Goal: Task Accomplishment & Management: Manage account settings

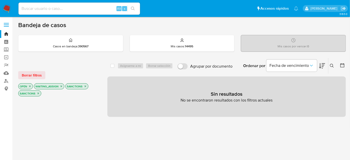
click at [84, 85] on icon "close-filter" at bounding box center [85, 86] width 3 height 3
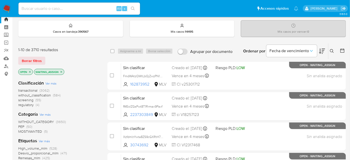
scroll to position [23, 0]
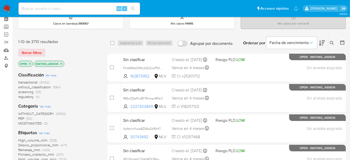
click at [36, 95] on span "(4)" at bounding box center [38, 96] width 4 height 5
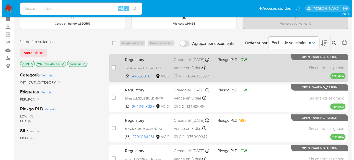
scroll to position [46, 0]
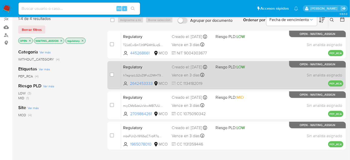
click at [212, 72] on div "Regulatory h7egrqcLG2oZ9FuLDMHT9frN 2642453333 MCO Riesgo PLD: LOW Creado el: 1…" at bounding box center [232, 75] width 223 height 26
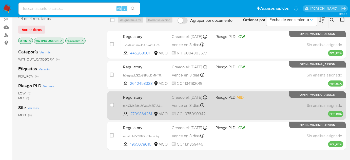
click at [207, 100] on div "Creado el: 14/10/2025 Creado el: 14/10/2025 12:17:18" at bounding box center [192, 98] width 40 height 6
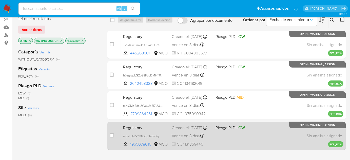
click at [205, 131] on div "Creado el: 14/10/2025 Creado el: 14/10/2025 12:15:41" at bounding box center [192, 128] width 40 height 6
click at [112, 134] on input "checkbox" at bounding box center [112, 136] width 4 height 4
checkbox input "true"
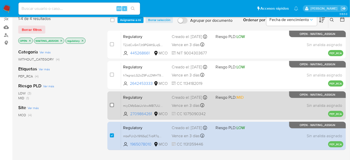
click at [113, 105] on input "checkbox" at bounding box center [112, 105] width 4 height 4
checkbox input "true"
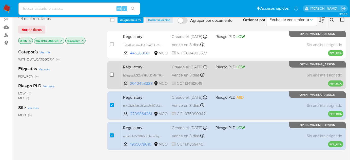
click at [113, 75] on input "checkbox" at bounding box center [112, 75] width 4 height 4
checkbox input "true"
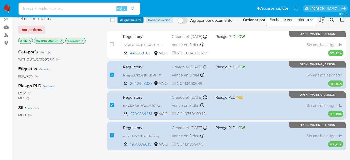
click at [131, 21] on span "Asignarme a mí" at bounding box center [130, 19] width 21 height 5
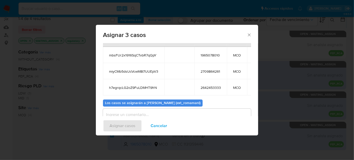
scroll to position [44, 0]
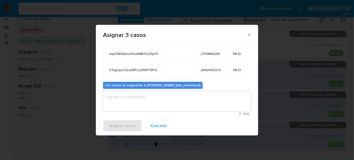
click at [178, 103] on textarea "assign-modal" at bounding box center [177, 101] width 148 height 20
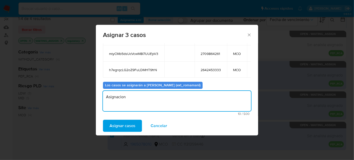
type textarea "Asignacion"
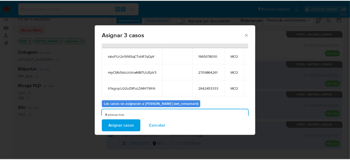
scroll to position [0, 0]
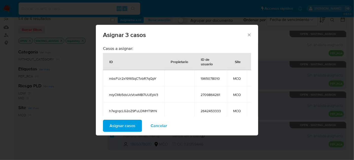
click at [121, 125] on span "Asignar casos" at bounding box center [122, 125] width 26 height 11
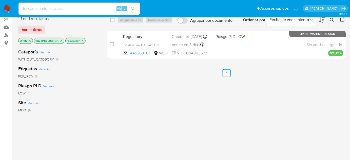
click at [6, 9] on img at bounding box center [7, 8] width 9 height 9
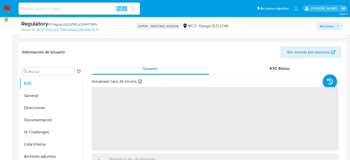
scroll to position [46, 0]
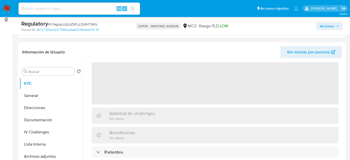
select select "10"
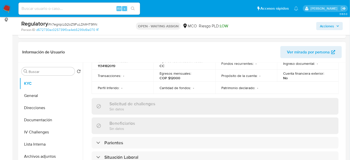
scroll to position [207, 0]
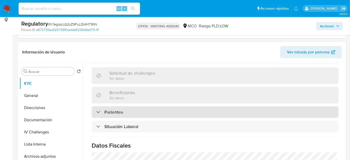
click at [144, 111] on div "Parientes" at bounding box center [215, 112] width 247 height 12
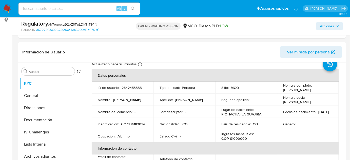
scroll to position [0, 0]
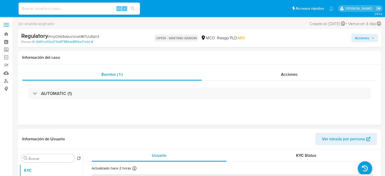
select select "10"
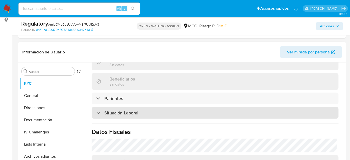
scroll to position [230, 0]
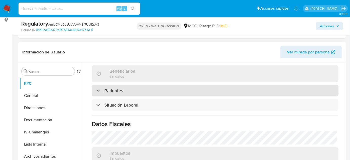
click at [147, 90] on div "Parientes" at bounding box center [215, 91] width 247 height 12
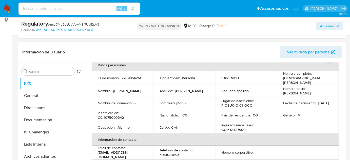
scroll to position [0, 0]
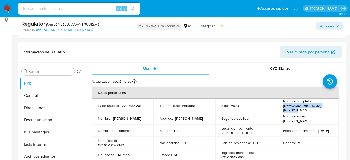
drag, startPoint x: 329, startPoint y: 107, endPoint x: 282, endPoint y: 109, distance: 46.9
click at [283, 109] on div "Nombre completo : Cristian Mosquera Hurtado" at bounding box center [308, 106] width 50 height 14
copy p "Cristian Mosquera Hurtado"
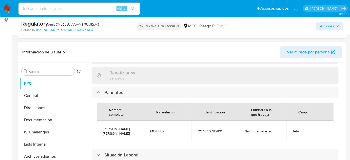
scroll to position [253, 0]
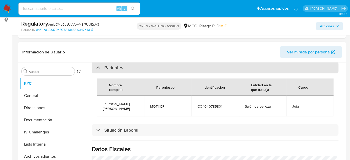
click at [114, 68] on div "Parientes" at bounding box center [215, 68] width 247 height 12
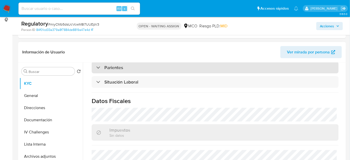
click at [114, 68] on div "Parientes" at bounding box center [215, 68] width 247 height 12
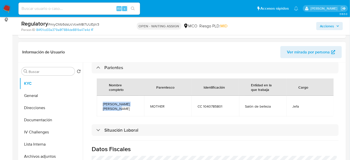
drag, startPoint x: 119, startPoint y: 106, endPoint x: 98, endPoint y: 100, distance: 22.1
click at [98, 100] on td "Yuranis Asprilla Vargas" at bounding box center [120, 106] width 47 height 21
copy span "Yuranis Asprilla Vargas"
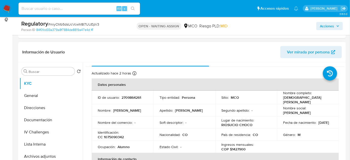
scroll to position [0, 0]
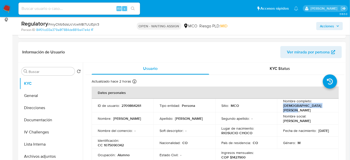
drag, startPoint x: 329, startPoint y: 105, endPoint x: 282, endPoint y: 107, distance: 46.9
click at [283, 107] on div "Nombre completo : Cristian Mosquera Hurtado" at bounding box center [308, 106] width 50 height 14
copy p "Cristian Mosquera Hurtado"
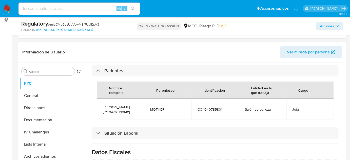
scroll to position [253, 0]
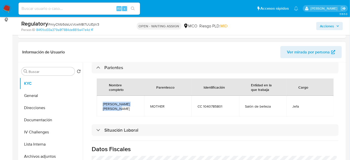
drag, startPoint x: 117, startPoint y: 106, endPoint x: 99, endPoint y: 100, distance: 19.3
click at [99, 100] on td "Yuranis Asprilla Vargas" at bounding box center [120, 106] width 47 height 21
copy span "Yuranis Asprilla Vargas"
drag, startPoint x: 276, startPoint y: 103, endPoint x: 243, endPoint y: 104, distance: 32.5
click at [243, 104] on td "Salón de belleza" at bounding box center [262, 106] width 47 height 21
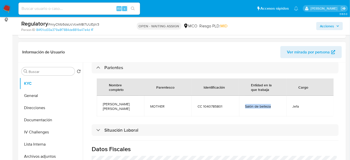
copy span "Salón de belleza"
click at [39, 142] on button "Lista Interna" at bounding box center [49, 144] width 59 height 12
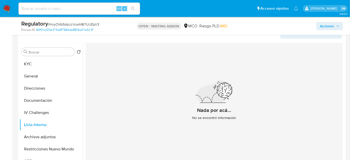
scroll to position [115, 0]
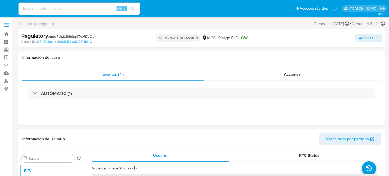
select select "10"
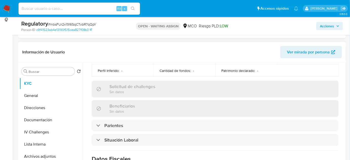
scroll to position [207, 0]
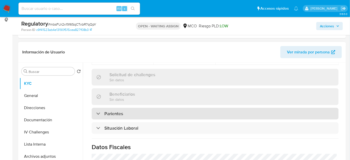
click at [152, 108] on div "Parientes" at bounding box center [215, 114] width 247 height 12
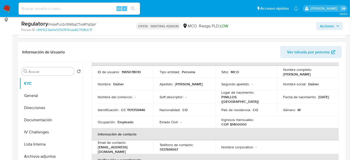
scroll to position [23, 0]
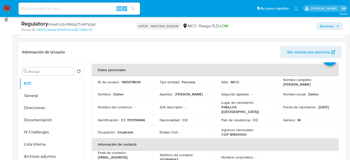
drag, startPoint x: 329, startPoint y: 82, endPoint x: 281, endPoint y: 85, distance: 48.2
click at [281, 85] on td "Nombre completo : Dainer Obando Rodriguez" at bounding box center [308, 82] width 62 height 12
copy p "Dainer Obando Rodriguez"
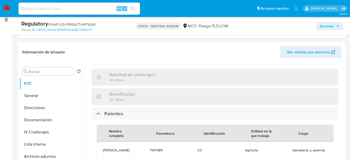
scroll to position [230, 0]
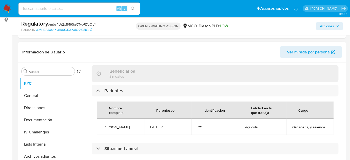
drag, startPoint x: 140, startPoint y: 124, endPoint x: 101, endPoint y: 125, distance: 39.3
click at [101, 125] on td "Rodrigrigo Obando gil" at bounding box center [120, 127] width 47 height 16
copy span "Rodrigrigo Obando gil"
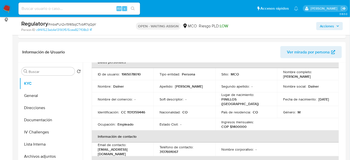
scroll to position [23, 0]
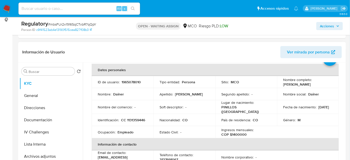
drag, startPoint x: 326, startPoint y: 84, endPoint x: 279, endPoint y: 85, distance: 46.6
click at [279, 85] on td "Nombre completo : Dainer Obando Rodriguez" at bounding box center [308, 82] width 62 height 12
copy p "Dainer Obando Rodriguez"
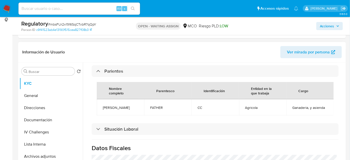
scroll to position [253, 0]
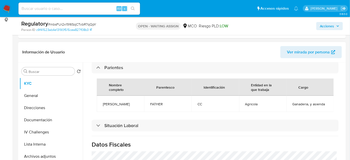
drag, startPoint x: 141, startPoint y: 100, endPoint x: 104, endPoint y: 102, distance: 37.6
click at [104, 102] on td "Rodrigrigo Obando gil" at bounding box center [120, 104] width 47 height 16
copy span "Rodrigrigo Obando gil"
drag, startPoint x: 328, startPoint y: 102, endPoint x: 290, endPoint y: 101, distance: 38.8
click at [290, 101] on td "Ganaderia, y asienda" at bounding box center [310, 104] width 47 height 16
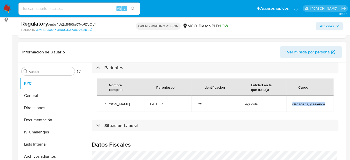
copy span "Ganaderia, y asienda"
click at [41, 148] on button "Lista Interna" at bounding box center [49, 144] width 59 height 12
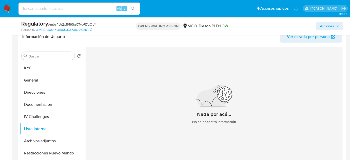
scroll to position [115, 0]
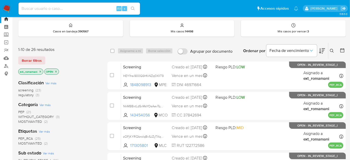
scroll to position [46, 0]
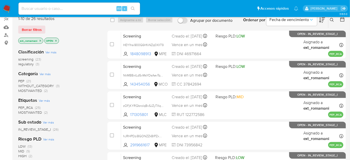
click at [27, 80] on span "(21)" at bounding box center [28, 81] width 5 height 5
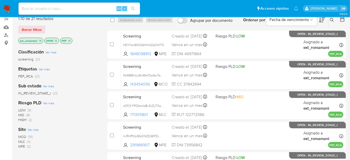
click at [41, 41] on icon "close-filter" at bounding box center [40, 40] width 3 height 3
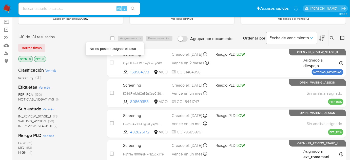
scroll to position [23, 0]
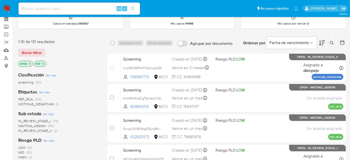
click at [8, 9] on img at bounding box center [7, 8] width 9 height 9
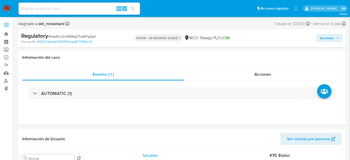
select select "10"
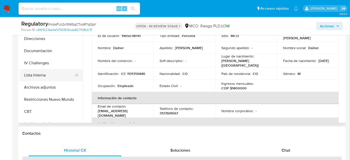
click at [48, 76] on button "Lista Interna" at bounding box center [49, 75] width 59 height 12
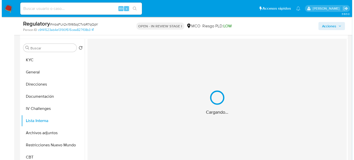
scroll to position [92, 0]
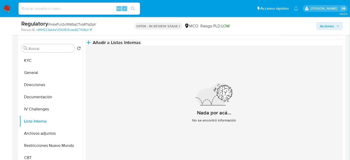
click at [141, 45] on span "Añadir a Listas Internas" at bounding box center [117, 43] width 48 height 6
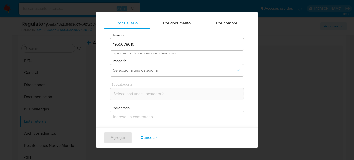
scroll to position [19, 0]
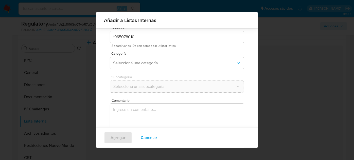
click at [154, 108] on textarea "Comentario" at bounding box center [177, 128] width 134 height 49
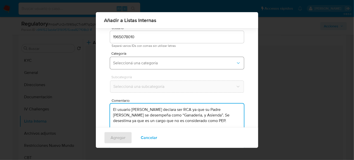
type textarea "El usuario [PERSON_NAME] declara ser RCA ya que su Padre [PERSON_NAME] se desem…"
click at [165, 62] on span "Seleccioná una categoría" at bounding box center [174, 63] width 123 height 5
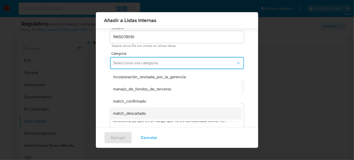
scroll to position [23, 0]
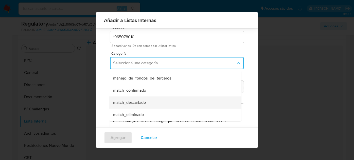
click at [153, 99] on div "match_descartado" at bounding box center [173, 103] width 121 height 12
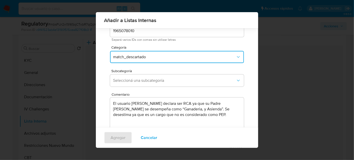
scroll to position [42, 0]
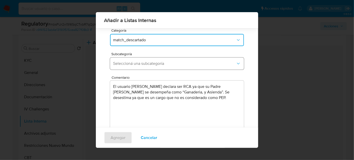
click at [167, 63] on span "Seleccioná una subcategoría" at bounding box center [174, 63] width 123 height 5
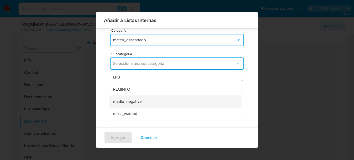
scroll to position [23, 0]
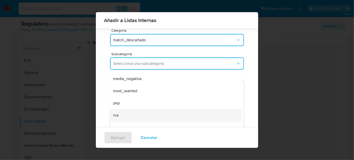
click at [116, 114] on span "rca" at bounding box center [115, 115] width 5 height 5
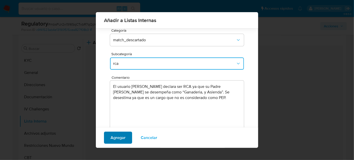
click at [124, 140] on span "Agregar" at bounding box center [118, 137] width 15 height 11
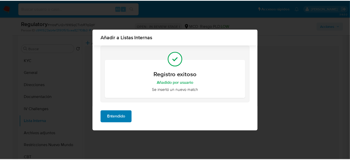
scroll to position [0, 0]
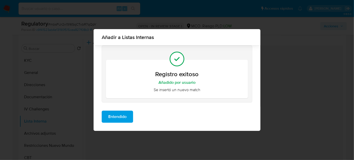
click at [121, 117] on span "Entendido" at bounding box center [117, 116] width 18 height 11
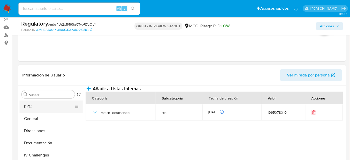
click at [53, 111] on button "KYC" at bounding box center [49, 107] width 59 height 12
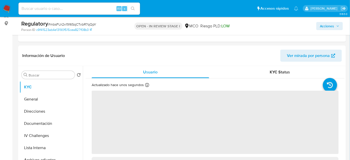
scroll to position [92, 0]
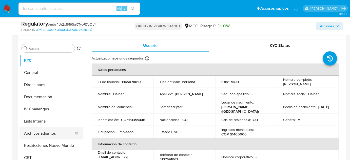
click at [42, 133] on button "Archivos adjuntos" at bounding box center [49, 133] width 59 height 12
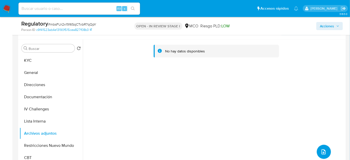
click at [325, 154] on button "upload-file" at bounding box center [324, 152] width 14 height 14
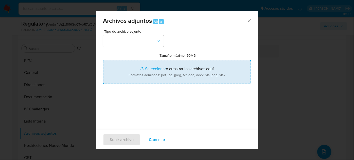
click at [207, 71] on input "Tamaño máximo: 50MB Seleccionar archivos" at bounding box center [177, 72] width 148 height 24
click at [151, 67] on input "Tamaño máximo: 50MB Seleccionar archivos" at bounding box center [177, 72] width 148 height 24
type input "C:\fakepath\CaseDossierReport_5jb83id7q06i1k3kyvnekkq7c - copia.pdf"
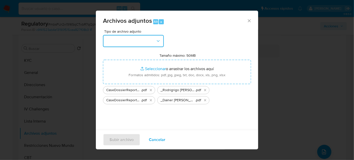
click at [151, 42] on button "button" at bounding box center [133, 41] width 61 height 12
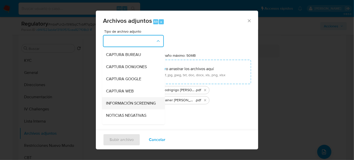
click at [132, 102] on span "INFORMACIÓN SCREENING" at bounding box center [131, 103] width 50 height 5
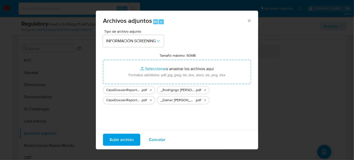
click at [123, 140] on span "Subir archivo" at bounding box center [121, 139] width 24 height 11
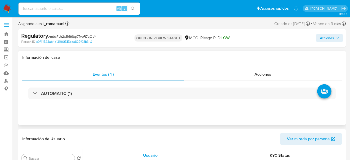
select select "10"
click at [238, 75] on div "Acciones" at bounding box center [264, 74] width 158 height 12
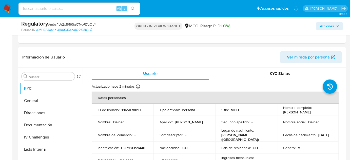
scroll to position [115, 0]
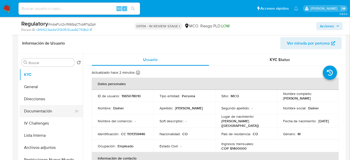
click at [39, 110] on button "Documentación" at bounding box center [49, 111] width 59 height 12
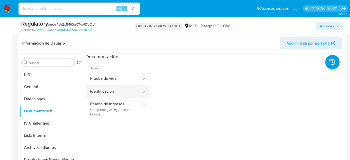
click at [116, 91] on button "Identificación" at bounding box center [114, 91] width 57 height 13
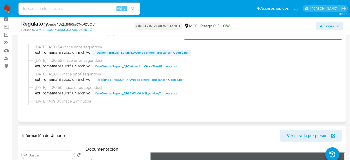
scroll to position [0, 0]
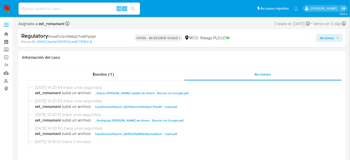
click at [327, 40] on span "Acciones" at bounding box center [327, 38] width 14 height 8
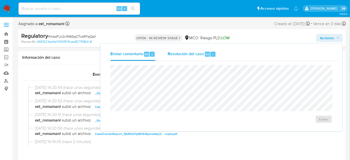
click at [194, 54] on span "Resolución del caso" at bounding box center [186, 54] width 36 height 6
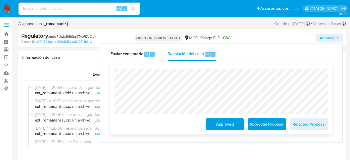
click at [217, 127] on span "Approved" at bounding box center [225, 124] width 25 height 11
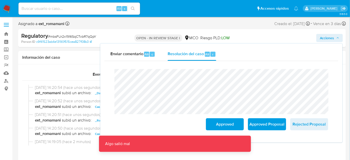
click at [102, 74] on div "Enviar comentario Alt c Resolución del caso Alt r Cierre de caso Approved Appro…" at bounding box center [221, 93] width 242 height 99
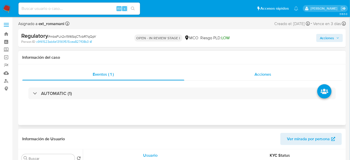
select select "10"
click at [249, 74] on div "Acciones" at bounding box center [264, 74] width 158 height 12
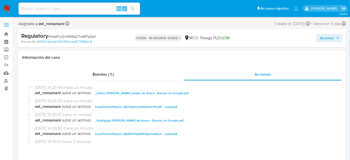
click at [336, 37] on span "Acciones" at bounding box center [330, 37] width 20 height 7
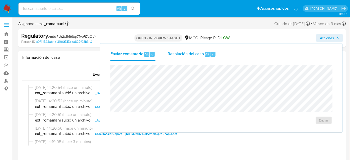
click at [204, 57] on div "Resolución del caso Alt r" at bounding box center [192, 54] width 48 height 13
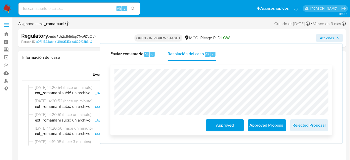
click at [224, 127] on span "Approved" at bounding box center [225, 125] width 25 height 11
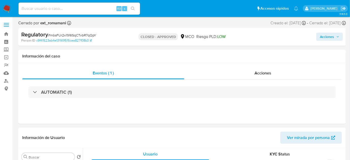
select select "10"
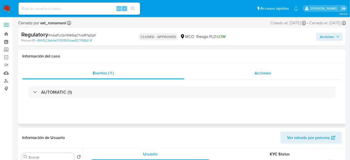
click at [235, 70] on div "Acciones" at bounding box center [264, 73] width 158 height 12
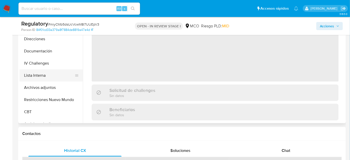
scroll to position [138, 0]
select select "10"
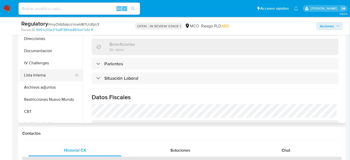
click at [49, 75] on button "Lista Interna" at bounding box center [49, 75] width 59 height 12
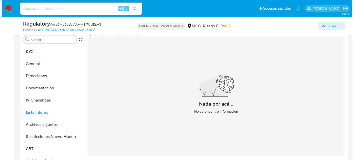
scroll to position [92, 0]
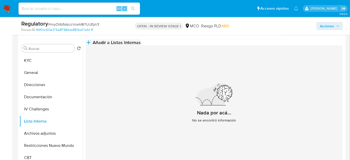
click at [141, 45] on span "Añadir a Listas Internas" at bounding box center [117, 43] width 48 height 6
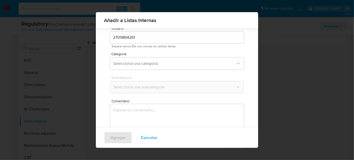
scroll to position [19, 0]
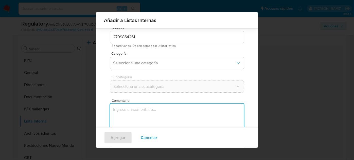
click at [159, 119] on textarea "Comentario" at bounding box center [177, 128] width 134 height 49
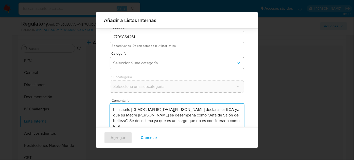
type textarea "El usuario Cristian Mosquera Hurtado declara ser RCA ya que su Madre Yuranis As…"
click at [152, 57] on button "Seleccioná una categoría" at bounding box center [177, 63] width 134 height 12
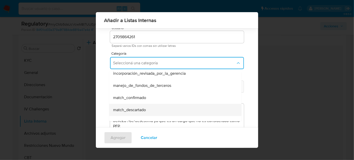
scroll to position [23, 0]
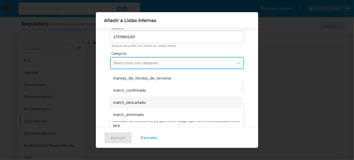
click at [138, 100] on span "match_descartado" at bounding box center [129, 102] width 33 height 5
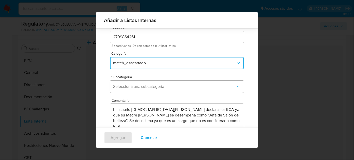
click at [147, 85] on span "Seleccioná una subcategoría" at bounding box center [174, 86] width 123 height 5
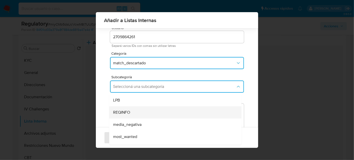
scroll to position [34, 0]
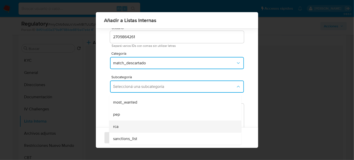
click at [120, 123] on div "rca" at bounding box center [173, 127] width 121 height 12
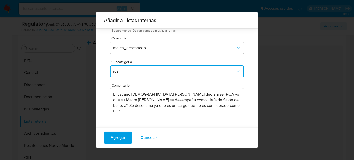
scroll to position [42, 0]
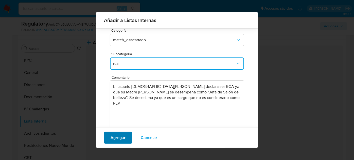
click at [119, 137] on span "Agregar" at bounding box center [118, 137] width 15 height 11
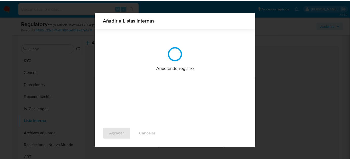
scroll to position [0, 0]
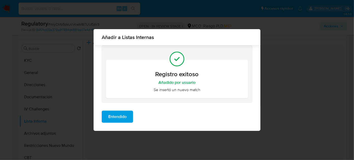
click at [124, 118] on span "Entendido" at bounding box center [117, 116] width 18 height 11
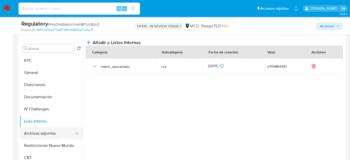
click at [27, 130] on button "Archivos adjuntos" at bounding box center [49, 133] width 59 height 12
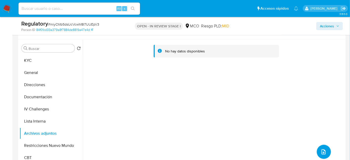
click at [327, 151] on button "upload-file" at bounding box center [324, 152] width 14 height 14
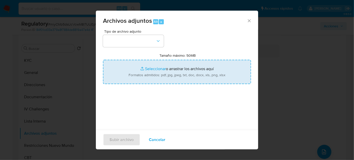
click at [226, 73] on input "Tamaño máximo: 50MB Seleccionar archivos" at bounding box center [177, 72] width 148 height 24
type input "C:\fakepath\CaseDossierReport_5jb6x37ajj711k3kzjnm3zchv.pdf"
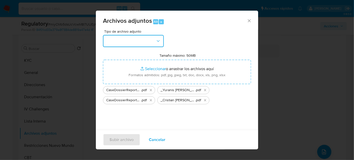
click at [150, 43] on button "button" at bounding box center [133, 41] width 61 height 12
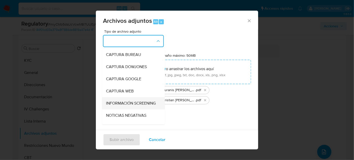
click at [135, 104] on span "INFORMACIÓN SCREENING" at bounding box center [131, 103] width 50 height 5
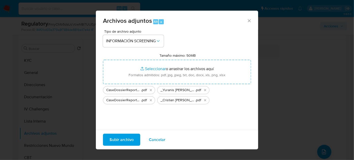
click at [125, 140] on span "Subir archivo" at bounding box center [121, 139] width 24 height 11
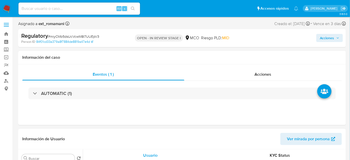
select select "10"
click at [270, 78] on div "Acciones" at bounding box center [264, 74] width 158 height 12
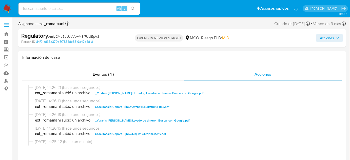
click at [328, 38] on span "Acciones" at bounding box center [327, 38] width 14 height 8
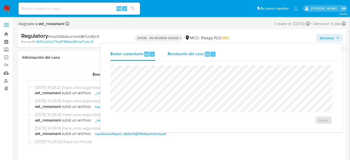
click at [211, 52] on div "r" at bounding box center [213, 54] width 5 height 5
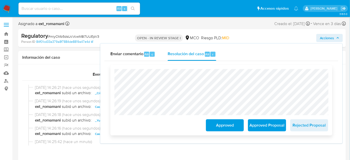
click at [219, 127] on span "Approved" at bounding box center [225, 125] width 25 height 11
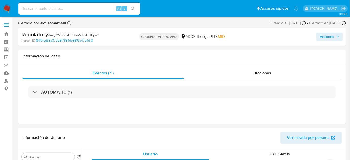
select select "10"
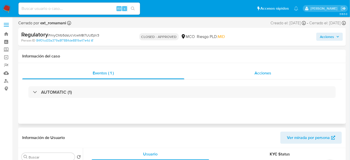
click at [248, 70] on div "Acciones" at bounding box center [264, 73] width 158 height 12
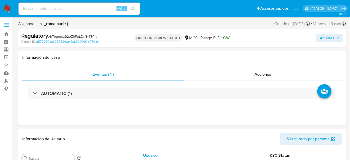
select select "10"
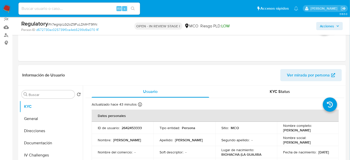
drag, startPoint x: 324, startPoint y: 131, endPoint x: 280, endPoint y: 130, distance: 43.4
click at [280, 130] on td "Nombre completo : Josefina Epinayu Uriana" at bounding box center [308, 128] width 62 height 12
copy p "[PERSON_NAME]"
click at [329, 132] on div "Nombre completo : Josefina Epinayu Uriana" at bounding box center [308, 127] width 50 height 9
drag, startPoint x: 324, startPoint y: 129, endPoint x: 281, endPoint y: 131, distance: 42.6
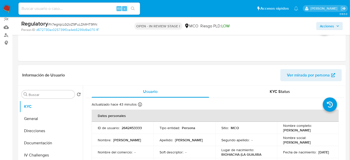
click at [281, 131] on td "Nombre completo : Josefina Epinayu Uriana" at bounding box center [308, 128] width 62 height 12
copy p "[PERSON_NAME]"
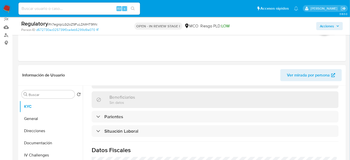
scroll to position [253, 0]
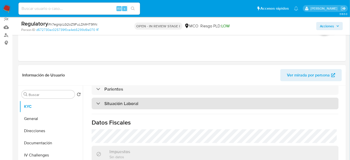
click at [118, 103] on h3 "Situación Laboral" at bounding box center [121, 104] width 34 height 6
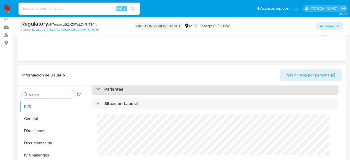
click at [118, 86] on h3 "Parientes" at bounding box center [113, 89] width 19 height 6
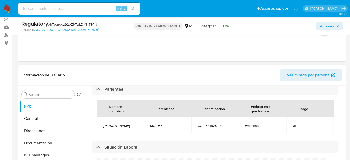
drag, startPoint x: 131, startPoint y: 123, endPoint x: 99, endPoint y: 124, distance: 31.2
click at [99, 124] on td "Josefina Epinayu" at bounding box center [120, 125] width 47 height 16
copy span "Josefina Epinayu"
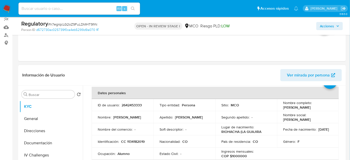
scroll to position [0, 0]
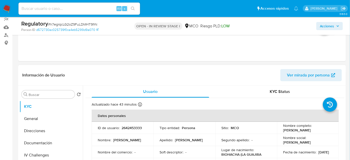
drag, startPoint x: 321, startPoint y: 131, endPoint x: 280, endPoint y: 130, distance: 41.1
click at [280, 130] on td "Nombre completo : Josefina Epinayu Uriana" at bounding box center [308, 128] width 62 height 12
copy p "[PERSON_NAME]"
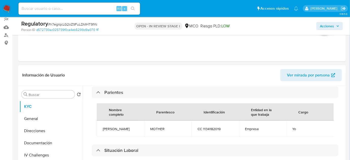
scroll to position [276, 0]
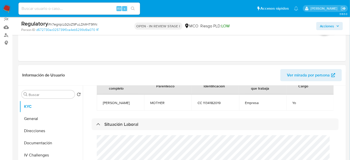
drag, startPoint x: 133, startPoint y: 98, endPoint x: 103, endPoint y: 102, distance: 30.8
click at [103, 102] on td "Josefina Epinayu" at bounding box center [120, 103] width 47 height 16
copy span "Josefina Epinayu"
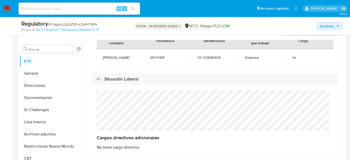
scroll to position [92, 0]
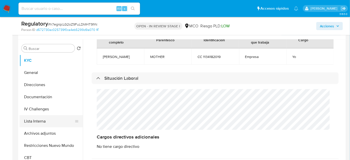
click at [43, 120] on button "Lista Interna" at bounding box center [49, 121] width 59 height 12
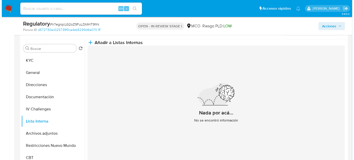
scroll to position [69, 0]
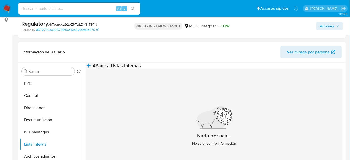
click at [141, 69] on button "Añadir a Listas Internas" at bounding box center [113, 66] width 55 height 6
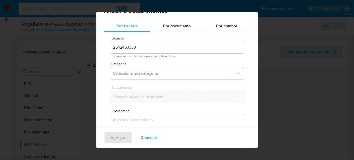
scroll to position [19, 0]
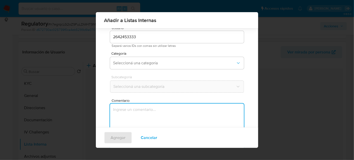
click at [149, 106] on textarea "Comentario" at bounding box center [177, 128] width 134 height 49
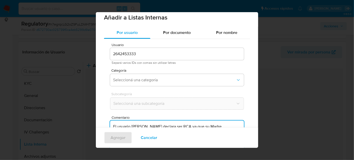
scroll to position [0, 0]
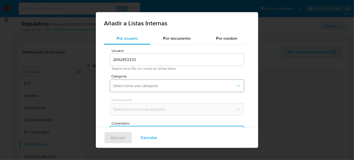
type textarea "El usuario Josefina Epinayu Uriana declara ser RCA ya que su Madre Josefina Epi…"
click at [149, 87] on span "Seleccioná una categoría" at bounding box center [174, 85] width 123 height 5
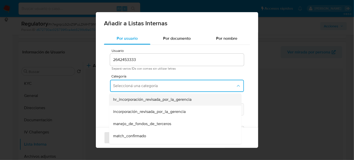
scroll to position [23, 0]
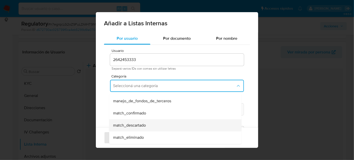
click at [138, 124] on span "match_descartado" at bounding box center [129, 125] width 33 height 5
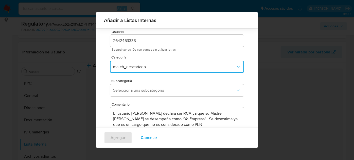
scroll to position [19, 0]
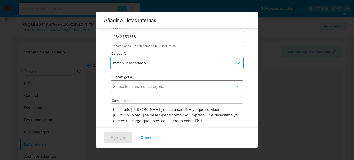
click at [162, 87] on span "Seleccioná una subcategoría" at bounding box center [174, 86] width 123 height 5
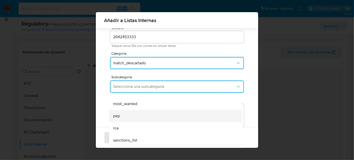
scroll to position [34, 0]
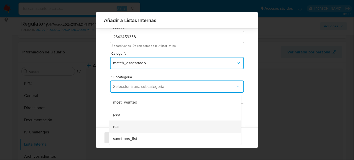
click at [126, 123] on div "rca" at bounding box center [173, 127] width 121 height 12
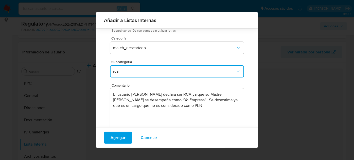
scroll to position [42, 0]
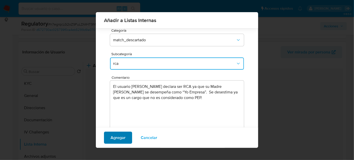
click at [113, 136] on span "Agregar" at bounding box center [118, 137] width 15 height 11
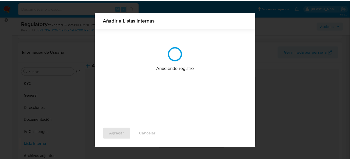
scroll to position [0, 0]
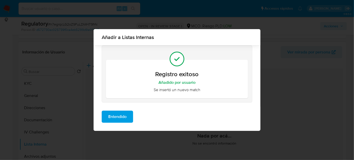
click at [120, 119] on span "Entendido" at bounding box center [117, 116] width 18 height 11
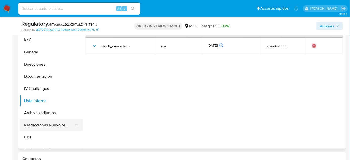
scroll to position [115, 0]
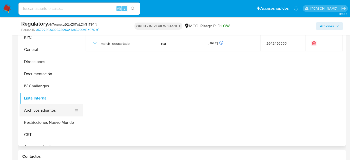
click at [44, 109] on button "Archivos adjuntos" at bounding box center [49, 110] width 59 height 12
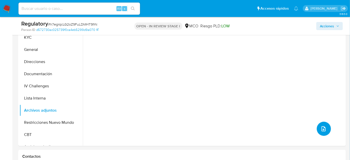
click at [322, 127] on icon "upload-file" at bounding box center [324, 128] width 4 height 5
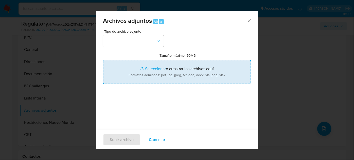
click at [194, 73] on input "Tamaño máximo: 50MB Seleccionar archivos" at bounding box center [177, 72] width 148 height 24
type input "C:\fakepath\CaseDossierReport_5jb6b9wzpp151k3l0ay7i2ih3.pdf"
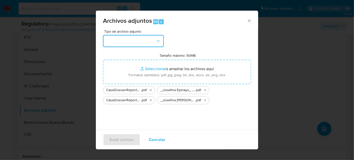
click at [152, 43] on button "button" at bounding box center [133, 41] width 61 height 12
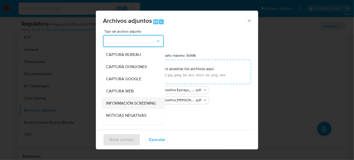
click at [130, 105] on span "INFORMACIÓN SCREENING" at bounding box center [131, 103] width 50 height 5
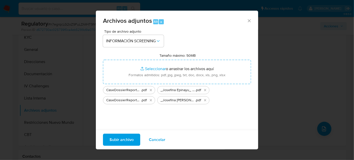
click at [125, 137] on span "Subir archivo" at bounding box center [121, 139] width 24 height 11
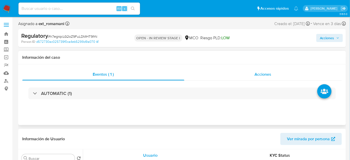
click at [260, 75] on span "Acciones" at bounding box center [263, 74] width 17 height 6
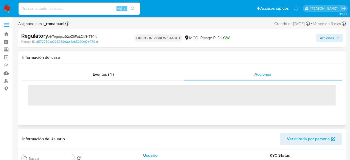
select select "10"
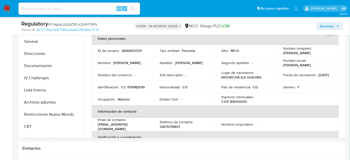
scroll to position [161, 0]
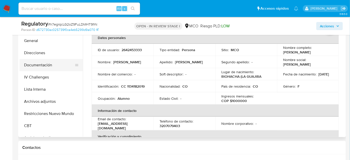
click at [51, 68] on button "Documentación" at bounding box center [49, 65] width 59 height 12
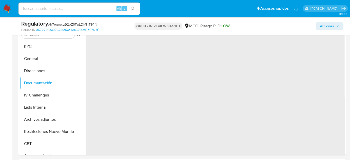
scroll to position [115, 0]
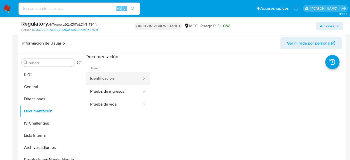
click at [116, 80] on button "Identificación" at bounding box center [114, 78] width 57 height 13
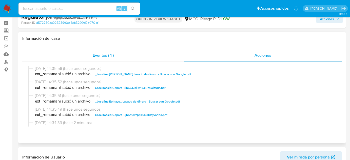
scroll to position [0, 0]
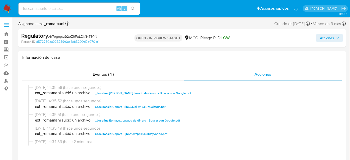
click at [320, 37] on span "Acciones" at bounding box center [327, 38] width 14 height 8
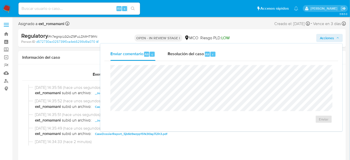
drag, startPoint x: 190, startPoint y: 50, endPoint x: 182, endPoint y: 63, distance: 14.6
click at [190, 51] on div "Resolución del caso Alt r" at bounding box center [192, 54] width 48 height 13
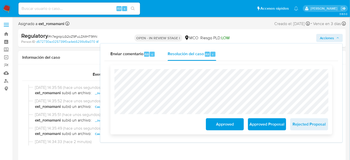
click at [219, 124] on span "Approved" at bounding box center [225, 124] width 25 height 11
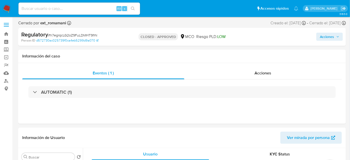
select select "10"
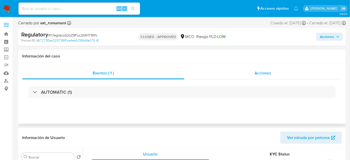
click at [259, 72] on span "Acciones" at bounding box center [263, 73] width 17 height 6
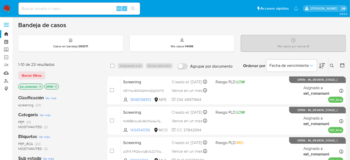
scroll to position [46, 0]
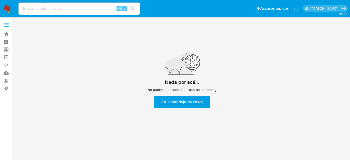
click at [7, 8] on img at bounding box center [7, 8] width 9 height 9
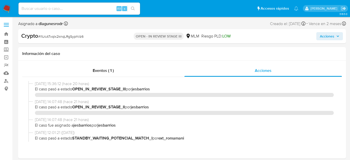
select select "10"
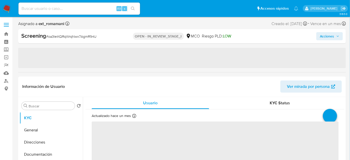
select select "10"
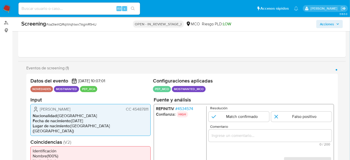
scroll to position [69, 0]
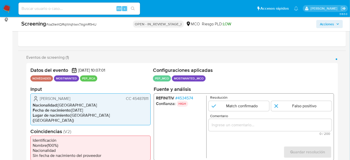
drag, startPoint x: 149, startPoint y: 100, endPoint x: 126, endPoint y: 99, distance: 22.8
click at [126, 99] on div "Merys Castro Pereira CC 45487811 Nacionalidad : Colombia Fecha de nacimiento : …" at bounding box center [90, 109] width 120 height 32
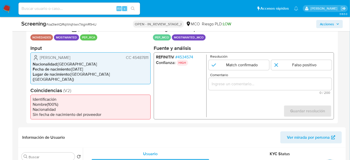
scroll to position [115, 0]
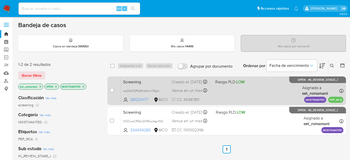
scroll to position [23, 0]
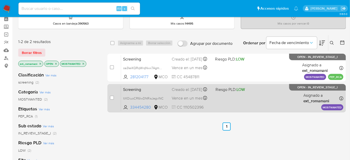
click at [226, 99] on span at bounding box center [236, 98] width 40 height 1
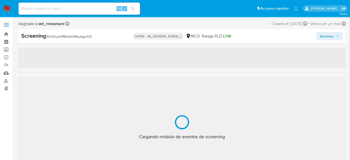
select select "10"
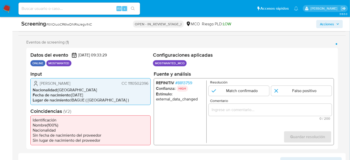
scroll to position [92, 0]
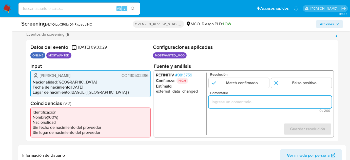
click at [218, 103] on input "Comentario" at bounding box center [270, 102] width 123 height 7
paste input "Se confirma el match ya que el Titular de cuenta aún se encuentra enlistado por…"
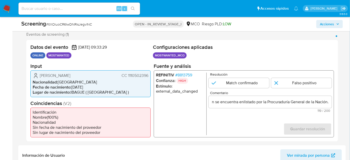
scroll to position [0, 0]
click at [94, 80] on li "Nacionalidad : Colombia" at bounding box center [91, 82] width 116 height 5
drag, startPoint x: 39, startPoint y: 75, endPoint x: 151, endPoint y: 76, distance: 111.8
click at [151, 76] on div "Datos del evento 11/10/2025 09:33:29 ONLINE MOSTWANTED Configuraciones aplicada…" at bounding box center [182, 91] width 312 height 102
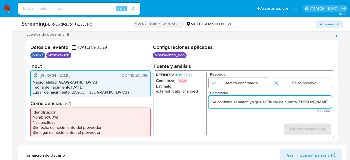
type input "Se confirma el match ya que el Titular de cuenta Alfonso Londoño Perdomo CC 111…"
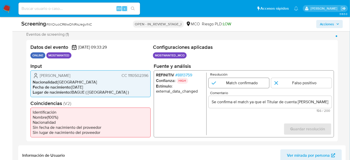
click at [250, 86] on input "1 de 1" at bounding box center [239, 83] width 61 height 10
radio input "true"
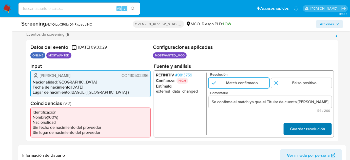
click at [300, 125] on span "Guardar resolución" at bounding box center [307, 128] width 35 height 11
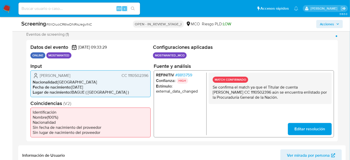
drag, startPoint x: 294, startPoint y: 98, endPoint x: 213, endPoint y: 87, distance: 81.5
click at [213, 87] on p "Se confirma el match ya que el Titular de cuenta Alfonso Londoño Perdomo CC 111…" at bounding box center [270, 92] width 115 height 15
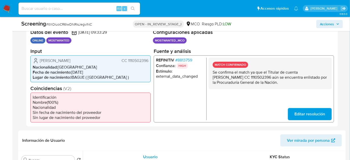
scroll to position [115, 0]
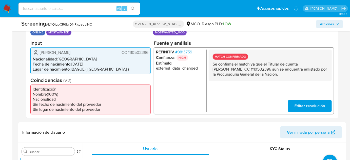
click at [232, 32] on ul "MOSTWANTED_MCO Configuración Categorización MOSTWANTED_MCO Tipo de categoría MO…" at bounding box center [243, 33] width 181 height 8
drag, startPoint x: 293, startPoint y: 74, endPoint x: 211, endPoint y: 65, distance: 83.1
click at [211, 65] on div "MATCH CONFIRMADO Se confirma el match ya que el Titular de cuenta Alfonso Londo…" at bounding box center [270, 64] width 123 height 31
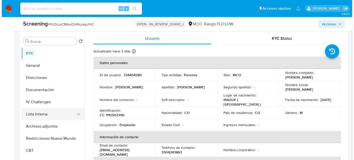
scroll to position [230, 0]
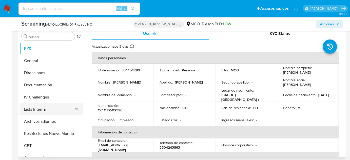
click at [36, 113] on button "Lista Interna" at bounding box center [49, 109] width 59 height 12
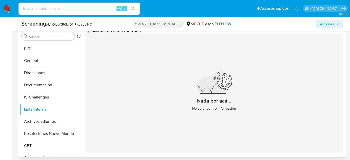
click at [141, 34] on button "Añadir a Listas Internas" at bounding box center [113, 31] width 55 height 6
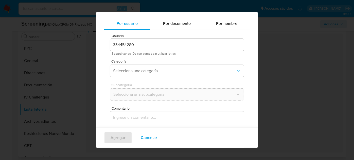
scroll to position [19, 0]
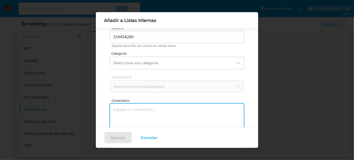
click at [140, 107] on textarea "Comentario" at bounding box center [177, 128] width 134 height 49
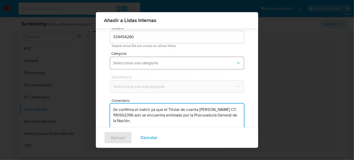
type textarea "Se confirma el match ya que el Titular de cuenta [PERSON_NAME] CC 1110502396 aú…"
click at [156, 67] on button "Seleccioná una categoría" at bounding box center [177, 63] width 134 height 12
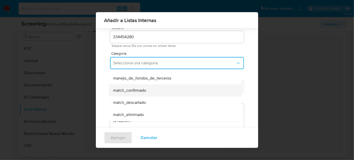
scroll to position [23, 0]
click at [144, 89] on span "match_confirmado" at bounding box center [129, 90] width 33 height 5
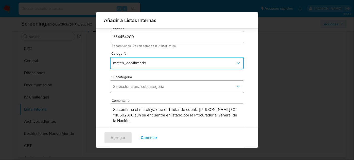
click at [151, 85] on span "Seleccioná una subcategoría" at bounding box center [174, 86] width 123 height 5
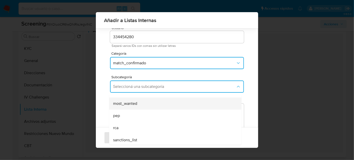
scroll to position [34, 0]
click at [130, 105] on div "most_wanted" at bounding box center [173, 102] width 121 height 12
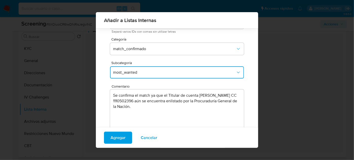
scroll to position [33, 0]
click at [117, 143] on span "Agregar" at bounding box center [118, 137] width 15 height 11
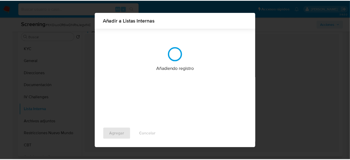
scroll to position [0, 0]
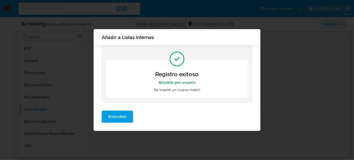
click at [125, 117] on span "Entendido" at bounding box center [117, 116] width 18 height 11
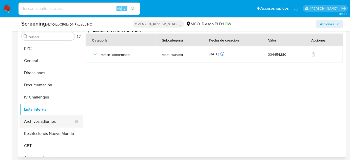
click at [52, 121] on button "Archivos adjuntos" at bounding box center [49, 122] width 59 height 12
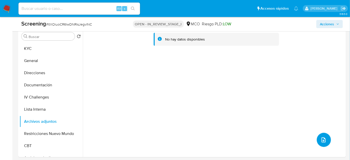
click at [321, 141] on icon "upload-file" at bounding box center [324, 140] width 6 height 6
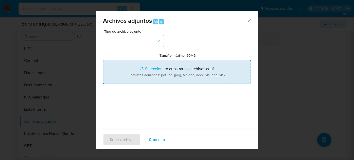
click at [175, 75] on input "Tamaño máximo: 50MB Seleccionar archivos" at bounding box center [177, 72] width 148 height 24
type input "C:\fakepath\CC 1110502396 - Consulta de Antecedentes.pdf"
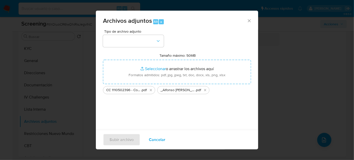
click at [152, 34] on div "Tipo de archivo adjunto" at bounding box center [133, 38] width 61 height 17
click at [152, 38] on button "button" at bounding box center [133, 41] width 61 height 12
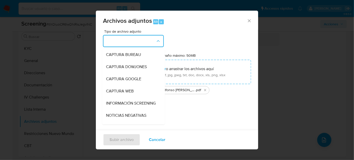
drag, startPoint x: 131, startPoint y: 100, endPoint x: 130, endPoint y: 98, distance: 2.6
click at [131, 100] on div "INFORMACIÓN SCREENING" at bounding box center [132, 103] width 52 height 12
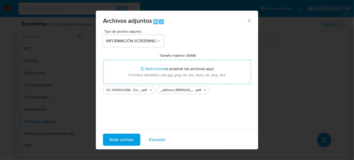
click at [123, 142] on span "Subir archivo" at bounding box center [121, 139] width 24 height 11
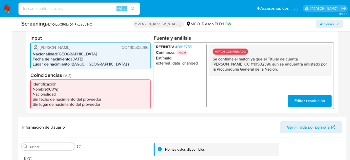
scroll to position [92, 0]
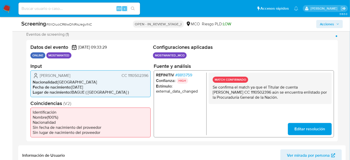
drag, startPoint x: 92, startPoint y: 76, endPoint x: 38, endPoint y: 77, distance: 53.5
click at [38, 77] on div "Alfonso Londoño Perdomo CC 1110502396" at bounding box center [91, 75] width 116 height 6
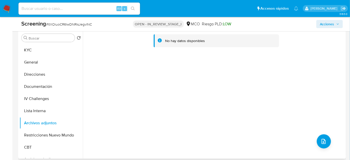
scroll to position [253, 0]
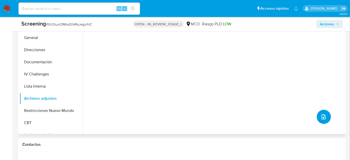
click at [321, 121] on button "upload-file" at bounding box center [324, 117] width 14 height 14
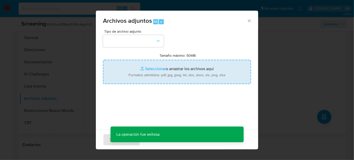
click at [155, 78] on input "Tamaño máximo: 50MB Seleccionar archivos" at bounding box center [177, 72] width 148 height 24
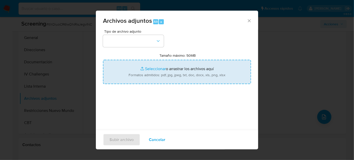
type input "C:\fakepath\_Alfonso Londoño Perdomo_ - Buscar con Google.pdf"
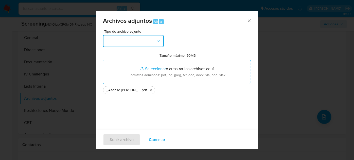
drag, startPoint x: 155, startPoint y: 78, endPoint x: 122, endPoint y: 42, distance: 49.5
click at [122, 42] on button "button" at bounding box center [133, 41] width 61 height 12
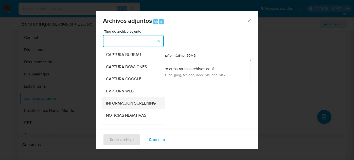
click at [121, 101] on span "INFORMACIÓN SCREENING" at bounding box center [131, 103] width 50 height 5
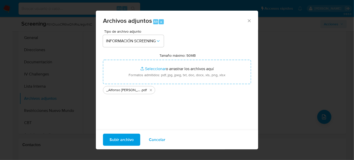
click at [120, 140] on span "Subir archivo" at bounding box center [121, 139] width 24 height 11
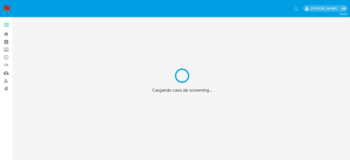
scroll to position [18, 0]
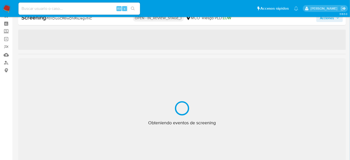
select select "10"
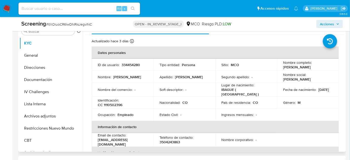
scroll to position [249, 0]
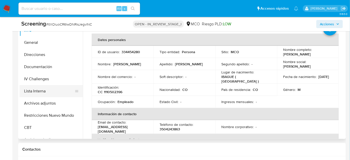
click at [53, 94] on button "Lista Interna" at bounding box center [49, 91] width 59 height 12
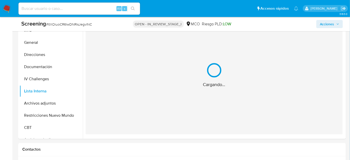
scroll to position [226, 0]
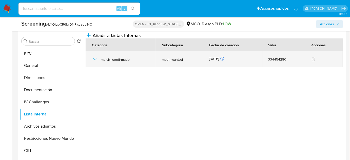
click at [94, 62] on icon "button" at bounding box center [95, 59] width 6 height 6
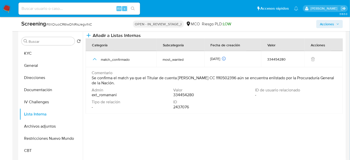
drag, startPoint x: 158, startPoint y: 92, endPoint x: 90, endPoint y: 88, distance: 68.8
click at [90, 88] on td "Comentario Se confirma el match ya que el Titular de cuenta Alfonso Londoño Per…" at bounding box center [215, 90] width 258 height 47
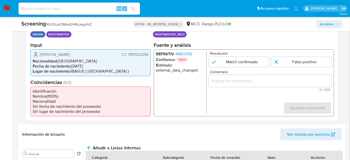
scroll to position [110, 0]
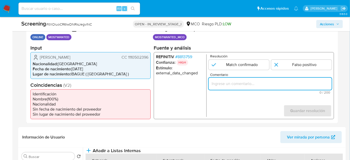
click at [237, 82] on input "Comentario" at bounding box center [270, 83] width 123 height 7
paste input "Se confirma el match ya que el Titular de cuenta Alfonso Londoño Perdomo CC 111…"
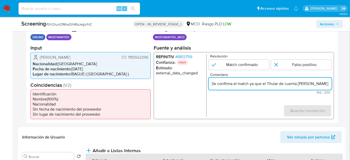
scroll to position [0, 169]
type input "Se confirma el match ya que el Titular de cuenta Alfonso Londoño Perdomo CC 111…"
click at [241, 68] on input "1 de 1" at bounding box center [239, 65] width 61 height 10
radio input "true"
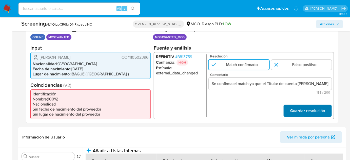
click at [308, 108] on span "Guardar resolución" at bounding box center [307, 110] width 35 height 11
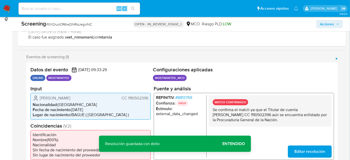
scroll to position [64, 0]
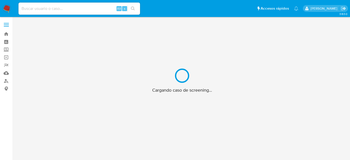
scroll to position [18, 0]
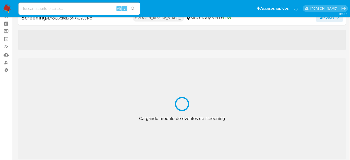
select select "10"
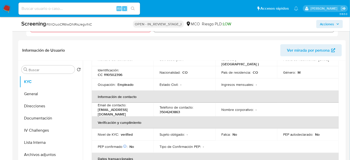
scroll to position [207, 0]
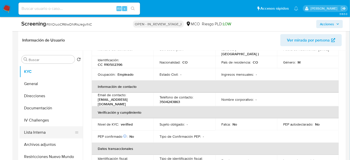
click at [37, 132] on button "Lista Interna" at bounding box center [49, 132] width 59 height 12
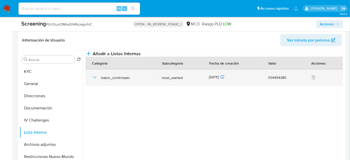
click at [93, 81] on icon "button" at bounding box center [95, 78] width 6 height 6
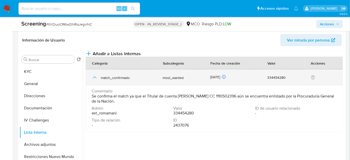
click at [93, 81] on icon "button" at bounding box center [95, 78] width 6 height 6
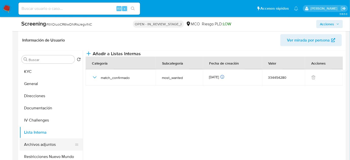
click at [33, 142] on button "Archivos adjuntos" at bounding box center [49, 145] width 59 height 12
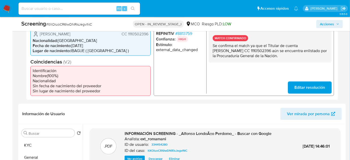
scroll to position [115, 0]
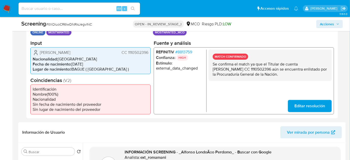
drag, startPoint x: 294, startPoint y: 74, endPoint x: 213, endPoint y: 63, distance: 81.7
click at [213, 63] on p "Se confirma el match ya que el Titular de cuenta [PERSON_NAME] CC 1110502396 aú…" at bounding box center [270, 69] width 115 height 15
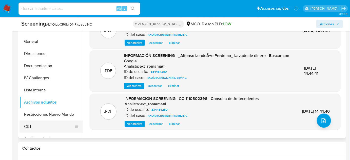
scroll to position [253, 0]
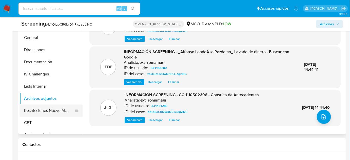
click at [65, 113] on button "Restricciones Nuevo Mundo" at bounding box center [49, 111] width 59 height 12
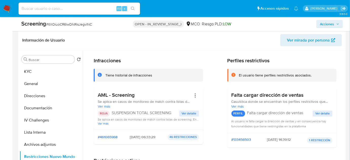
scroll to position [23, 0]
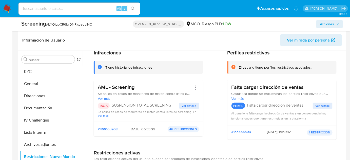
drag, startPoint x: 113, startPoint y: 105, endPoint x: 172, endPoint y: 106, distance: 59.1
click at [172, 106] on p "SUSPENSION TOTAL SCREENING" at bounding box center [146, 105] width 68 height 5
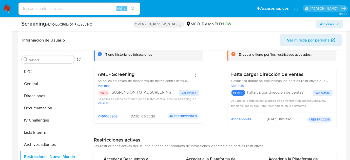
scroll to position [46, 0]
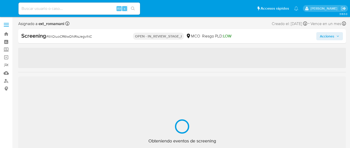
select select "10"
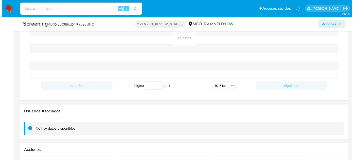
scroll to position [742, 0]
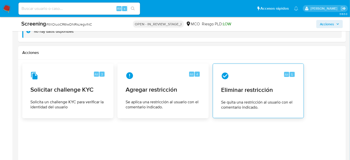
click at [261, 97] on div "Alt 5 Eliminar restricción Se quita una restricción al usuario con el comentari…" at bounding box center [258, 91] width 83 height 46
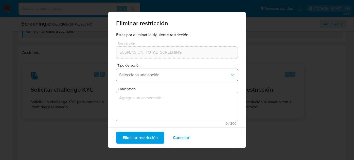
click at [153, 74] on span "Selecciona una opción" at bounding box center [174, 74] width 111 height 5
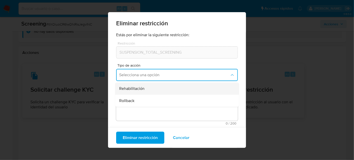
click at [150, 85] on div "Rehabilitación" at bounding box center [175, 89] width 113 height 12
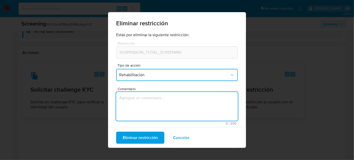
click at [153, 110] on textarea "Comentario" at bounding box center [177, 106] width 122 height 29
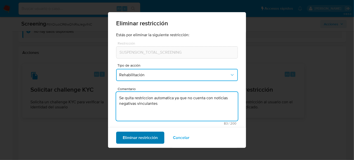
type textarea "Se quita restriccion automatica ya que no cuenta con noticias negativas vincula…"
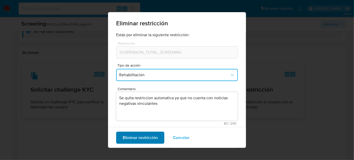
click at [150, 140] on span "Eliminar restricción" at bounding box center [140, 137] width 35 height 11
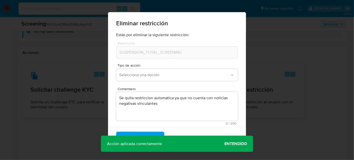
click at [232, 144] on span "Entendido" at bounding box center [235, 144] width 23 height 0
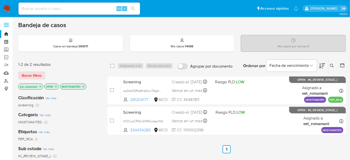
click at [8, 9] on img at bounding box center [7, 8] width 9 height 9
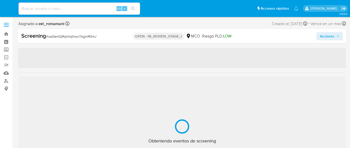
select select "10"
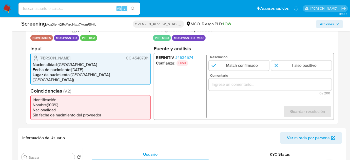
scroll to position [110, 0]
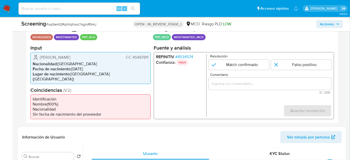
click at [230, 85] on input "Comentario" at bounding box center [270, 83] width 123 height 7
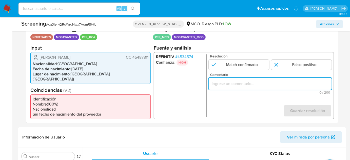
click at [182, 59] on span "# 4534574" at bounding box center [184, 56] width 18 height 5
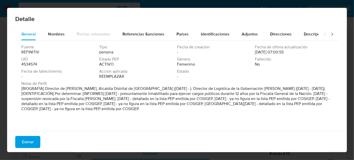
drag, startPoint x: 44, startPoint y: 87, endPoint x: 167, endPoint y: 90, distance: 123.2
click at [167, 90] on font "[BIOGRAFÍA] Director de Apoyo Logístico, Alcaldía Distrital de Cartagena de Ind…" at bounding box center [175, 99] width 308 height 26
click at [32, 145] on span "Cerrar" at bounding box center [28, 142] width 12 height 11
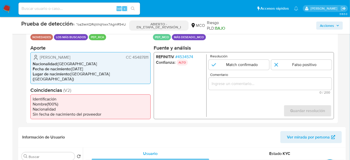
click at [234, 88] on div "1 de 1" at bounding box center [270, 84] width 123 height 12
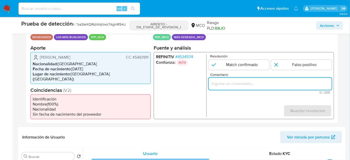
click at [241, 86] on input "Comentario" at bounding box center [270, 83] width 123 height 7
click at [281, 84] on input "Usuario se desempeña como" at bounding box center [270, 83] width 123 height 7
paste input "Director de Apoyo Logístico, Alcaldía Distrital de Cartagena de Indias desde En…"
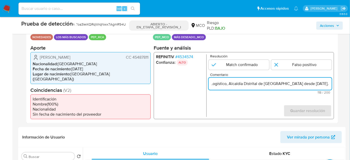
scroll to position [0, 0]
click at [234, 104] on form "Resolución Match confirmado Falso positivo Comentario Usuario se desempeña como…" at bounding box center [270, 85] width 123 height 63
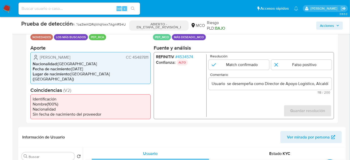
drag, startPoint x: 38, startPoint y: 58, endPoint x: 151, endPoint y: 59, distance: 112.5
click at [151, 59] on div "Datos del evento 10/11/2025 10:07:01 NOVEDADES LOS MÁS BUSCADOS PEP_RCA Configu…" at bounding box center [182, 73] width 312 height 102
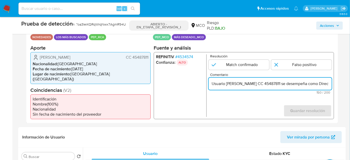
click at [289, 85] on input "Usuario Merys Castro Pereira CC 45487811 se desempeña como Director de Apoyo Lo…" at bounding box center [270, 83] width 123 height 7
drag, startPoint x: 235, startPoint y: 86, endPoint x: 221, endPoint y: 86, distance: 13.9
click at [221, 86] on input "Usuario Merys Castro Pereira CC 45487811 actualmente no se encuentra enlistado …" at bounding box center [270, 83] width 123 height 7
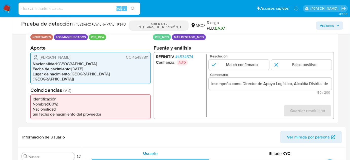
scroll to position [0, 0]
click at [257, 104] on form "Resolución Match confirmado Falso positivo Comentario Usuario Merys Castro Pere…" at bounding box center [270, 85] width 123 height 63
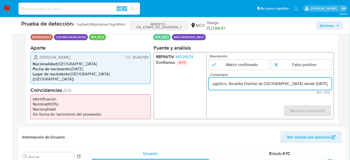
scroll to position [0, 161]
drag, startPoint x: 313, startPoint y: 83, endPoint x: 328, endPoint y: 85, distance: 14.9
click at [328, 85] on input "Usuario Merys Castro Pereira CC 45487811 se desempeña como Director de Apoyo Lo…" at bounding box center [270, 83] width 123 height 7
click at [330, 85] on input "Usuario Merys Castro Pereira CC 45487811 se desempeña como Director de Apoyo Lo…" at bounding box center [270, 83] width 123 height 7
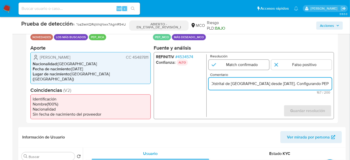
type input "Usuario Merys Castro Pereira CC 45487811 se desempeña como Director de Apoyo Lo…"
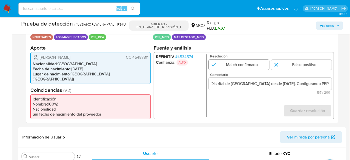
scroll to position [0, 0]
click at [255, 67] on input "1 de 1" at bounding box center [239, 65] width 61 height 10
radio input "true"
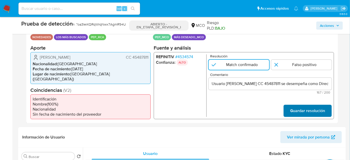
click at [314, 113] on span "Guardar resolución" at bounding box center [307, 110] width 35 height 11
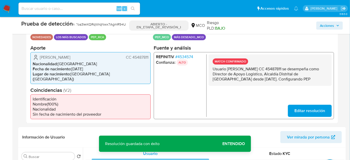
drag, startPoint x: 209, startPoint y: 71, endPoint x: 306, endPoint y: 84, distance: 97.8
click at [306, 84] on div "MATCH CONFIRMADO Usuario Merys Castro Pereira CC 45487811 se desempeña como Dir…" at bounding box center [270, 69] width 123 height 31
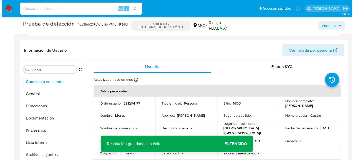
scroll to position [226, 0]
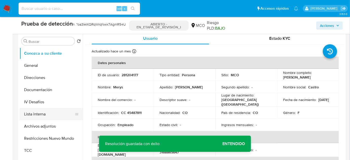
click at [43, 109] on button "Lista interna" at bounding box center [49, 114] width 59 height 12
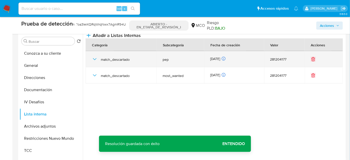
click at [96, 62] on icon "button" at bounding box center [95, 59] width 6 height 6
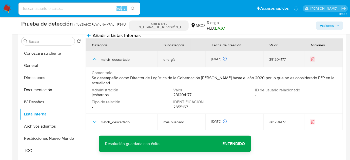
click at [95, 62] on icon "button" at bounding box center [95, 59] width 6 height 6
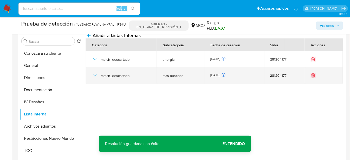
click at [93, 79] on icon "button" at bounding box center [95, 75] width 6 height 6
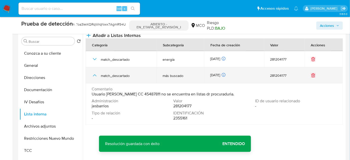
click at [93, 77] on icon "button" at bounding box center [95, 76] width 4 height 2
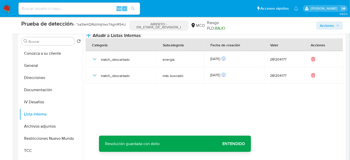
click at [141, 39] on button "Añadir a Listas Internas" at bounding box center [113, 35] width 55 height 6
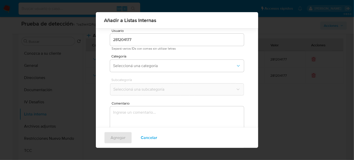
scroll to position [19, 0]
click at [146, 63] on span "Seleccioná una categoría" at bounding box center [174, 63] width 123 height 5
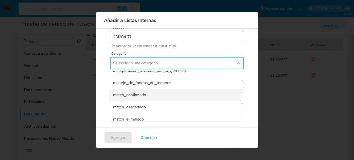
scroll to position [23, 0]
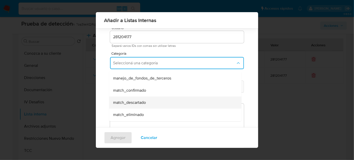
click at [140, 101] on span "match_descartado" at bounding box center [129, 102] width 33 height 5
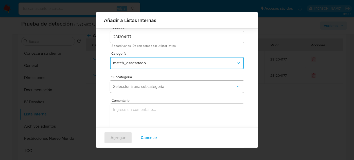
click at [153, 86] on span "Seleccioná una subcategoría" at bounding box center [174, 86] width 123 height 5
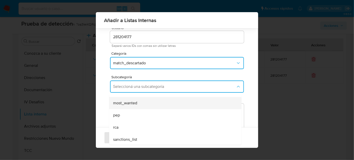
scroll to position [34, 0]
click at [137, 103] on div "most_wanted" at bounding box center [173, 102] width 121 height 12
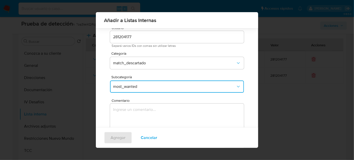
click at [135, 119] on textarea "Comentario" at bounding box center [177, 128] width 134 height 49
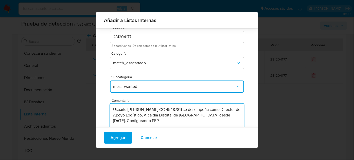
scroll to position [42, 0]
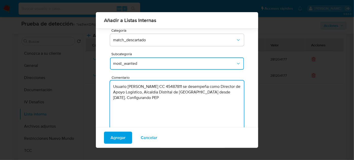
drag, startPoint x: 190, startPoint y: 86, endPoint x: 199, endPoint y: 103, distance: 19.3
click at [199, 103] on textarea "Usuario Merys Castro Pereira CC 45487811 se desempeña como Director de Apoyo Lo…" at bounding box center [177, 105] width 134 height 49
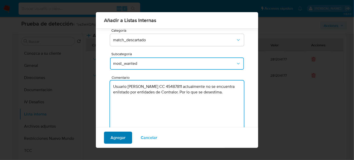
type textarea "Usuario Merys Castro Pereira CC 45487811 actualmente no se encuentra enlistado …"
click at [117, 138] on span "Agregar" at bounding box center [118, 137] width 15 height 11
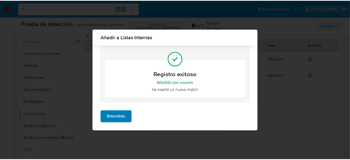
scroll to position [0, 0]
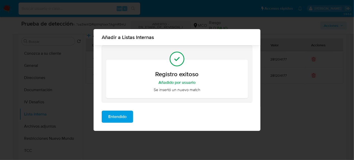
click at [111, 121] on span "Entendido" at bounding box center [117, 116] width 18 height 11
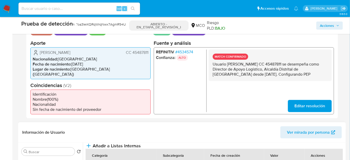
scroll to position [87, 0]
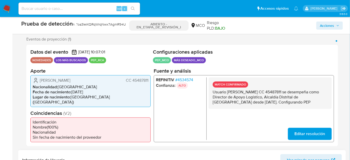
click at [187, 78] on font "4534574" at bounding box center [186, 80] width 16 height 6
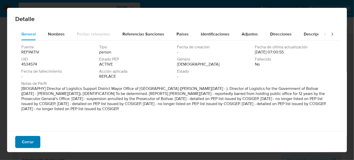
click at [32, 143] on font "Cerrar" at bounding box center [28, 142] width 12 height 12
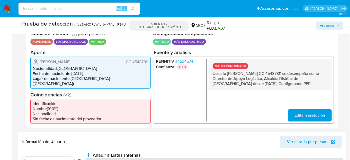
scroll to position [133, 0]
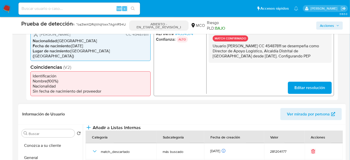
drag, startPoint x: 264, startPoint y: 58, endPoint x: 226, endPoint y: 54, distance: 38.3
click at [226, 54] on p "Usuario Merys Castro Pereira CC 45487811 se desempeña como Director de Apoyo Lo…" at bounding box center [270, 50] width 115 height 15
drag, startPoint x: 211, startPoint y: 48, endPoint x: 301, endPoint y: 61, distance: 90.7
click at [301, 61] on div "MATCH CONFIRMADO Usuario Merys Castro Pereira CC 45487811 se desempeña como Dir…" at bounding box center [270, 46] width 123 height 31
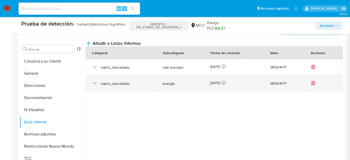
scroll to position [226, 0]
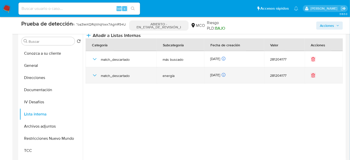
click at [93, 79] on icon "button" at bounding box center [95, 75] width 6 height 6
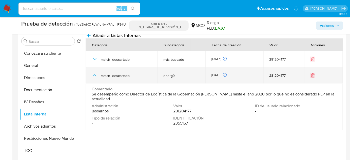
click at [93, 79] on icon "button" at bounding box center [95, 75] width 6 height 6
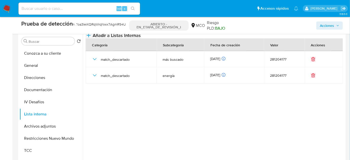
click at [141, 38] on span "Añadir a Listas Internas" at bounding box center [117, 36] width 48 height 6
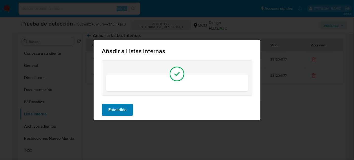
click at [119, 109] on span "Entendido" at bounding box center [117, 109] width 18 height 11
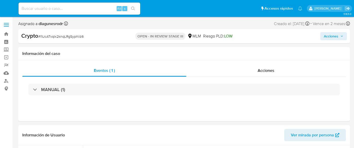
select select "10"
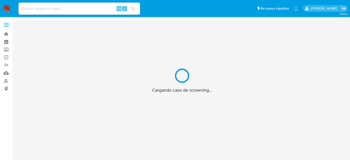
scroll to position [18, 0]
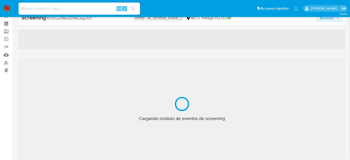
select select "10"
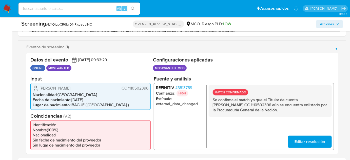
scroll to position [87, 0]
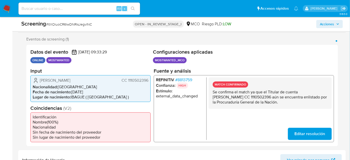
drag, startPoint x: 300, startPoint y: 92, endPoint x: 273, endPoint y: 96, distance: 27.0
click at [273, 96] on p "Se confirma el match ya que el Titular de cuenta Alfonso Londoño Perdomo CC 111…" at bounding box center [270, 96] width 115 height 15
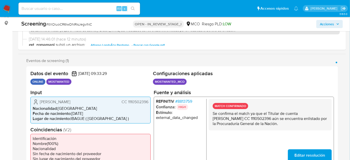
scroll to position [69, 0]
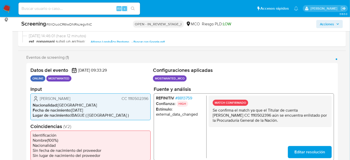
click at [324, 24] on span "Acciones" at bounding box center [327, 24] width 14 height 8
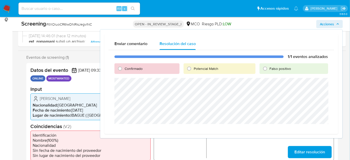
click at [132, 68] on span "Confirmado" at bounding box center [134, 68] width 18 height 5
click at [124, 68] on input "Confirmado" at bounding box center [120, 69] width 8 height 8
radio input "true"
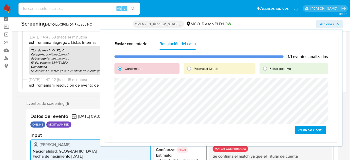
scroll to position [92, 0]
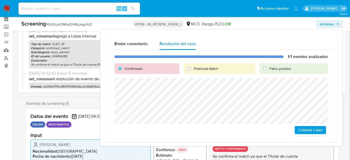
click at [302, 130] on span "Cerrar Caso" at bounding box center [311, 130] width 24 height 7
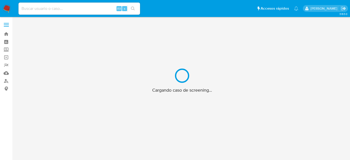
scroll to position [18, 0]
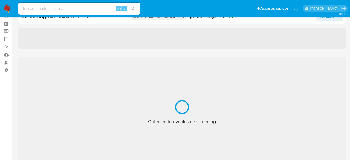
select select "10"
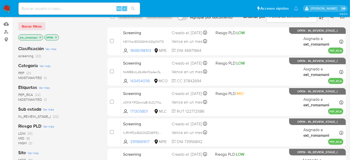
scroll to position [46, 0]
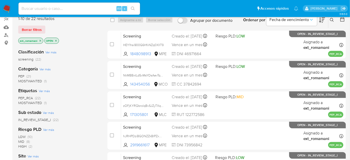
click at [26, 74] on span "PEP (21)" at bounding box center [24, 76] width 13 height 5
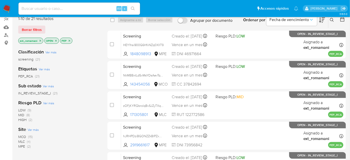
click at [40, 40] on icon "close-filter" at bounding box center [41, 41] width 2 height 2
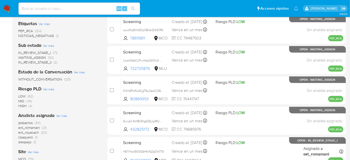
scroll to position [92, 0]
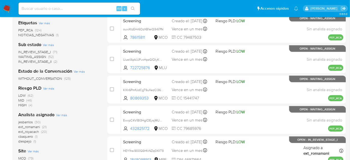
click at [45, 125] on span "(21)" at bounding box center [44, 126] width 5 height 5
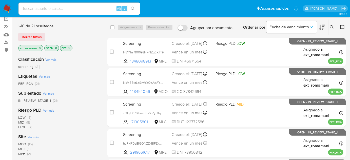
scroll to position [46, 0]
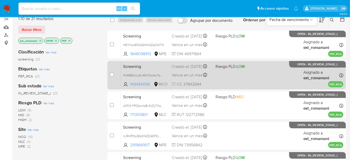
click at [245, 80] on div "Screening NkMBBxtLdSvMsYOsAevTqLHo 143454056 MCO Riesgo PLD: LOW Creado el: [DA…" at bounding box center [232, 75] width 223 height 26
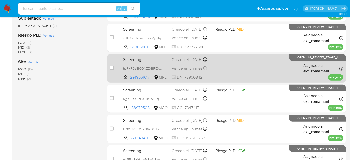
scroll to position [115, 0]
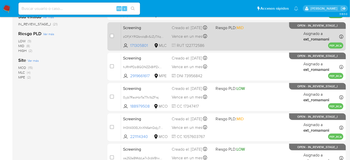
click at [222, 41] on div "Screening zOFjKYRQbrolqBvSJZyTXq37 171305801 MLC Riesgo PLD: MID Creado el: [DA…" at bounding box center [232, 37] width 223 height 26
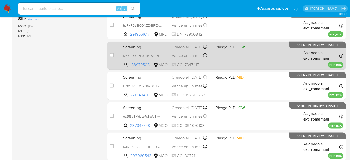
scroll to position [161, 0]
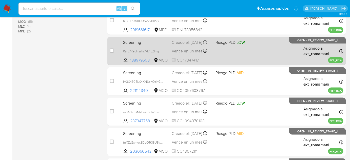
click at [214, 55] on div "Screening 0yjb7RaoHzrTa77ki1bZFisj 188979508 MCO Riesgo PLD: LOW Creado el: 11/…" at bounding box center [232, 51] width 223 height 26
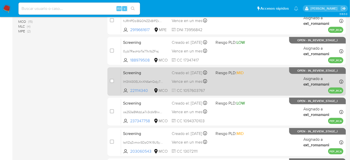
click at [214, 81] on div "Screening IH3X430ELXnXN6ehQdjy7WSu 221114340 MCO Riesgo PLD: MID Creado el: 11/…" at bounding box center [232, 82] width 223 height 26
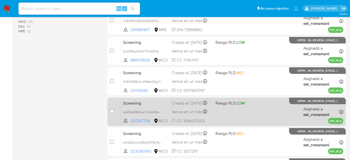
scroll to position [207, 0]
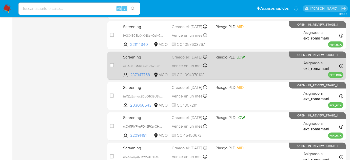
click at [217, 69] on div "Screening os253aBMdzLe7x3cbVBlwonO 237347758 MCO Riesgo PLD: LOW Creado el: 11/…" at bounding box center [232, 66] width 223 height 26
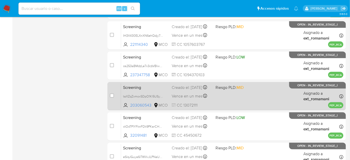
click at [215, 96] on div "Screening taXZqZxmoxSDpO1Kl5USyROm 203060543 MCO Riesgo PLD: MID Creado el: 11/…" at bounding box center [232, 96] width 223 height 26
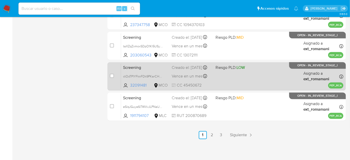
scroll to position [258, 0]
click at [218, 75] on div "Screening ctOoTPIYFknFDk9PKarCH4ms 32091481 MCO Riesgo PLD: LOW Creado el: 11/1…" at bounding box center [232, 76] width 223 height 26
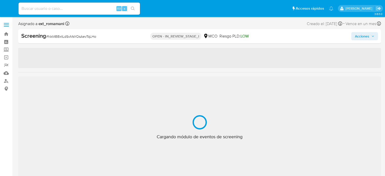
select select "10"
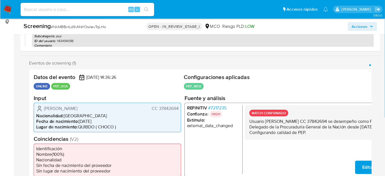
scroll to position [69, 0]
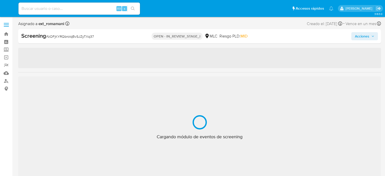
select select "10"
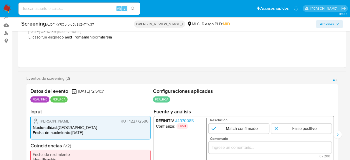
scroll to position [92, 0]
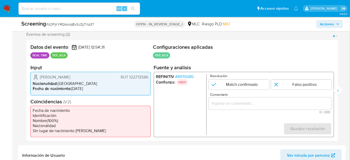
drag, startPoint x: 103, startPoint y: 78, endPoint x: 39, endPoint y: 76, distance: 64.2
click at [39, 76] on div "[PERSON_NAME] RUT 122772586" at bounding box center [91, 77] width 116 height 6
drag, startPoint x: 242, startPoint y: 113, endPoint x: 239, endPoint y: 110, distance: 3.8
click at [242, 113] on span "0 / 200" at bounding box center [270, 112] width 120 height 3
click at [188, 74] on span "# 4970085" at bounding box center [184, 76] width 19 height 5
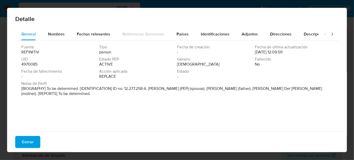
drag, startPoint x: 148, startPoint y: 87, endPoint x: 201, endPoint y: 88, distance: 53.5
click at [201, 88] on p "[BIOGRAPHY] To be determined. [IDENTIFICATION] ID no: 12.277.258-6. Mauricio Is…" at bounding box center [176, 91] width 310 height 10
click at [23, 142] on span "Cerrar" at bounding box center [28, 142] width 12 height 11
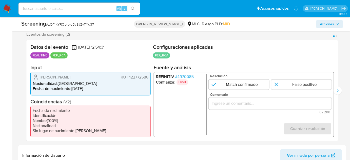
drag, startPoint x: 231, startPoint y: 108, endPoint x: 237, endPoint y: 106, distance: 5.8
click at [233, 107] on div "1 de 2" at bounding box center [270, 104] width 123 height 12
click at [237, 106] on input "Comentario" at bounding box center [270, 103] width 123 height 7
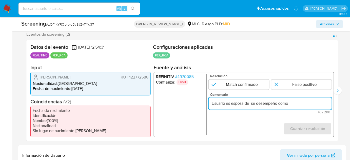
click at [228, 103] on input "Usuario es esposa de se desempeño como" at bounding box center [270, 103] width 123 height 7
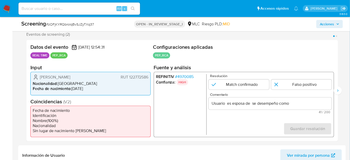
drag, startPoint x: 38, startPoint y: 75, endPoint x: 149, endPoint y: 79, distance: 110.8
click at [149, 79] on div "Wanda Pamela Viera Andrade RUT 122772586 Nacionalidad : Chile Fecha de nacimien…" at bounding box center [90, 83] width 120 height 23
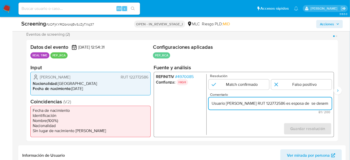
click at [186, 75] on span "# 4970085" at bounding box center [184, 76] width 19 height 5
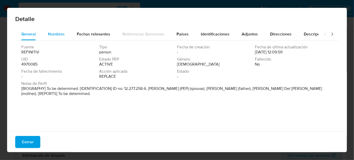
click at [56, 34] on span "Nombres" at bounding box center [56, 34] width 17 height 6
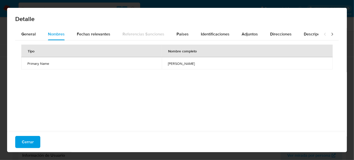
drag, startPoint x: 139, startPoint y: 62, endPoint x: 167, endPoint y: 64, distance: 27.7
click at [167, 64] on td "wanda pamela viera andrade" at bounding box center [247, 63] width 171 height 12
click at [39, 35] on button "General" at bounding box center [28, 34] width 27 height 12
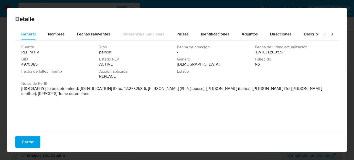
drag, startPoint x: 200, startPoint y: 90, endPoint x: 150, endPoint y: 90, distance: 49.9
click at [150, 90] on p "[BIOGRAPHY] To be determined. [IDENTIFICATION] ID no: 12.277.258-6. Mauricio Is…" at bounding box center [176, 91] width 310 height 10
click at [34, 140] on button "Cerrar" at bounding box center [27, 142] width 25 height 12
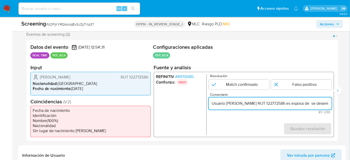
scroll to position [0, 45]
drag, startPoint x: 325, startPoint y: 102, endPoint x: 330, endPoint y: 103, distance: 5.1
click at [330, 103] on input "Usuario Wanda Pamela Viera Andrade RUT 122772586 es esposa de se desempeño como" at bounding box center [270, 103] width 123 height 7
click at [290, 103] on input "Usuario Wanda Pamela Viera Andrade RUT 122772586 es esposa de se desempeño como" at bounding box center [270, 103] width 123 height 7
click at [289, 103] on input "Usuario Wanda Pamela Viera Andrade RUT 122772586 es esposa de se desempeño como" at bounding box center [270, 103] width 123 height 7
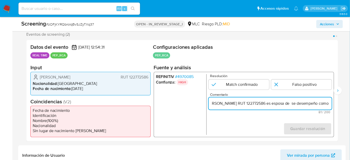
paste input "Mauricio Ismael Marcos Mera"
drag, startPoint x: 315, startPoint y: 103, endPoint x: 332, endPoint y: 105, distance: 17.3
click at [332, 105] on div "REFINITIV # 4970085 Confianza: HIGH Resolución Match confirmado Falso positivo …" at bounding box center [244, 104] width 180 height 65
drag, startPoint x: 320, startPoint y: 104, endPoint x: 336, endPoint y: 106, distance: 15.9
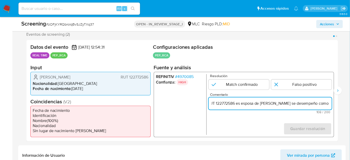
click at [336, 106] on div "Datos del evento 11/10/2025 12:54:31 REAL TIME PEP_RCA Configuraciones aplicada…" at bounding box center [182, 90] width 312 height 101
click at [331, 105] on input "Usuario Wanda Pamela Viera Andrade RUT 122772586 es esposa de Mauricio Ismael M…" at bounding box center [270, 103] width 123 height 7
paste input "Jefe de la División de Información Social del Ministerio de Desarrollo Social h…"
drag, startPoint x: 325, startPoint y: 104, endPoint x: 332, endPoint y: 105, distance: 6.6
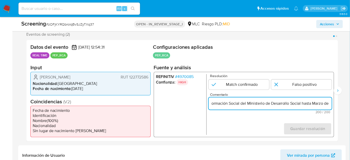
click at [332, 105] on input "Usuario Wanda Pamela Viera Andrade RUT 122772586 es esposa de Mauricio Ismael M…" at bounding box center [270, 103] width 123 height 7
click at [252, 127] on form "Resolución Match confirmado Falso positivo Comentario Usuario Wanda Pamela Vier…" at bounding box center [270, 104] width 123 height 61
drag, startPoint x: 319, startPoint y: 104, endPoint x: 328, endPoint y: 104, distance: 9.1
click at [328, 104] on input "Usuario Wanda Pamela Viera Andrade RUT 122772586 es esposa de Mauricio Ismael M…" at bounding box center [270, 103] width 123 height 7
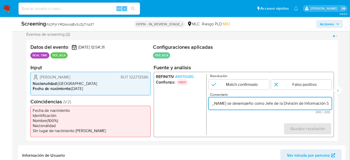
scroll to position [0, 125]
click at [268, 105] on input "Usuario Wanda Pamela Viera Andrade RUT 122772586 es esposa de Mauricio Ismael M…" at bounding box center [270, 103] width 123 height 7
drag, startPoint x: 297, startPoint y: 105, endPoint x: 328, endPoint y: 108, distance: 31.3
click at [328, 108] on div "Usuario Wanda Pamela Viera Andrade RUT 122772586 es esposa de Mauricio Ismael M…" at bounding box center [270, 104] width 123 height 12
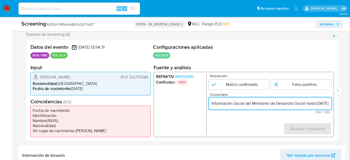
click at [262, 103] on input "Usuario Wanda Pamela Viera Andrade RUT 122772586 es esposa de Mauricio Ismael M…" at bounding box center [270, 103] width 123 height 7
drag, startPoint x: 302, startPoint y: 103, endPoint x: 313, endPoint y: 105, distance: 10.8
click at [313, 105] on input "Usuario Wanda Pamela Viera Andrade RUT 122772586 es esposa de Mauricio Ismael M…" at bounding box center [270, 103] width 123 height 7
drag, startPoint x: 323, startPoint y: 105, endPoint x: 338, endPoint y: 105, distance: 15.2
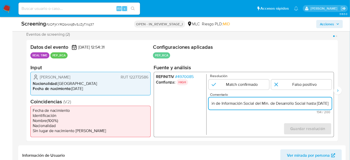
click at [338, 105] on div "Eventos de screening (2) Página 1 Página 2 Datos del evento 11/10/2025 12:54:31…" at bounding box center [182, 86] width 328 height 109
click at [329, 103] on input "Usuario Wanda Pamela Viera Andrade RUT 122772586 es esposa de Mauricio Ismael M…" at bounding box center [270, 103] width 123 height 7
type input "Usuario Wanda Pamela Viera Andrade RUT 122772586 es esposa de Mauricio Ismael M…"
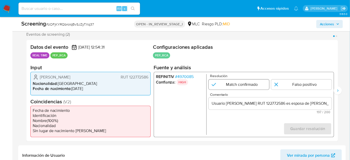
click at [228, 86] on input "1 de 2" at bounding box center [239, 85] width 61 height 10
radio input "true"
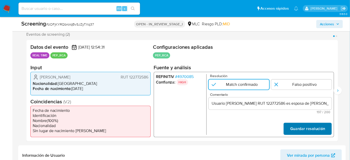
click at [296, 129] on span "Guardar resolución" at bounding box center [307, 128] width 35 height 11
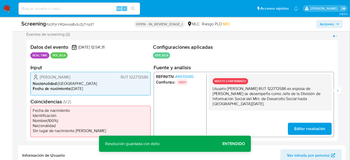
drag, startPoint x: 261, startPoint y: 104, endPoint x: 214, endPoint y: 88, distance: 49.8
click at [214, 88] on p "Usuario Wanda Pamela Viera Andrade RUT 122772586 es esposa de Mauricio Ismael M…" at bounding box center [270, 96] width 115 height 20
click at [336, 91] on icon "Siguiente" at bounding box center [338, 91] width 4 height 4
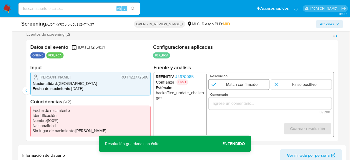
click at [240, 82] on input "2 de 2" at bounding box center [239, 85] width 61 height 10
radio input "true"
click at [253, 105] on input "Comentario" at bounding box center [270, 103] width 123 height 7
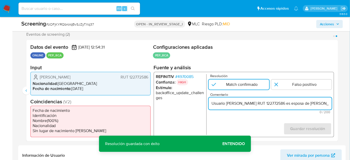
scroll to position [0, 255]
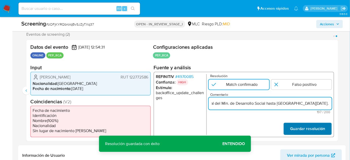
type input "Usuario Wanda Pamela Viera Andrade RUT 122772586 es esposa de Mauricio Ismael M…"
click at [310, 129] on span "Guardar resolución" at bounding box center [307, 128] width 35 height 11
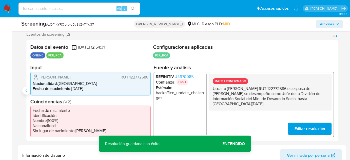
click at [28, 90] on button "Anterior" at bounding box center [26, 91] width 8 height 8
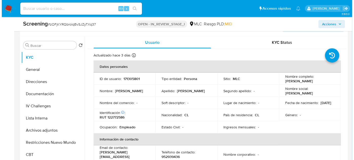
scroll to position [230, 0]
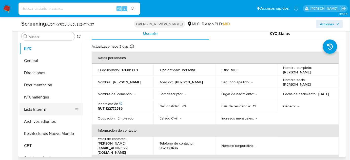
click at [35, 108] on button "Lista Interna" at bounding box center [49, 109] width 59 height 12
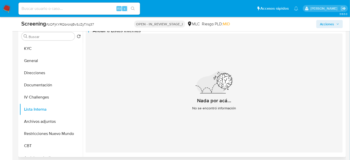
click at [141, 34] on button "Añadir a Listas Internas" at bounding box center [113, 31] width 55 height 6
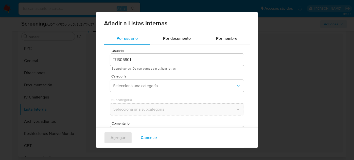
scroll to position [19, 0]
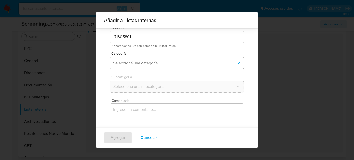
click at [163, 66] on button "Seleccioná una categoría" at bounding box center [177, 63] width 134 height 12
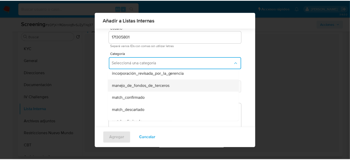
scroll to position [23, 0]
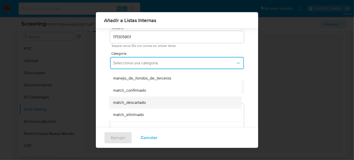
click at [138, 100] on span "match_descartado" at bounding box center [129, 102] width 33 height 5
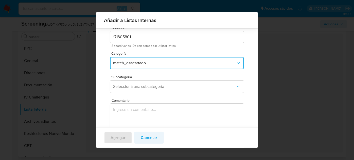
click at [150, 140] on span "Cancelar" at bounding box center [149, 137] width 16 height 11
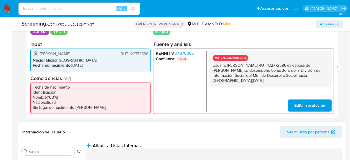
scroll to position [115, 0]
click at [311, 105] on span "Editar resolución" at bounding box center [310, 105] width 31 height 11
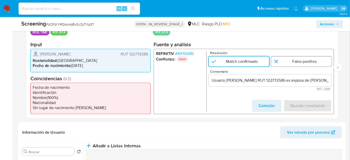
click at [295, 58] on input "1 de 2" at bounding box center [301, 62] width 61 height 10
radio input "true"
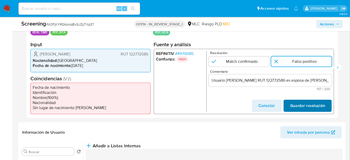
click at [307, 100] on span "Guardar resolución" at bounding box center [307, 105] width 35 height 11
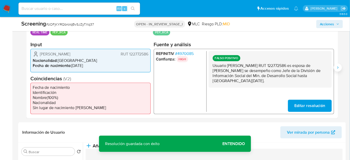
click at [338, 66] on icon "Siguiente" at bounding box center [338, 68] width 4 height 4
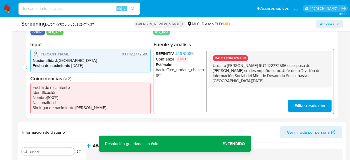
click at [302, 104] on span "Editar resolución" at bounding box center [310, 105] width 31 height 11
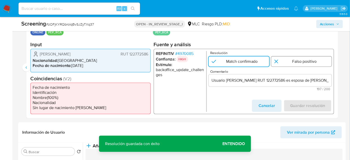
click at [308, 59] on input "2 de 2" at bounding box center [301, 62] width 61 height 10
radio input "true"
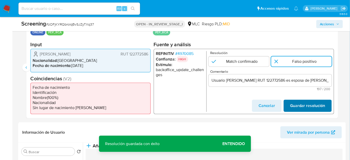
click at [299, 103] on span "Guardar resolución" at bounding box center [307, 105] width 35 height 11
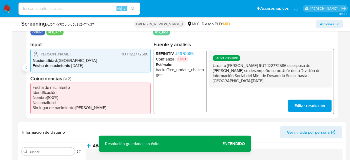
click at [25, 68] on icon "Anterior" at bounding box center [26, 68] width 4 height 4
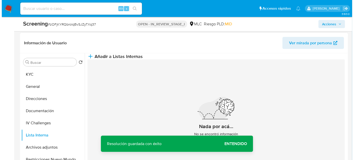
scroll to position [207, 0]
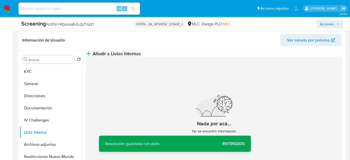
click at [141, 57] on span "Añadir a Listas Internas" at bounding box center [117, 54] width 48 height 6
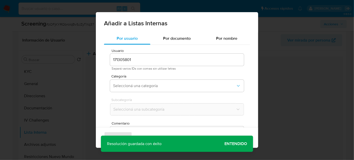
scroll to position [19, 0]
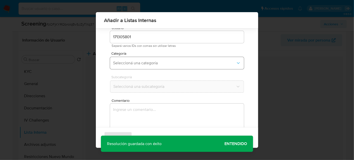
click at [147, 61] on span "Seleccioná una categoría" at bounding box center [174, 63] width 123 height 5
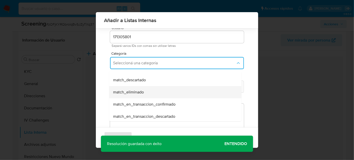
scroll to position [46, 0]
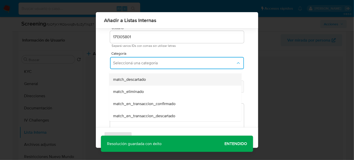
click at [140, 82] on div "match_descartado" at bounding box center [173, 80] width 121 height 12
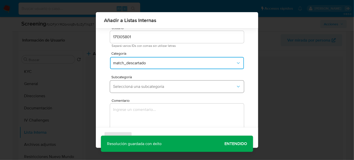
click at [143, 84] on span "Seleccioná una subcategoría" at bounding box center [174, 86] width 123 height 5
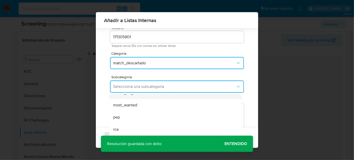
scroll to position [34, 0]
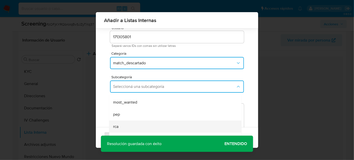
click at [127, 124] on div "rca" at bounding box center [173, 127] width 121 height 12
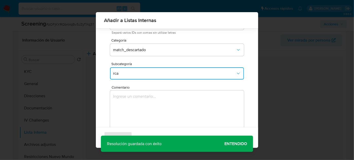
scroll to position [42, 0]
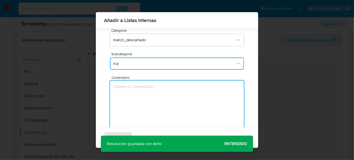
click at [139, 90] on textarea "Comentario" at bounding box center [177, 105] width 134 height 49
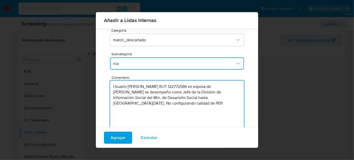
click at [167, 91] on textarea "Usuario Wanda Pamela Viera Andrade RUT 122772586 es esposa de Mauricio Ismael M…" at bounding box center [177, 105] width 134 height 49
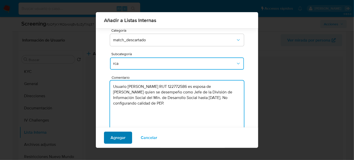
type textarea "Usuario Wanda Pamela Viera Andrade RUT 122772586 es esposa de Mauricio Ismael M…"
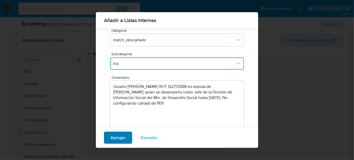
click at [118, 139] on span "Agregar" at bounding box center [118, 137] width 15 height 11
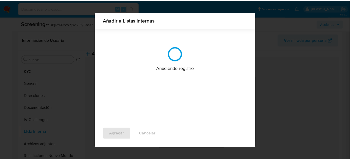
scroll to position [0, 0]
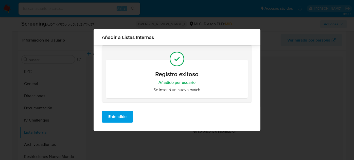
click at [123, 123] on div "Entendido" at bounding box center [177, 119] width 167 height 24
click at [124, 115] on span "Entendido" at bounding box center [117, 116] width 18 height 11
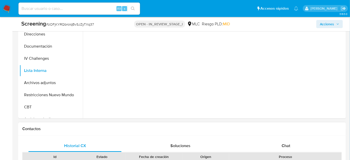
scroll to position [276, 0]
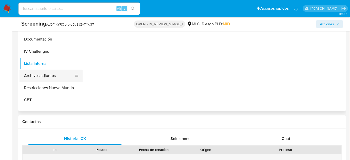
click at [49, 73] on button "Archivos adjuntos" at bounding box center [49, 76] width 59 height 12
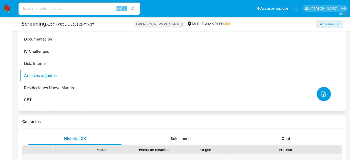
click at [323, 97] on button "upload-file" at bounding box center [324, 94] width 14 height 14
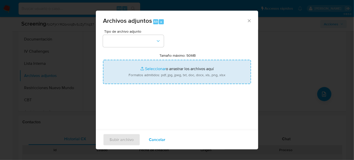
click at [162, 66] on input "Tamaño máximo: 50MB Seleccionar archivos" at bounding box center [177, 72] width 148 height 24
type input "C:\fakepath\(11) Mauricio Marcos Mera _ LinkedIn.pdf"
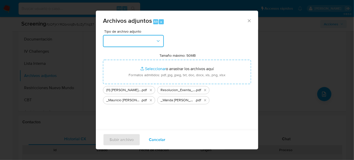
click at [143, 44] on button "button" at bounding box center [133, 41] width 61 height 12
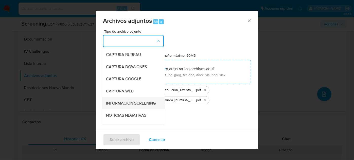
click at [128, 104] on span "INFORMACIÓN SCREENING" at bounding box center [131, 103] width 50 height 5
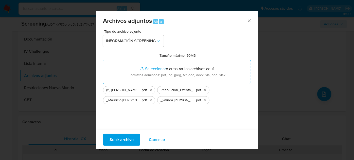
click at [126, 141] on span "Subir archivo" at bounding box center [121, 139] width 24 height 11
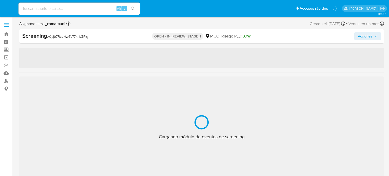
select select "10"
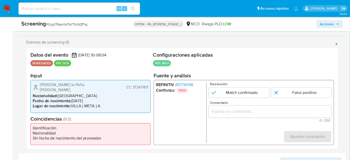
scroll to position [92, 0]
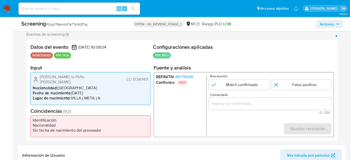
drag, startPoint x: 95, startPoint y: 75, endPoint x: 36, endPoint y: 76, distance: 59.3
click at [36, 76] on div "Omar Yesid la Peña Muñoz CC 17347417" at bounding box center [91, 80] width 116 height 10
click at [188, 76] on span "# 8774098" at bounding box center [184, 77] width 18 height 5
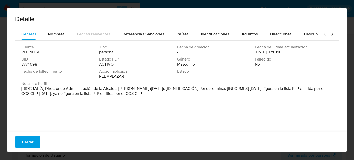
drag, startPoint x: 44, startPoint y: 89, endPoint x: 145, endPoint y: 88, distance: 101.4
click at [145, 88] on font "[BIOGRAFÍA] Director de Administración de la Alcaldía de Villavicencio (enero d…" at bounding box center [172, 91] width 303 height 11
click at [27, 146] on font "Cerrar" at bounding box center [28, 142] width 12 height 12
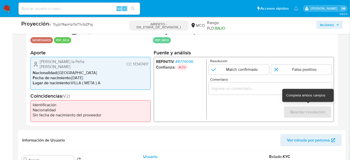
scroll to position [115, 0]
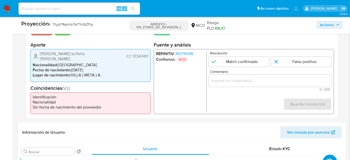
click at [258, 84] on input "Comentario" at bounding box center [270, 81] width 123 height 7
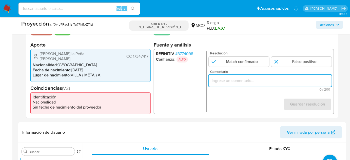
click at [258, 82] on input "Comentario" at bounding box center [270, 81] width 123 height 7
paste input "Titular de cuenta se desempeña como Configurando calidad PEP."
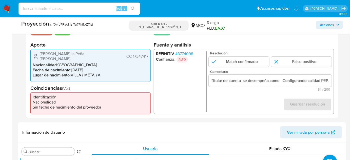
scroll to position [0, 0]
click at [172, 67] on ul "REFINITIV # 8774098 Confianza: ALTO" at bounding box center [181, 81] width 51 height 61
drag, startPoint x: 38, startPoint y: 52, endPoint x: 148, endPoint y: 53, distance: 109.7
click at [148, 53] on div "Omar Yesid la Peña Muñoz CC 17347417" at bounding box center [91, 56] width 116 height 10
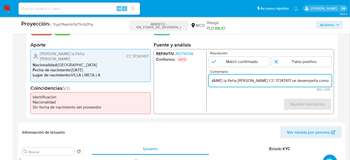
scroll to position [0, 72]
drag, startPoint x: 325, startPoint y: 81, endPoint x: 329, endPoint y: 82, distance: 3.9
click at [329, 82] on input "Titular de cuenta Omar Yesid la Peña Muñoz CC 17347417 se desempeña como Config…" at bounding box center [270, 81] width 123 height 7
click at [280, 82] on input "Titular de cuenta Omar Yesid la Peña Muñoz CC 17347417 se desempeña como Config…" at bounding box center [270, 81] width 123 height 7
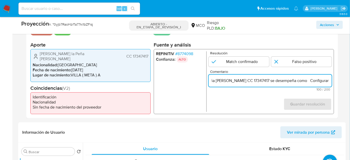
paste input "Director de Administración de la Alcaldía de Villavicencio desde Enero de 2024."
type input "Titular de cuenta Omar Yesid la Peña Muñoz CC 17347417 se desempeña como Direct…"
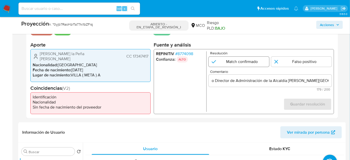
scroll to position [0, 0]
click at [242, 63] on input "1 de 1" at bounding box center [239, 62] width 61 height 10
radio input "true"
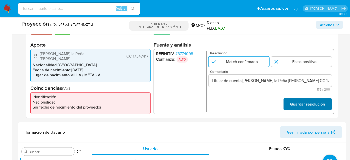
drag, startPoint x: 308, startPoint y: 106, endPoint x: 310, endPoint y: 107, distance: 2.5
click at [309, 106] on font "Guardar resolución" at bounding box center [307, 104] width 35 height 12
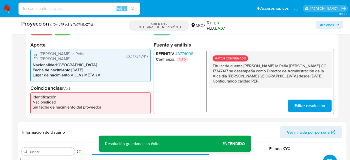
drag, startPoint x: 210, startPoint y: 65, endPoint x: 323, endPoint y: 77, distance: 113.8
click at [323, 77] on div "MATCH CONFIRMADO Titular de cuenta Omar Yesid la Peña Muñoz CC 17347417 se dese…" at bounding box center [270, 69] width 123 height 36
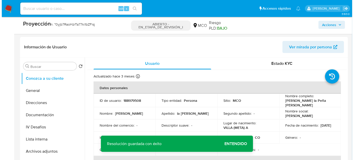
scroll to position [207, 0]
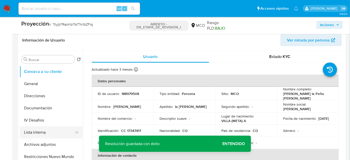
click at [38, 131] on button "Lista interna" at bounding box center [49, 132] width 59 height 12
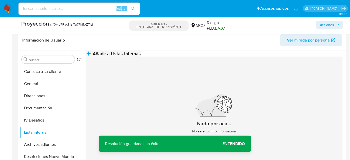
click at [141, 57] on button "Añadir a Listas Internas" at bounding box center [113, 54] width 55 height 6
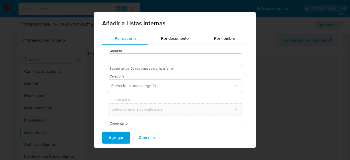
type input "188979508"
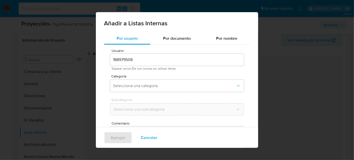
scroll to position [19, 0]
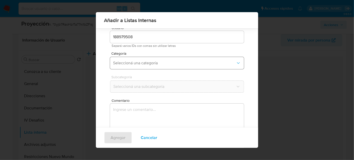
click at [143, 63] on span "Seleccioná una categoría" at bounding box center [174, 63] width 123 height 5
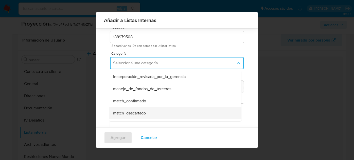
scroll to position [23, 0]
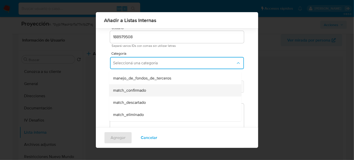
click at [139, 92] on span "match_confirmado" at bounding box center [129, 90] width 33 height 5
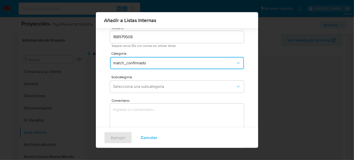
click at [139, 92] on button "Seleccioná una subcategoría" at bounding box center [177, 87] width 134 height 12
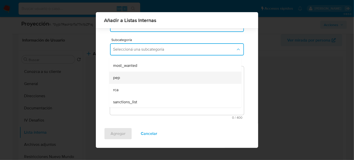
scroll to position [34, 0]
click at [138, 80] on div "pep" at bounding box center [173, 77] width 121 height 12
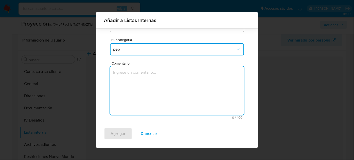
click at [136, 100] on textarea "Comentario" at bounding box center [177, 90] width 134 height 49
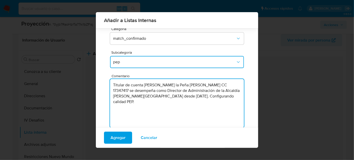
scroll to position [33, 0]
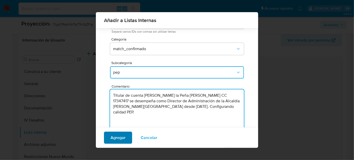
type textarea "Titular de cuenta Omar Yesid la Peña Muñoz CC 17347417 se desempeña como Direct…"
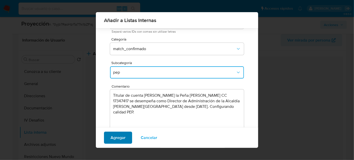
click at [114, 140] on span "Agregar" at bounding box center [118, 137] width 15 height 11
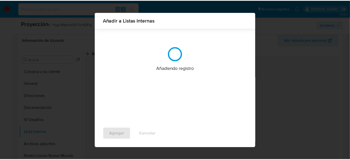
scroll to position [0, 0]
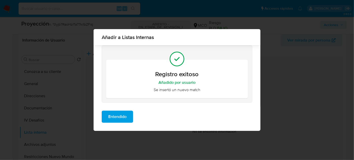
click at [119, 120] on span "Entendido" at bounding box center [117, 116] width 18 height 11
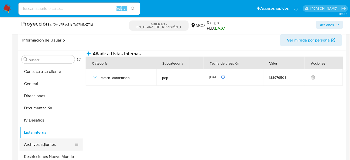
click at [45, 143] on button "Archivos adjuntos" at bounding box center [49, 145] width 59 height 12
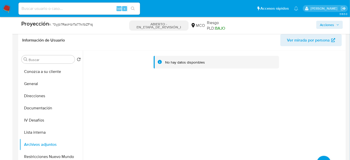
scroll to position [230, 0]
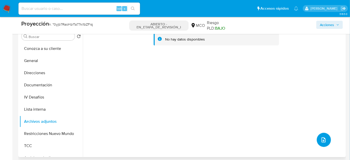
click at [323, 135] on button "subir archivo" at bounding box center [324, 140] width 14 height 14
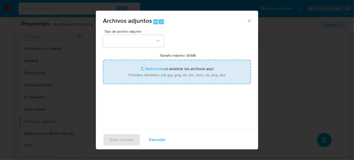
click at [178, 79] on input "Tamaño máximo: 50MB Seleccionar archivos" at bounding box center [177, 72] width 148 height 24
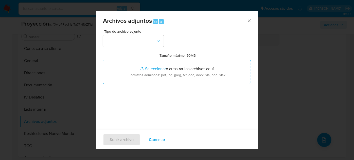
click at [156, 141] on font "Cancelar" at bounding box center [157, 140] width 16 height 12
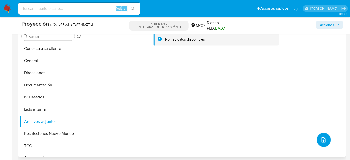
click at [321, 137] on icon "subir archivo" at bounding box center [324, 140] width 6 height 6
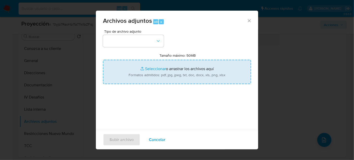
click at [210, 77] on input "Tamaño máximo: 50MB Seleccionar archivos" at bounding box center [177, 72] width 148 height 24
type input "C:\fakepath\Directorio Institucional - Alcaldia de Villavicencio.pdf"
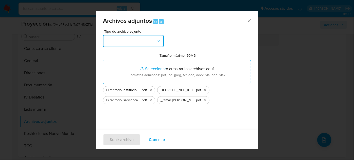
click at [149, 37] on button "button" at bounding box center [133, 41] width 61 height 12
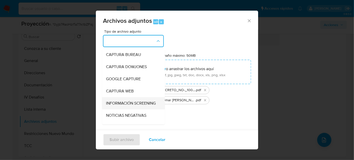
click at [113, 106] on span "INFORMACIÓN SCREENING" at bounding box center [131, 103] width 50 height 5
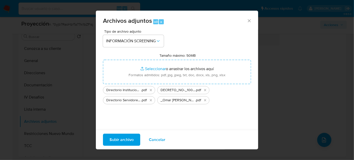
click at [120, 139] on font "Subir archivo" at bounding box center [121, 140] width 24 height 12
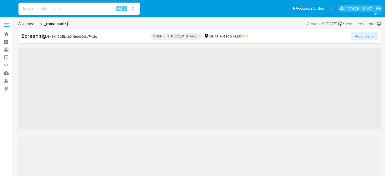
select select "10"
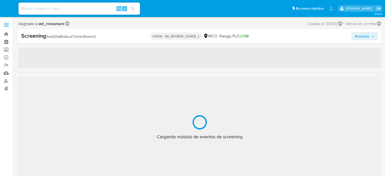
select select "10"
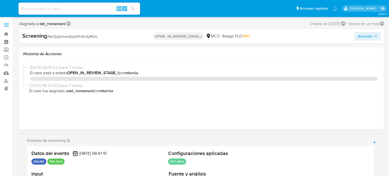
select select "10"
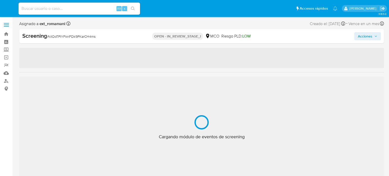
select select "10"
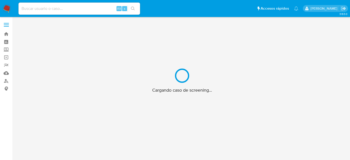
scroll to position [18, 0]
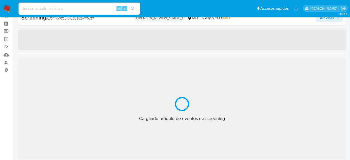
select select "10"
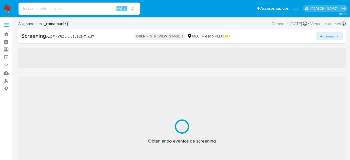
select select "10"
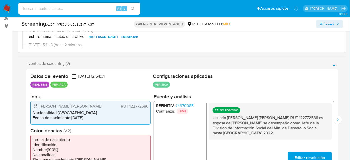
scroll to position [92, 0]
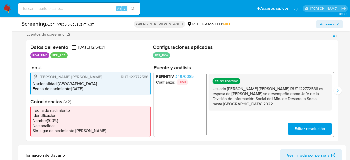
drag, startPoint x: 262, startPoint y: 103, endPoint x: 213, endPoint y: 90, distance: 51.2
click at [213, 90] on p "Usuario [PERSON_NAME] [PERSON_NAME] RUT 122772586 es esposa de [PERSON_NAME] se…" at bounding box center [270, 96] width 115 height 20
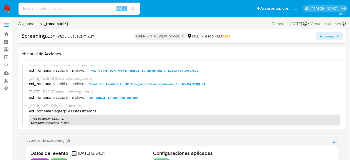
scroll to position [23, 0]
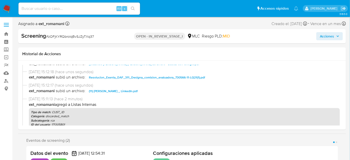
click at [323, 34] on span "Acciones" at bounding box center [327, 36] width 14 height 8
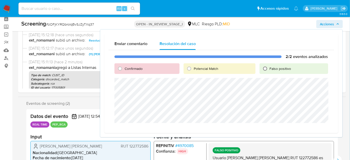
click at [263, 69] on input "Falso positivo" at bounding box center [265, 69] width 8 height 8
radio input "true"
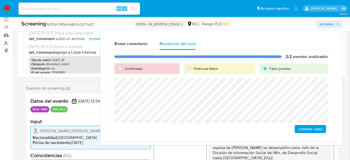
scroll to position [69, 0]
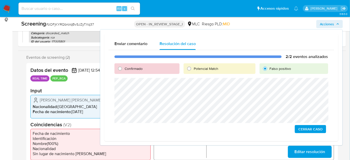
click at [303, 130] on span "Cerrar Caso" at bounding box center [311, 129] width 24 height 7
click at [311, 131] on span "Cerrar Caso" at bounding box center [311, 129] width 24 height 7
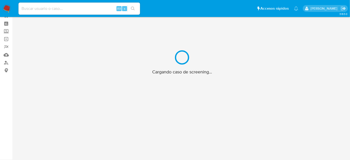
scroll to position [18, 0]
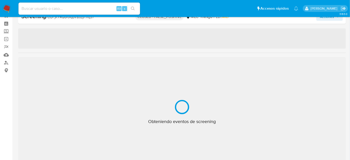
select select "10"
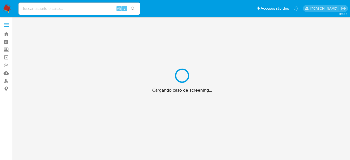
scroll to position [18, 0]
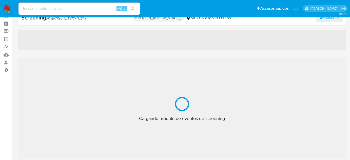
select select "10"
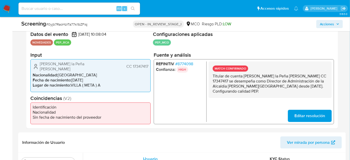
scroll to position [110, 0]
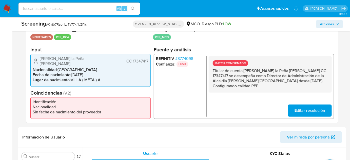
drag, startPoint x: 325, startPoint y: 82, endPoint x: 212, endPoint y: 72, distance: 113.4
click at [212, 72] on div "MATCH CONFIRMADO Titular de cuenta Omar Yesid la Peña Muñoz CC 17347417 se dese…" at bounding box center [270, 74] width 123 height 36
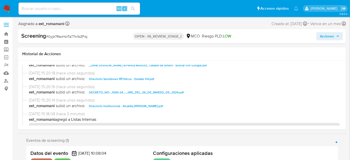
scroll to position [0, 0]
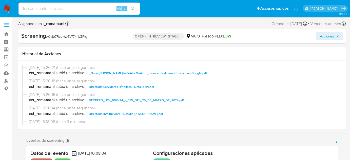
click at [320, 35] on button "Acciones" at bounding box center [330, 36] width 27 height 8
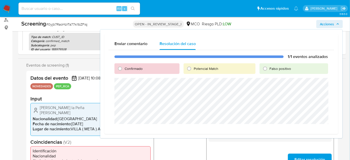
scroll to position [69, 0]
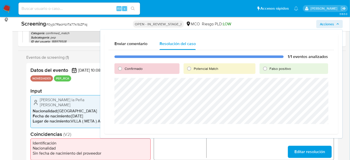
click at [126, 69] on span "Confirmado" at bounding box center [134, 68] width 18 height 5
click at [124, 69] on input "Confirmado" at bounding box center [120, 69] width 8 height 8
radio input "true"
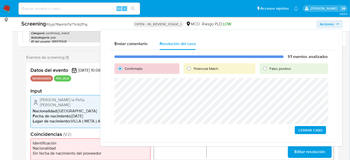
click at [319, 130] on span "Cerrar Caso" at bounding box center [311, 130] width 24 height 7
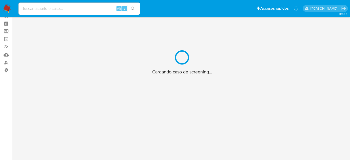
scroll to position [18, 0]
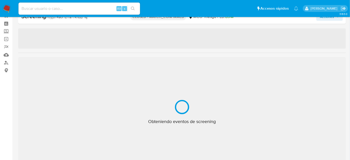
select select "10"
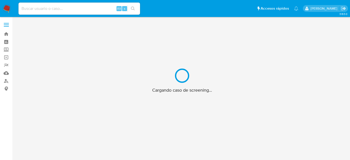
scroll to position [18, 0]
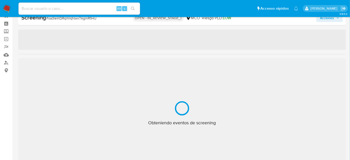
select select "10"
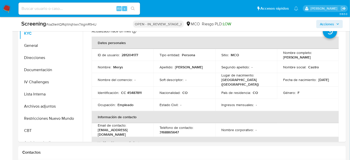
scroll to position [249, 0]
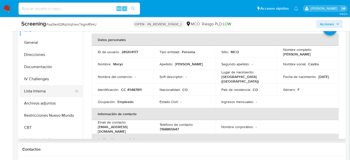
click at [33, 88] on button "Lista Interna" at bounding box center [49, 91] width 59 height 12
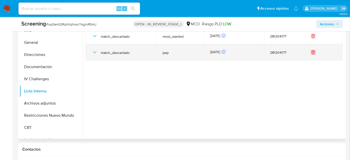
click at [314, 53] on icon "Eliminar" at bounding box center [314, 52] width 0 height 1
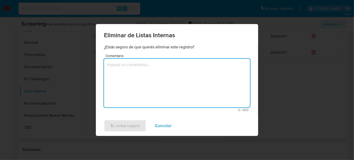
click at [208, 74] on textarea "Comentario" at bounding box center [177, 83] width 146 height 49
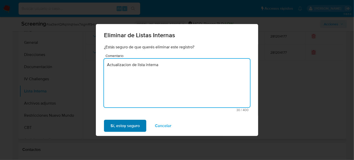
type textarea "Actualizacion de lista interna"
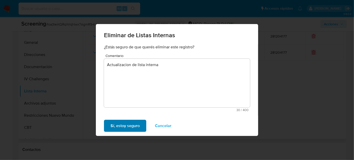
click at [124, 121] on span "Sí, estoy seguro" at bounding box center [125, 125] width 29 height 11
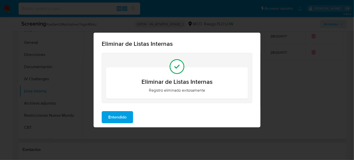
click at [112, 119] on span "Entendido" at bounding box center [117, 117] width 18 height 11
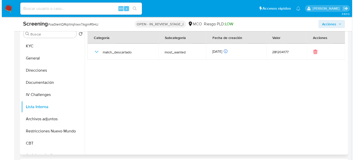
scroll to position [203, 0]
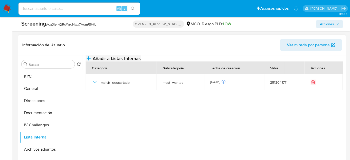
click at [141, 59] on button "Añadir a Listas Internas" at bounding box center [113, 59] width 55 height 6
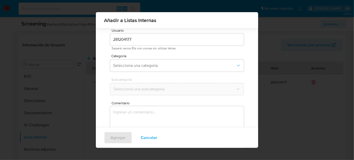
scroll to position [19, 0]
click at [155, 64] on span "Seleccioná una categoría" at bounding box center [174, 63] width 123 height 5
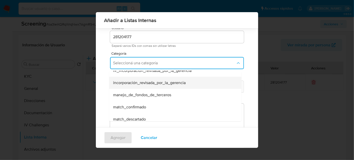
scroll to position [23, 0]
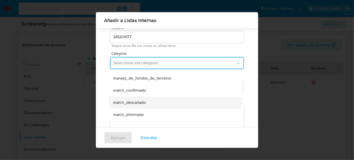
click at [143, 102] on span "match_descartado" at bounding box center [129, 102] width 33 height 5
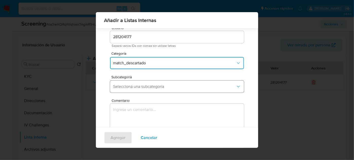
scroll to position [42, 0]
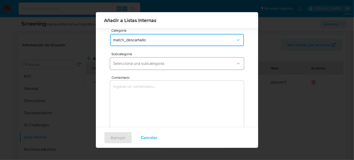
click at [154, 62] on span "Seleccioná una subcategoría" at bounding box center [174, 63] width 123 height 5
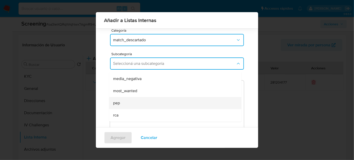
scroll to position [34, 0]
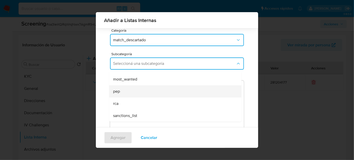
click at [129, 89] on div "pep" at bounding box center [173, 91] width 121 height 12
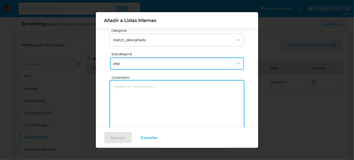
click at [129, 92] on textarea "Comentario" at bounding box center [177, 105] width 134 height 49
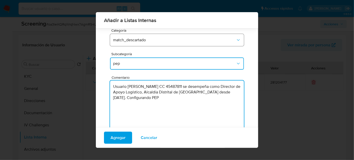
click at [152, 41] on span "match_descartado" at bounding box center [174, 40] width 123 height 5
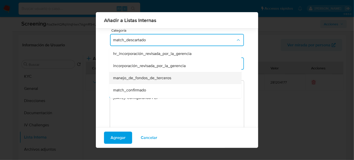
scroll to position [10, 0]
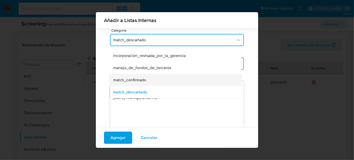
click at [140, 79] on span "match_confirmado" at bounding box center [129, 80] width 33 height 5
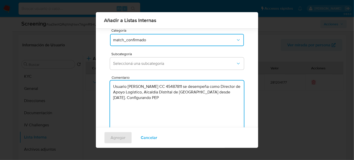
drag, startPoint x: 127, startPoint y: 85, endPoint x: 112, endPoint y: 85, distance: 14.7
click at [112, 85] on textarea "Usuario Merys Castro Pereira CC 45487811 se desempeña como Director de Apoyo Lo…" at bounding box center [177, 105] width 134 height 49
click at [137, 92] on textarea "Titular de cuenta Merys Castro Pereira CC 45487811 se desempeña como Director d…" at bounding box center [177, 105] width 134 height 49
click at [191, 98] on textarea "Titular de cuenta Merys Castro Pereira CC 45487811 se desempeña como Directora …" at bounding box center [177, 105] width 134 height 49
type textarea "Titular de cuenta Merys Castro Pereira CC 45487811 se desempeña como Directora …"
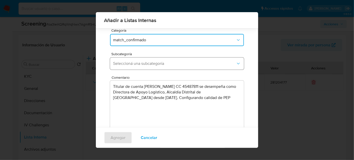
click at [153, 63] on span "Seleccioná una subcategoría" at bounding box center [174, 63] width 123 height 5
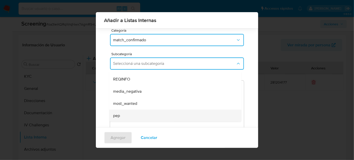
click at [122, 115] on div "pep" at bounding box center [173, 116] width 121 height 12
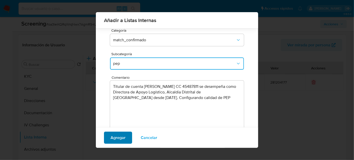
click at [116, 134] on span "Agregar" at bounding box center [118, 137] width 15 height 11
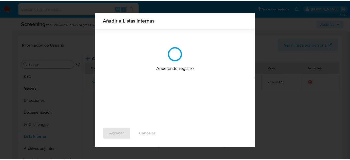
scroll to position [0, 0]
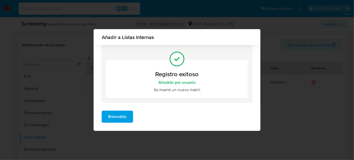
click at [117, 118] on span "Entendido" at bounding box center [117, 116] width 18 height 11
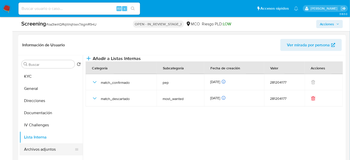
click at [39, 146] on button "Archivos adjuntos" at bounding box center [49, 149] width 59 height 12
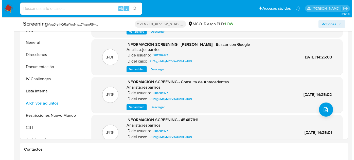
scroll to position [23, 0]
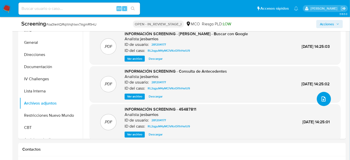
click at [323, 99] on icon "upload-file" at bounding box center [324, 99] width 6 height 6
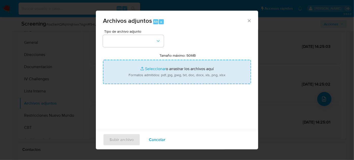
click at [155, 65] on input "Tamaño máximo: 50MB Seleccionar archivos" at bounding box center [177, 72] width 148 height 24
type input "C:\fakepath\45487811 (1).pdf"
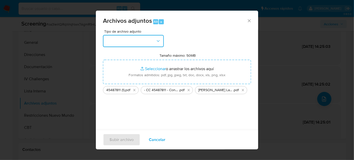
click at [136, 43] on button "button" at bounding box center [133, 41] width 61 height 12
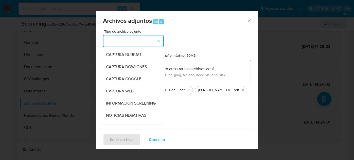
click at [132, 100] on div "INFORMACIÓN SCREENING" at bounding box center [132, 103] width 52 height 12
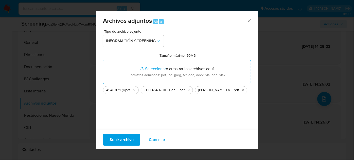
click at [126, 142] on span "Subir archivo" at bounding box center [121, 139] width 24 height 11
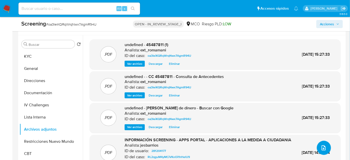
scroll to position [226, 0]
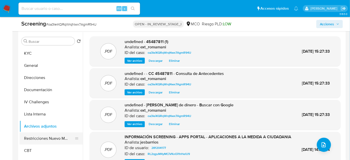
click at [51, 136] on button "Restricciones Nuevo Mundo" at bounding box center [49, 139] width 59 height 12
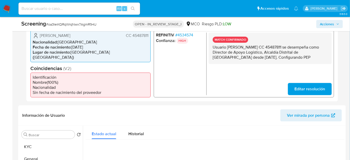
scroll to position [110, 0]
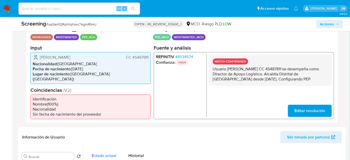
drag, startPoint x: 87, startPoint y: 58, endPoint x: 38, endPoint y: 59, distance: 49.7
click at [38, 59] on div "Merys Castro Pereira CC 45487811" at bounding box center [91, 57] width 116 height 6
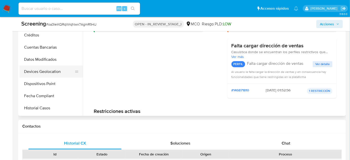
scroll to position [138, 0]
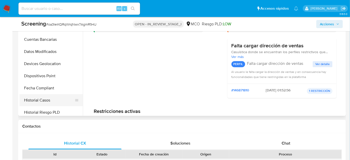
click at [41, 102] on button "Historial Casos" at bounding box center [49, 100] width 59 height 12
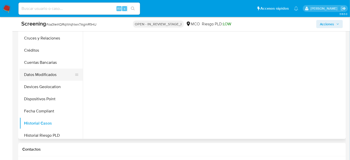
scroll to position [226, 0]
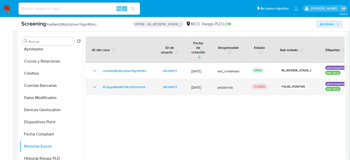
click at [95, 84] on icon "Mostrar/Ocultar" at bounding box center [95, 87] width 6 height 6
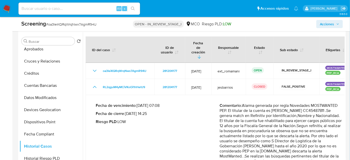
drag, startPoint x: 243, startPoint y: 130, endPoint x: 266, endPoint y: 131, distance: 22.9
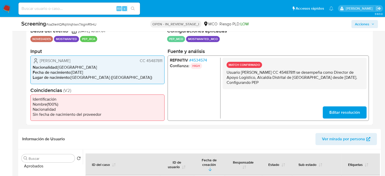
scroll to position [74, 0]
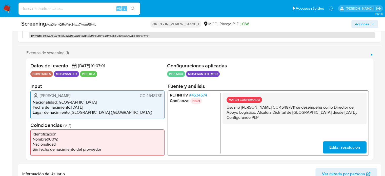
drag, startPoint x: 343, startPoint y: 107, endPoint x: 255, endPoint y: 114, distance: 88.0
click at [255, 114] on p "Usuario Merys Castro Pereira CC 45487811 se desempeña como Director de Apoyo Lo…" at bounding box center [295, 112] width 136 height 15
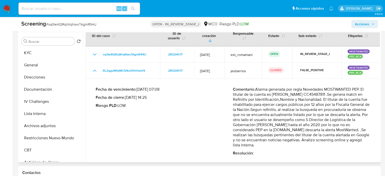
scroll to position [0, 0]
click at [46, 125] on button "Archivos adjuntos" at bounding box center [49, 126] width 59 height 12
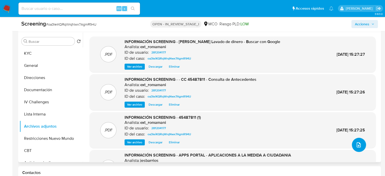
click at [350, 145] on button "upload-file" at bounding box center [359, 145] width 14 height 14
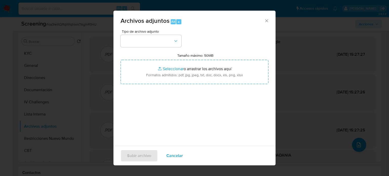
click at [179, 68] on input "Tamaño máximo: 50MB Seleccionar archivos" at bounding box center [195, 72] width 148 height 24
type input "C:\fakepath\Merys Castro Pereira Revocan inhabilida...o Pereira, ex secretaria …"
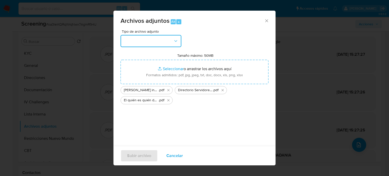
click at [160, 44] on button "button" at bounding box center [151, 41] width 61 height 12
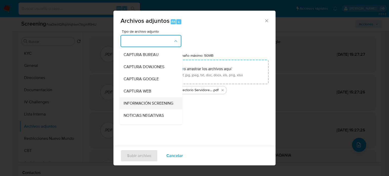
click at [149, 104] on span "INFORMACIÓN SCREENING" at bounding box center [149, 103] width 50 height 5
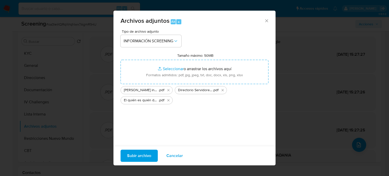
click at [142, 156] on span "Subir archivo" at bounding box center [139, 155] width 24 height 11
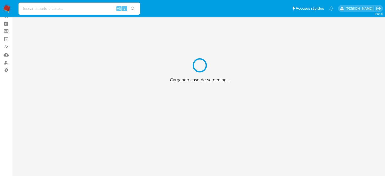
scroll to position [18, 0]
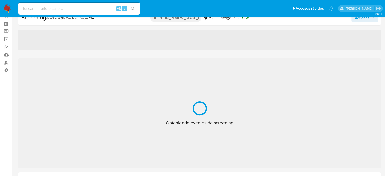
select select "10"
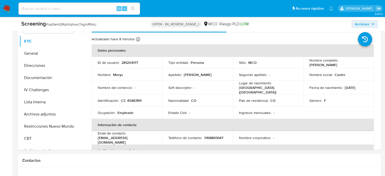
scroll to position [272, 0]
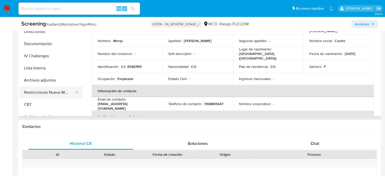
click at [51, 95] on button "Restricciones Nuevo Mundo" at bounding box center [49, 92] width 59 height 12
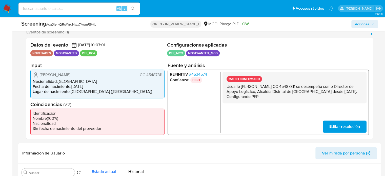
scroll to position [69, 0]
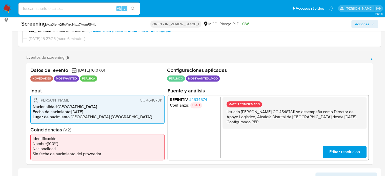
drag, startPoint x: 88, startPoint y: 100, endPoint x: 40, endPoint y: 100, distance: 48.7
click at [40, 100] on div "[PERSON_NAME] CC 45487811" at bounding box center [98, 100] width 130 height 6
drag, startPoint x: 164, startPoint y: 101, endPoint x: 140, endPoint y: 101, distance: 24.3
click at [140, 101] on div "[PERSON_NAME] CC 45487811 Nacionalidad : [DEMOGRAPHIC_DATA] Fecha de nacimiento…" at bounding box center [97, 109] width 134 height 28
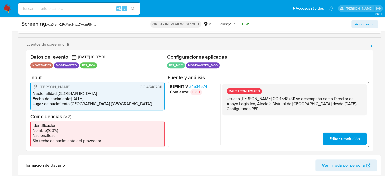
scroll to position [94, 0]
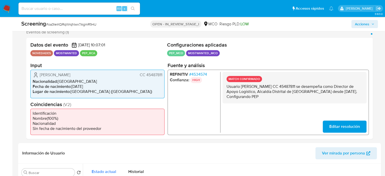
drag, startPoint x: 303, startPoint y: 85, endPoint x: 239, endPoint y: 98, distance: 65.0
click at [239, 98] on p "Usuario [PERSON_NAME] CC 45487811 se desempeña como Director de Apoyo Logístico…" at bounding box center [295, 91] width 136 height 15
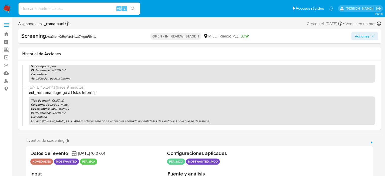
scroll to position [177, 0]
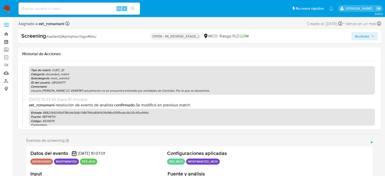
click at [356, 36] on span "Acciones" at bounding box center [362, 36] width 14 height 8
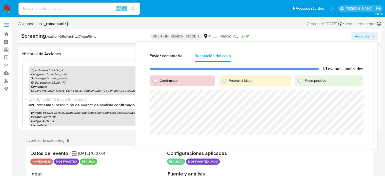
click at [305, 82] on span "Falso positivo" at bounding box center [316, 80] width 22 height 5
click at [305, 82] on input "Falso positivo" at bounding box center [301, 81] width 8 height 8
radio input "true"
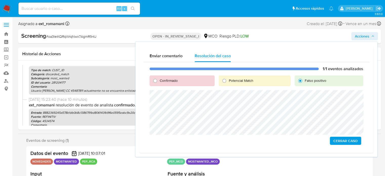
scroll to position [25, 0]
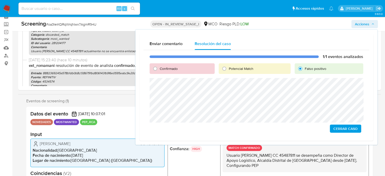
drag, startPoint x: 342, startPoint y: 140, endPoint x: 328, endPoint y: 152, distance: 18.3
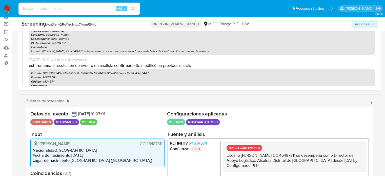
click at [363, 22] on span "Acciones" at bounding box center [362, 24] width 14 height 8
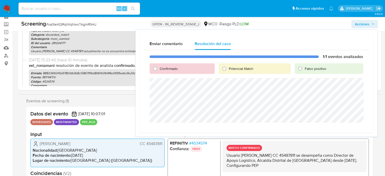
click at [305, 70] on span "Falso positivo" at bounding box center [316, 68] width 22 height 5
click at [305, 70] on input "Falso positivo" at bounding box center [301, 69] width 8 height 8
radio input "true"
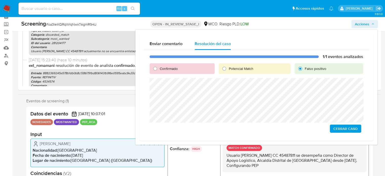
click at [342, 128] on span "Cerrar Caso" at bounding box center [346, 128] width 24 height 7
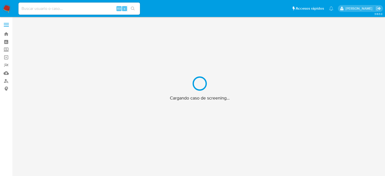
scroll to position [18, 0]
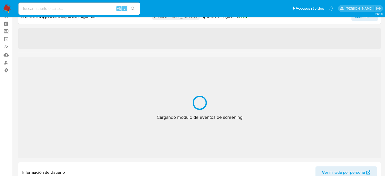
select select "10"
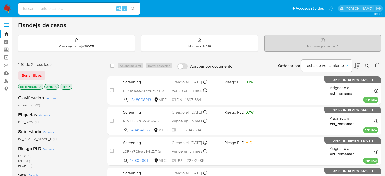
scroll to position [242, 0]
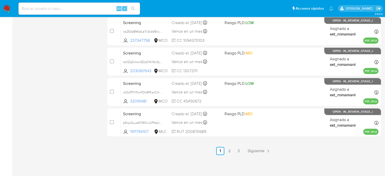
click at [7, 9] on img at bounding box center [7, 8] width 9 height 9
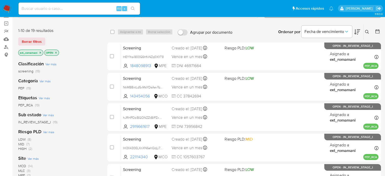
scroll to position [25, 0]
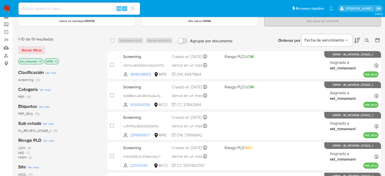
click at [24, 95] on span "PEP" at bounding box center [21, 96] width 6 height 5
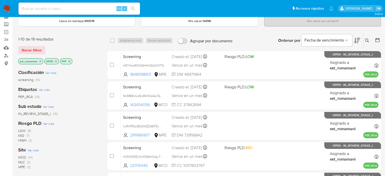
click at [40, 60] on icon "close-filter" at bounding box center [40, 61] width 3 height 3
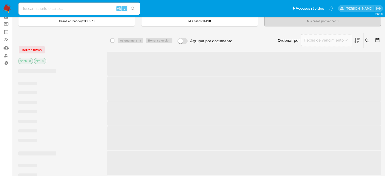
scroll to position [51, 0]
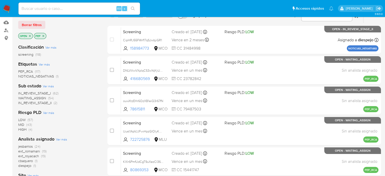
click at [43, 150] on span "(19)" at bounding box center [44, 151] width 5 height 5
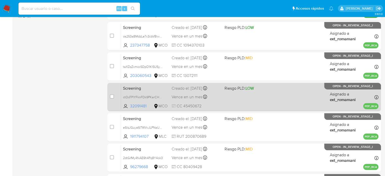
scroll to position [177, 0]
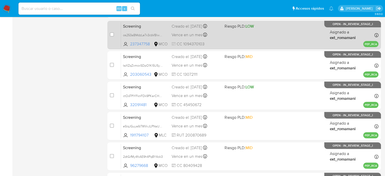
drag, startPoint x: 219, startPoint y: 63, endPoint x: 220, endPoint y: 47, distance: 16.0
click at [219, 63] on div "Vence en un mes Vence el 10/11/2025 05:47:16" at bounding box center [196, 65] width 49 height 7
click at [224, 37] on div "Screening os253aBMdzLe7x3cbVBlwonO 237347758 MCO Riesgo PLD: LOW Creado el: 11/…" at bounding box center [250, 35] width 258 height 26
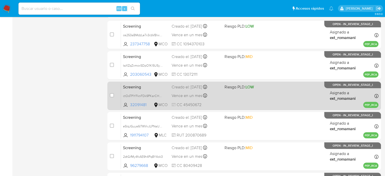
click at [219, 96] on div "Vence en un mes Vence el 10/11/2025 05:18:57" at bounding box center [196, 95] width 49 height 7
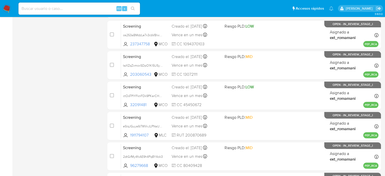
click at [7, 6] on img at bounding box center [7, 8] width 9 height 9
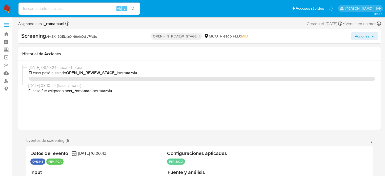
select select "10"
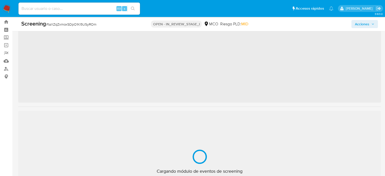
scroll to position [44, 0]
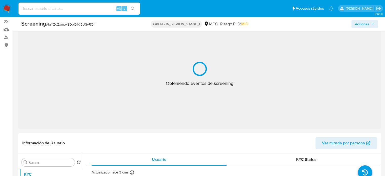
select select "10"
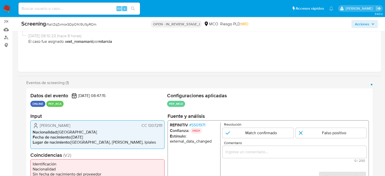
drag, startPoint x: 74, startPoint y: 127, endPoint x: 99, endPoint y: 128, distance: 25.1
click at [99, 128] on div "[PERSON_NAME] CC 13072111" at bounding box center [98, 126] width 130 height 6
click at [205, 125] on li "REFINITIV # 5501971" at bounding box center [194, 125] width 48 height 5
click at [204, 125] on span "# 5501971" at bounding box center [197, 125] width 16 height 5
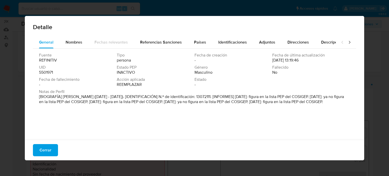
drag, startPoint x: 62, startPoint y: 97, endPoint x: 98, endPoint y: 97, distance: 36.2
click at [98, 97] on font "[BIOGRAFÍA] [PERSON_NAME] ([DATE] - [DATE]). [IDENTIFICACIÓN] N.º de identifica…" at bounding box center [191, 99] width 305 height 11
click at [41, 148] on span "Cerrar" at bounding box center [46, 150] width 12 height 11
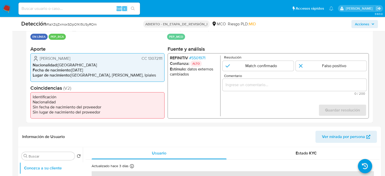
scroll to position [120, 0]
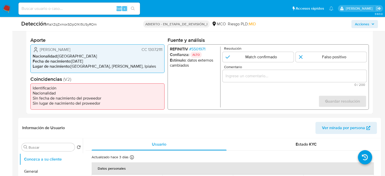
click at [247, 75] on input "Comentario" at bounding box center [295, 76] width 144 height 7
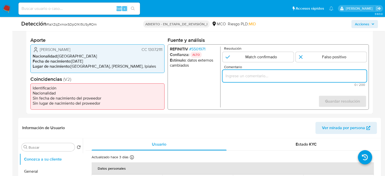
paste input "Titular de cuenta se desempeña como Configurando calidad PEP."
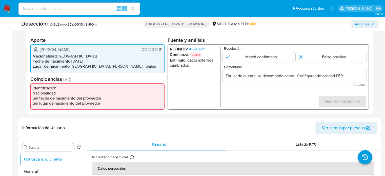
drag, startPoint x: 39, startPoint y: 50, endPoint x: 160, endPoint y: 49, distance: 121.2
click at [166, 50] on div "Datos del evento 10/11/2025 08:47:15 EN LÍNEA PEP_RCA Configuraciones aplicadas…" at bounding box center [199, 62] width 347 height 101
click at [154, 49] on font "CC 13072111" at bounding box center [152, 50] width 21 height 6
drag, startPoint x: 163, startPoint y: 50, endPoint x: 39, endPoint y: 51, distance: 124.2
click at [39, 51] on div "Leandro Luis Palacios Jaramillo CC 13072111 Nacionalidad : Colombia Fecha de na…" at bounding box center [97, 58] width 134 height 28
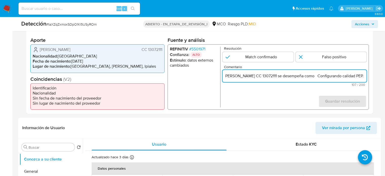
scroll to position [0, 58]
drag, startPoint x: 356, startPoint y: 74, endPoint x: 365, endPoint y: 75, distance: 9.2
click at [365, 75] on input "Titular de cuenta Leandro Luis Palacios Jaramillo CC 13072111 se desempeña como…" at bounding box center [295, 76] width 144 height 7
click at [316, 75] on input "Titular de cuenta Leandro Luis Palacios Jaramillo CC 13072111 se desempeña como…" at bounding box center [295, 76] width 144 height 7
click at [315, 76] on input "Titular de cuenta Leandro Luis Palacios Jaramillo CC 13072111 se desempeña como…" at bounding box center [295, 76] width 144 height 7
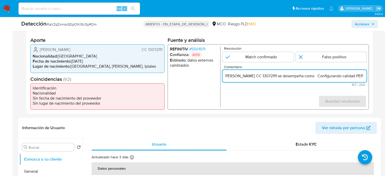
paste input "Alcalde de Córdoba hasta Diciembre de 2023."
type input "Titular de cuenta [PERSON_NAME] CC 13072111 se desempeña como [PERSON_NAME][GEO…"
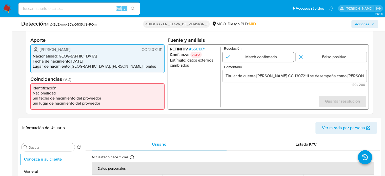
click at [270, 57] on input "1 de 1" at bounding box center [258, 57] width 71 height 10
radio input "true"
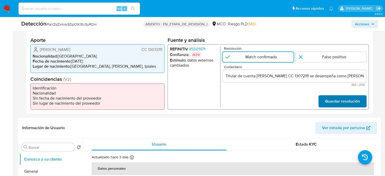
click at [353, 102] on span "Guardar resolución" at bounding box center [342, 101] width 35 height 11
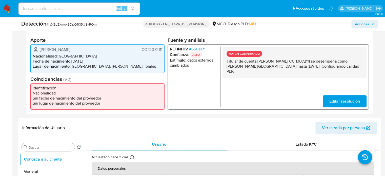
drag, startPoint x: 244, startPoint y: 72, endPoint x: 227, endPoint y: 62, distance: 19.3
click at [227, 62] on p "Titular de cuenta Leandro Luis Palacios Jaramillo CC 13072111 se desempeña como…" at bounding box center [295, 66] width 136 height 15
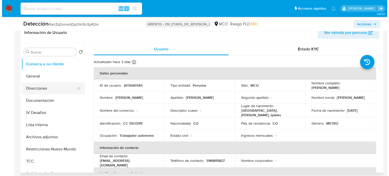
scroll to position [221, 0]
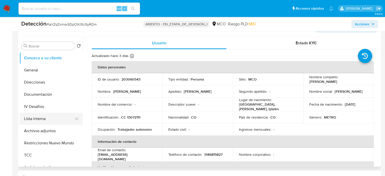
click at [50, 120] on button "Lista interna" at bounding box center [49, 119] width 59 height 12
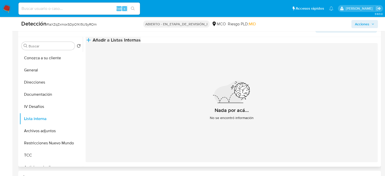
click at [141, 43] on button "Añadir a Listas Internas" at bounding box center [113, 40] width 55 height 6
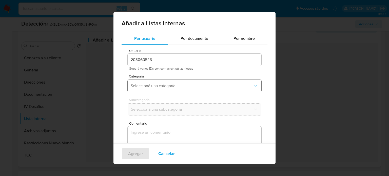
scroll to position [21, 0]
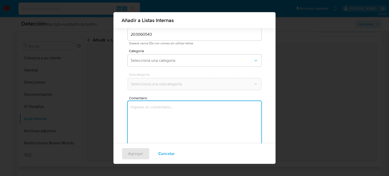
click at [163, 110] on textarea "Comentario" at bounding box center [195, 125] width 134 height 49
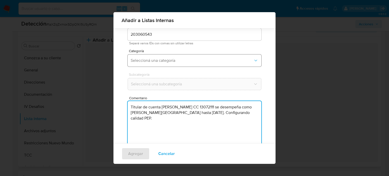
click at [178, 62] on span "Seleccioná una categoría" at bounding box center [192, 60] width 123 height 5
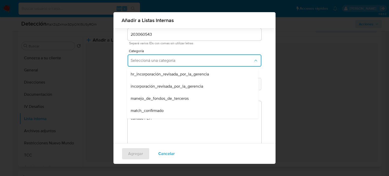
scroll to position [25, 0]
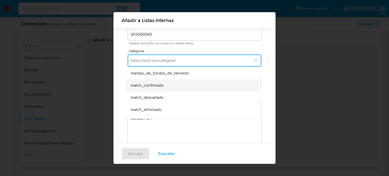
click at [158, 85] on span "match_confirmado" at bounding box center [147, 85] width 33 height 5
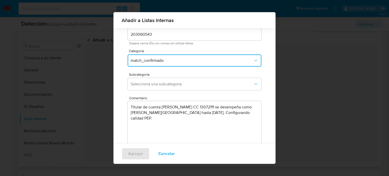
click at [158, 85] on span "Seleccioná una subcategoría" at bounding box center [192, 84] width 123 height 5
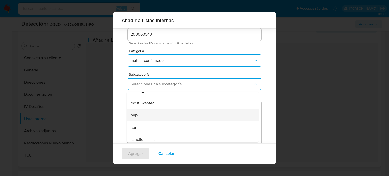
scroll to position [34, 0]
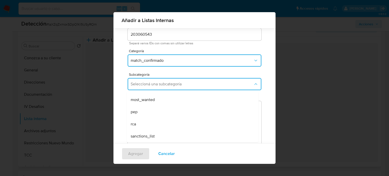
click at [142, 116] on div "pep" at bounding box center [191, 112] width 121 height 12
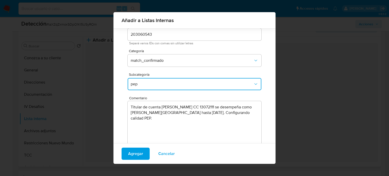
click at [155, 121] on textarea "Titular de cuenta Leandro Luis Palacios Jaramillo CC 13072111 se desempeña como…" at bounding box center [195, 125] width 134 height 49
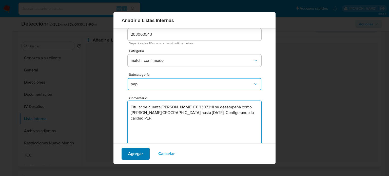
type textarea "Titular de cuenta Leandro Luis Palacios Jaramillo CC 13072111 se desempeña como…"
click at [130, 155] on span "Agregar" at bounding box center [135, 153] width 15 height 11
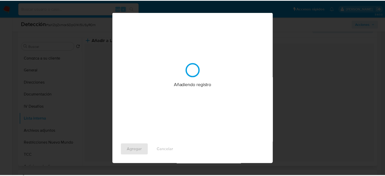
scroll to position [0, 0]
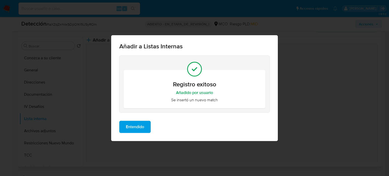
click at [138, 126] on span "Entendido" at bounding box center [135, 126] width 18 height 11
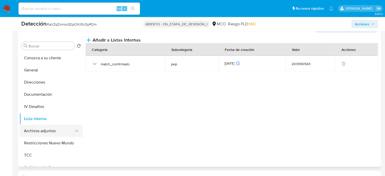
click at [43, 130] on button "Archivos adjuntos" at bounding box center [49, 131] width 59 height 12
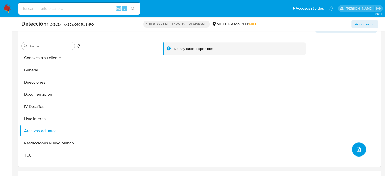
click at [356, 149] on icon "subir archivo" at bounding box center [359, 149] width 6 height 6
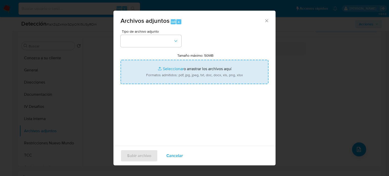
click at [214, 68] on input "Tamaño máximo: 50MB Seleccionar archivos" at bounding box center [195, 72] width 148 height 24
click at [181, 67] on input "Tamaño máximo: 50MB Seleccionar archivos" at bounding box center [195, 72] width 148 height 24
type input "C:\fakepath\Expediente 2022-.pdf"
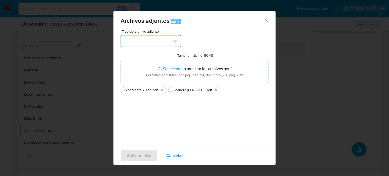
click at [139, 43] on button "button" at bounding box center [151, 41] width 61 height 12
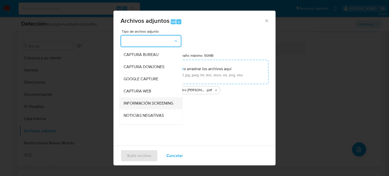
click at [138, 106] on span "INFORMACIÓN SCREENING" at bounding box center [149, 103] width 50 height 5
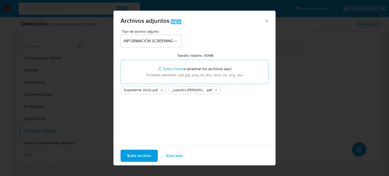
click at [136, 155] on span "Subir archivo" at bounding box center [139, 155] width 24 height 11
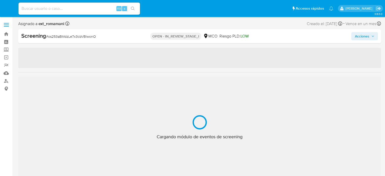
select select "10"
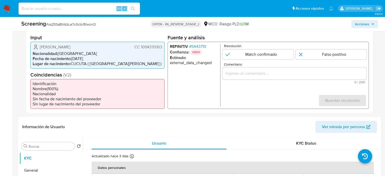
scroll to position [127, 0]
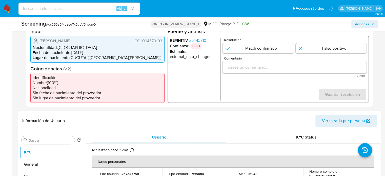
drag, startPoint x: 102, startPoint y: 41, endPoint x: 40, endPoint y: 42, distance: 62.9
click at [40, 42] on div "[PERSON_NAME] CC 1094370103" at bounding box center [98, 41] width 130 height 6
click at [201, 38] on span "# 5443710" at bounding box center [197, 40] width 17 height 5
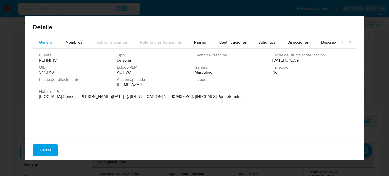
drag, startPoint x: 62, startPoint y: 98, endPoint x: 97, endPoint y: 99, distance: 35.5
click at [97, 99] on font "[BIOGRAFÍA] Concejal de Toledo (Ene 2020 - ). [IDENTIFICACIÓN] NIF: 1094370103.…" at bounding box center [142, 97] width 206 height 6
click at [48, 153] on span "Cerrar" at bounding box center [46, 150] width 12 height 11
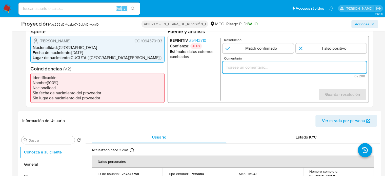
click at [237, 66] on input "Comentario" at bounding box center [295, 67] width 144 height 7
click at [255, 69] on input "Titular de cuenbta se desempeño como" at bounding box center [295, 67] width 144 height 7
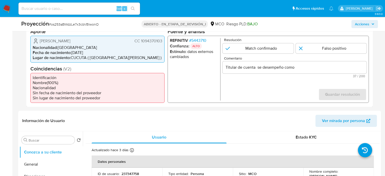
drag, startPoint x: 37, startPoint y: 41, endPoint x: 163, endPoint y: 42, distance: 126.5
click at [163, 42] on div "Jonathan Leonardo Leal Rico CC 1094370103 Nacionalidad : Colombia Fecha de naci…" at bounding box center [97, 48] width 134 height 27
drag, startPoint x: 94, startPoint y: 40, endPoint x: 40, endPoint y: 42, distance: 54.0
click at [40, 42] on div "Jonathan Leonardo Leal Rico CC 1094370103" at bounding box center [98, 41] width 130 height 6
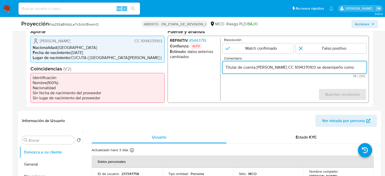
scroll to position [0, 12]
drag, startPoint x: 359, startPoint y: 67, endPoint x: 366, endPoint y: 66, distance: 6.8
click at [366, 66] on input "Titular de cuenta Jonathan Leonardo Leal Rico CC 1094370103 se desempeño como" at bounding box center [295, 67] width 144 height 7
drag, startPoint x: 360, startPoint y: 67, endPoint x: 365, endPoint y: 67, distance: 5.1
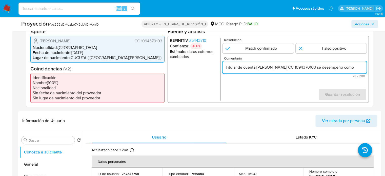
click at [365, 67] on input "Titular de cuenta Jonathan Leonardo Leal Rico CC 1094370103 se desempeño como" at bounding box center [295, 67] width 144 height 7
paste input "Concejal de Toledo hasta 2023."
drag, startPoint x: 323, startPoint y: 68, endPoint x: 328, endPoint y: 68, distance: 5.3
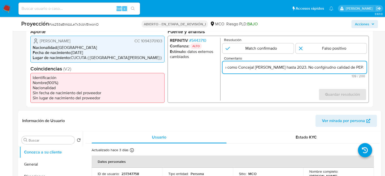
click at [328, 68] on input "Titular de cuenta Jonathan Leonardo Leal Rico CC 1094370103 se desempeño como C…" at bounding box center [295, 67] width 144 height 7
drag, startPoint x: 350, startPoint y: 68, endPoint x: 365, endPoint y: 69, distance: 15.1
click at [365, 69] on input "Titular de cuenta Jonathan Leonardo Leal Rico CC 1094370103 se desempeño como C…" at bounding box center [295, 67] width 144 height 7
type input "Titular de cuenta Jonathan Leonardo Leal Rico CC 1094370103 se desempeño como C…"
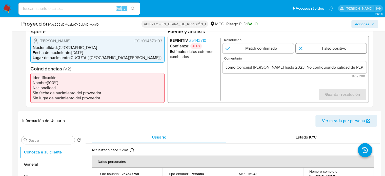
scroll to position [0, 0]
click at [317, 49] on input "1 de 1" at bounding box center [331, 48] width 71 height 10
radio input "true"
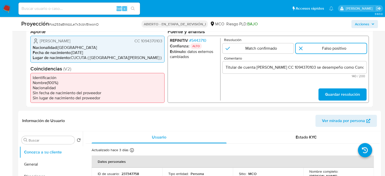
click at [294, 89] on form "Resolución Match confirmado Falso positivo Comentario Titular de cuenta Jonatha…" at bounding box center [295, 69] width 144 height 63
click at [340, 94] on span "Guardar resolución" at bounding box center [342, 94] width 35 height 11
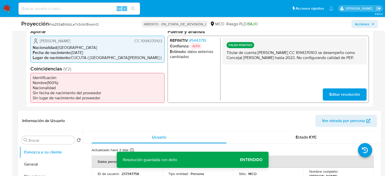
drag, startPoint x: 251, startPoint y: 66, endPoint x: 226, endPoint y: 54, distance: 27.7
click at [226, 54] on div "FALSO POSITIVO Titular de cuenta Jonathan Leonardo Leal Rico CC 1094370103 se d…" at bounding box center [295, 51] width 144 height 26
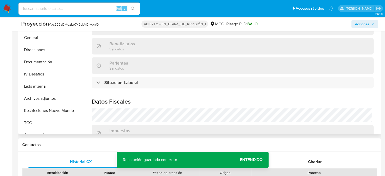
scroll to position [203, 0]
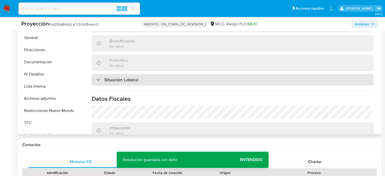
click at [155, 82] on div "Situación Laboral" at bounding box center [233, 80] width 282 height 12
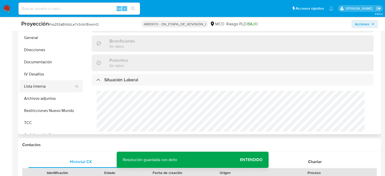
click at [43, 90] on button "Lista interna" at bounding box center [49, 86] width 59 height 12
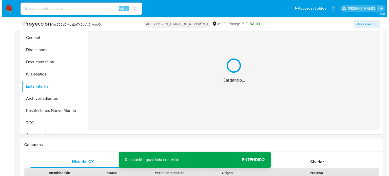
scroll to position [228, 0]
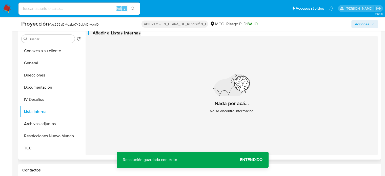
click at [141, 36] on button "Añadir a Listas Internas" at bounding box center [113, 33] width 55 height 6
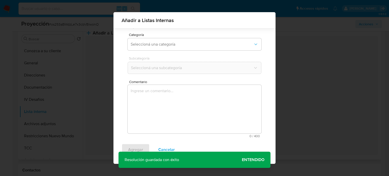
scroll to position [40, 0]
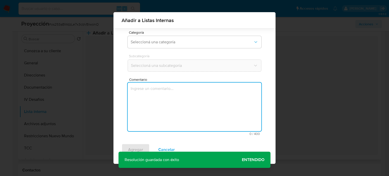
click at [160, 101] on textarea "Comentario" at bounding box center [195, 107] width 134 height 49
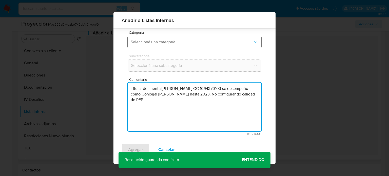
type textarea "Titular de cuenta Jonathan Leonardo Leal Rico CC 1094370103 se desempeño como C…"
click at [177, 40] on span "Seleccioná una categoría" at bounding box center [192, 42] width 123 height 5
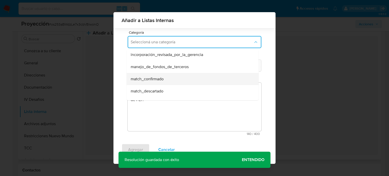
scroll to position [25, 0]
click at [155, 73] on div "match_descartado" at bounding box center [191, 79] width 121 height 12
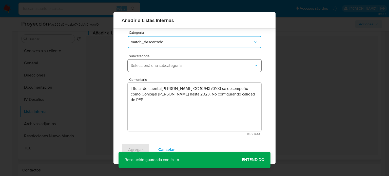
click at [162, 65] on span "Seleccioná una subcategoría" at bounding box center [192, 65] width 123 height 5
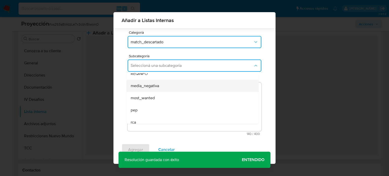
scroll to position [34, 0]
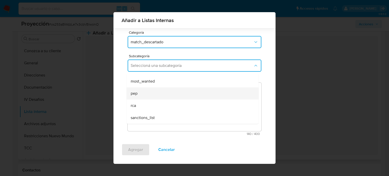
click at [145, 94] on div "pep" at bounding box center [191, 93] width 121 height 12
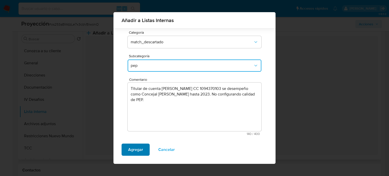
click at [133, 155] on span "Agregar" at bounding box center [135, 149] width 15 height 11
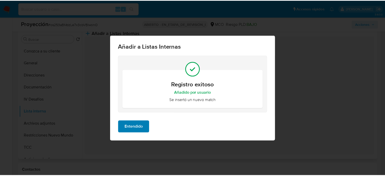
scroll to position [0, 0]
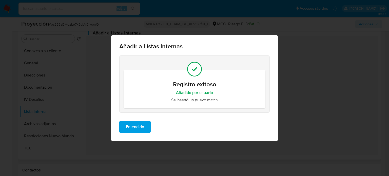
click at [137, 125] on span "Entendido" at bounding box center [135, 126] width 18 height 11
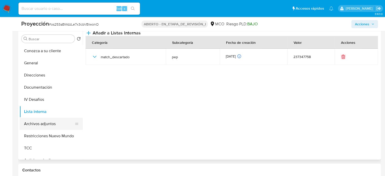
click at [53, 122] on button "Archivos adjuntos" at bounding box center [49, 124] width 59 height 12
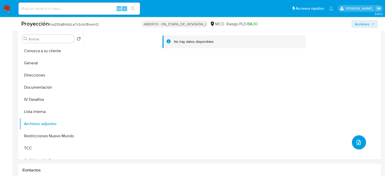
click at [357, 144] on icon "subir archivo" at bounding box center [359, 142] width 6 height 6
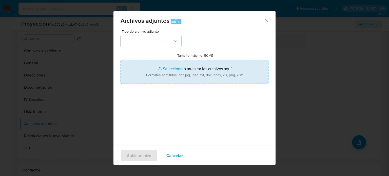
click at [238, 83] on input "Tamaño máximo: 50MB Seleccionar archivos" at bounding box center [195, 72] width 148 height 24
type input "C:\fakepath\_Jonathan Leonardo Leal Rico_ Lavado de dinero - Buscar con Google.…"
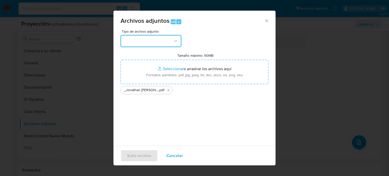
click at [146, 41] on button "button" at bounding box center [151, 41] width 61 height 12
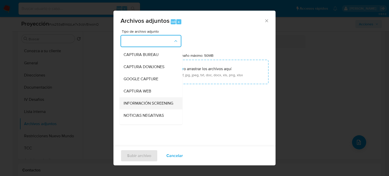
click at [145, 103] on span "INFORMACIÓN SCREENING" at bounding box center [149, 103] width 50 height 5
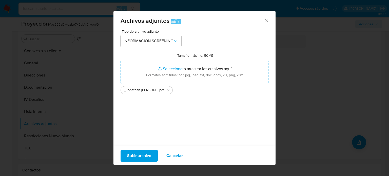
click at [143, 155] on span "Subir archivo" at bounding box center [139, 155] width 24 height 11
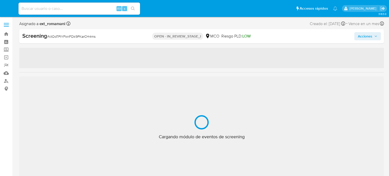
select select "10"
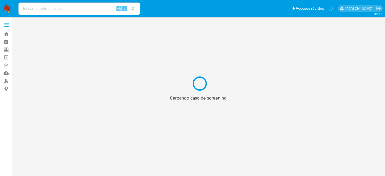
scroll to position [18, 0]
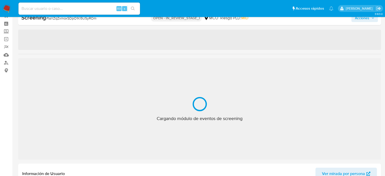
select select "10"
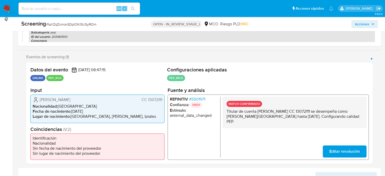
scroll to position [94, 0]
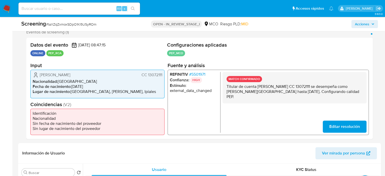
drag, startPoint x: 251, startPoint y: 98, endPoint x: 225, endPoint y: 88, distance: 28.7
click at [225, 88] on div "MATCH CONFIRMADO Titular de cuenta [PERSON_NAME] CC 13072111 se desempeña como …" at bounding box center [295, 87] width 144 height 31
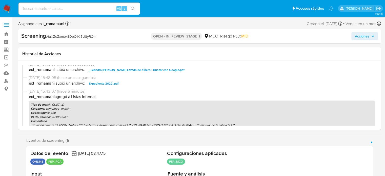
scroll to position [0, 0]
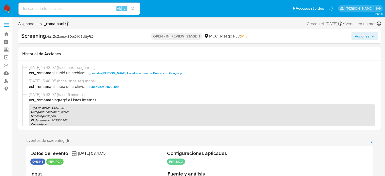
click at [360, 35] on span "Acciones" at bounding box center [362, 36] width 14 height 8
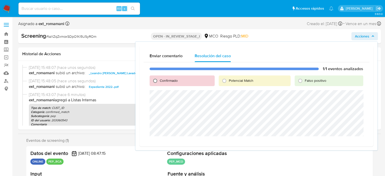
click at [158, 81] on input "Confirmado" at bounding box center [155, 81] width 8 height 8
radio input "true"
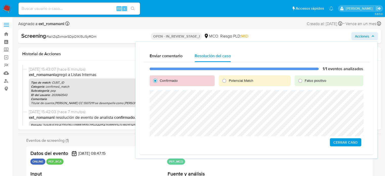
click at [342, 141] on span "Cerrar Caso" at bounding box center [346, 142] width 24 height 7
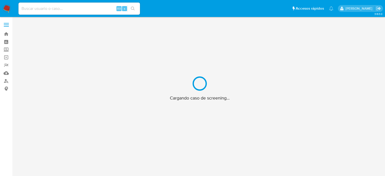
scroll to position [18, 0]
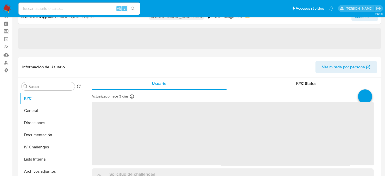
select select "10"
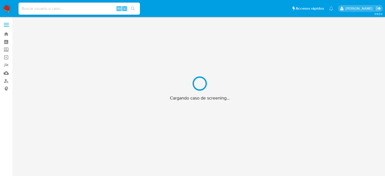
scroll to position [18, 0]
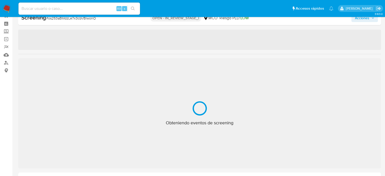
select select "10"
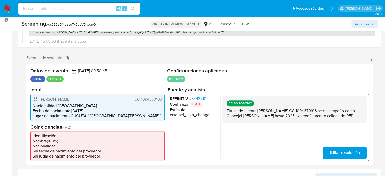
scroll to position [69, 0]
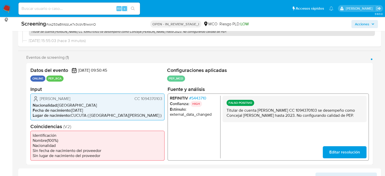
drag, startPoint x: 249, startPoint y: 122, endPoint x: 226, endPoint y: 111, distance: 25.2
click at [226, 111] on div "FALSO POSITIVO Titular de cuenta [PERSON_NAME] CC 1094370103 se desempeño como …" at bounding box center [295, 109] width 144 height 26
click at [196, 96] on span "# 5443710" at bounding box center [197, 98] width 17 height 5
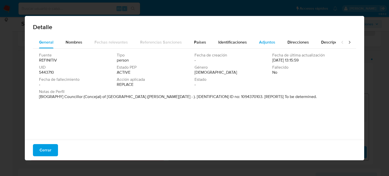
click at [259, 43] on span "Adjuntos" at bounding box center [267, 42] width 16 height 6
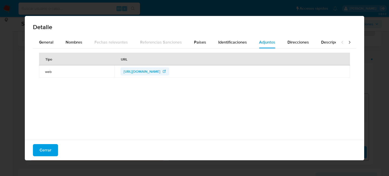
click at [160, 71] on span "https://escrutinio.procesoselectorales.com/visualizarDoc" at bounding box center [142, 71] width 37 height 8
click at [48, 148] on span "Cerrar" at bounding box center [46, 150] width 12 height 11
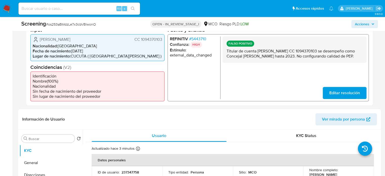
scroll to position [120, 0]
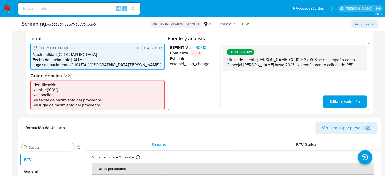
drag, startPoint x: 100, startPoint y: 45, endPoint x: 39, endPoint y: 47, distance: 61.1
click at [39, 47] on div "Jonathan Leonardo Leal Rico CC 1094370103" at bounding box center [98, 48] width 130 height 6
drag, startPoint x: 246, startPoint y: 70, endPoint x: 223, endPoint y: 59, distance: 25.5
click at [223, 59] on div "FALSO POSITIVO Titular de cuenta Jonathan Leonardo Leal Rico CC 1094370103 se d…" at bounding box center [295, 58] width 144 height 26
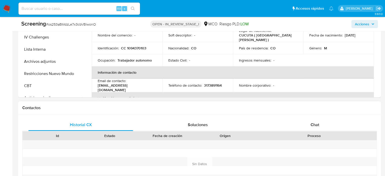
scroll to position [297, 0]
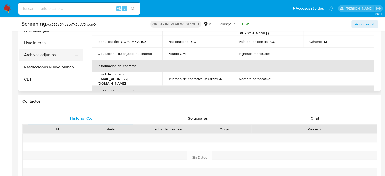
click at [48, 55] on button "Archivos adjuntos" at bounding box center [49, 55] width 59 height 12
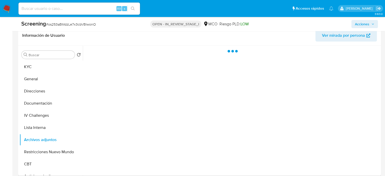
scroll to position [221, 0]
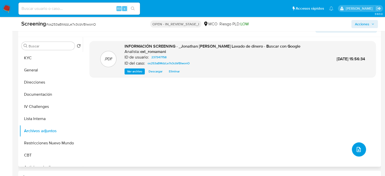
click at [357, 150] on icon "upload-file" at bounding box center [359, 149] width 4 height 5
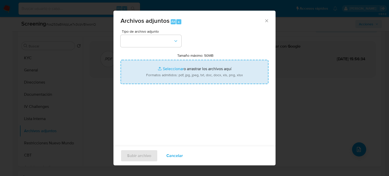
click at [171, 74] on input "Tamaño máximo: 50MB Seleccionar archivos" at bounding box center [195, 72] width 148 height 24
type input "C:\fakepath\concejal Jonathan L. Leal Rico - Buscar con Google.pdf"
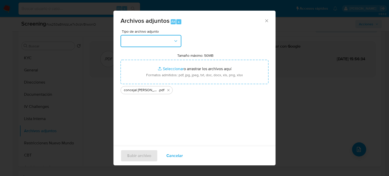
click at [161, 40] on button "button" at bounding box center [151, 41] width 61 height 12
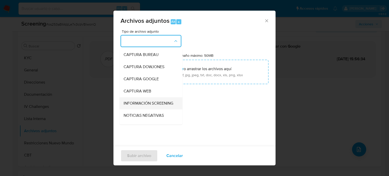
click at [141, 105] on span "INFORMACIÓN SCREENING" at bounding box center [149, 103] width 50 height 5
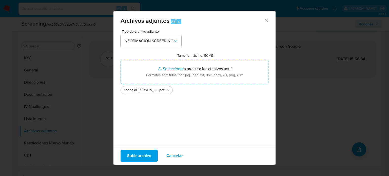
click at [145, 161] on span "Subir archivo" at bounding box center [139, 155] width 24 height 11
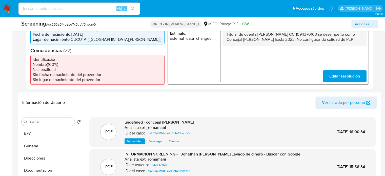
scroll to position [69, 0]
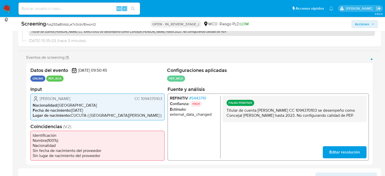
drag, startPoint x: 258, startPoint y: 127, endPoint x: 252, endPoint y: 124, distance: 6.5
click at [257, 126] on div "FALSO POSITIVO Titular de cuenta Jonathan Leonardo Leal Rico CC 1094370103 se d…" at bounding box center [295, 127] width 144 height 63
click at [251, 122] on div "FALSO POSITIVO Titular de cuenta Jonathan Leonardo Leal Rico CC 1094370103 se d…" at bounding box center [295, 109] width 144 height 26
click at [246, 118] on p "Titular de cuenta Jonathan Leonardo Leal Rico CC 1094370103 se desempeño como C…" at bounding box center [295, 113] width 136 height 10
drag, startPoint x: 246, startPoint y: 120, endPoint x: 227, endPoint y: 112, distance: 20.7
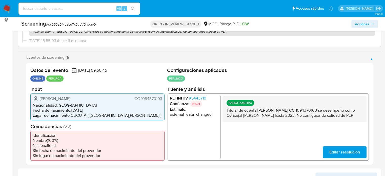
click at [227, 112] on p "Titular de cuenta Jonathan Leonardo Leal Rico CC 1094370103 se desempeño como C…" at bounding box center [295, 113] width 136 height 10
click at [374, 27] on span "Acciones" at bounding box center [365, 24] width 20 height 7
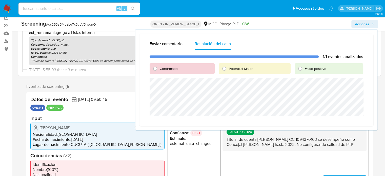
scroll to position [0, 0]
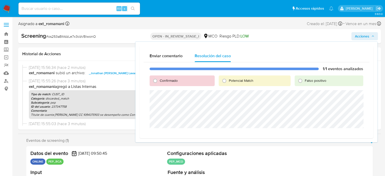
click at [307, 81] on span "Falso positivo" at bounding box center [316, 80] width 22 height 5
click at [305, 81] on input "Falso positivo" at bounding box center [301, 81] width 8 height 8
radio input "true"
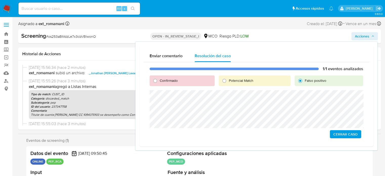
click at [338, 134] on span "Cerrar Caso" at bounding box center [346, 134] width 24 height 7
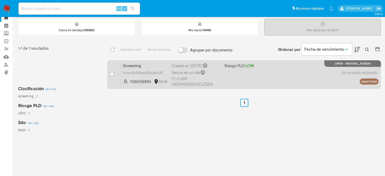
scroll to position [25, 0]
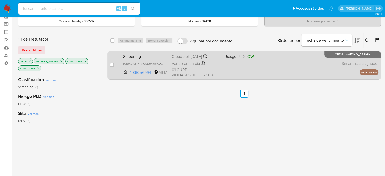
click at [225, 67] on div "Screening kvhcvvRJTKjKsX30cyqYvCfC 1136056994 MLM Riesgo PLD: LOW Creado el: [D…" at bounding box center [250, 65] width 258 height 26
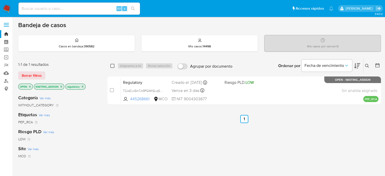
click at [114, 64] on input "checkbox" at bounding box center [113, 66] width 4 height 4
checkbox input "true"
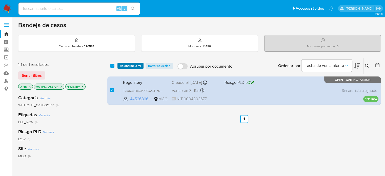
click at [121, 66] on span "Asignarme a mí" at bounding box center [130, 65] width 21 height 5
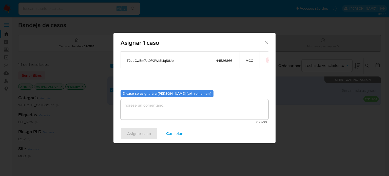
scroll to position [26, 0]
click at [159, 117] on textarea "assign-modal" at bounding box center [195, 109] width 148 height 20
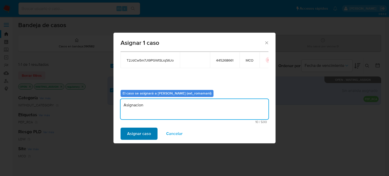
type textarea "Asignacion"
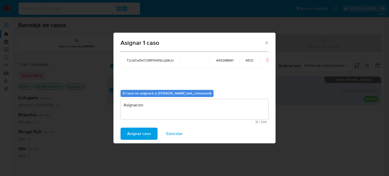
click at [152, 132] on button "Asignar caso" at bounding box center [139, 134] width 37 height 12
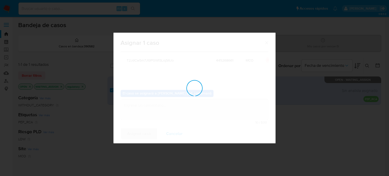
checkbox input "false"
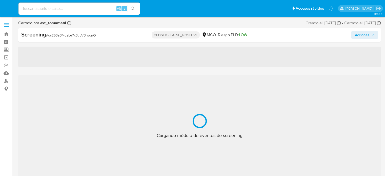
select select "10"
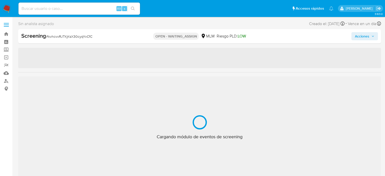
select select "10"
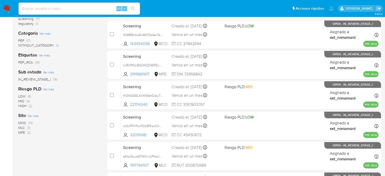
scroll to position [25, 0]
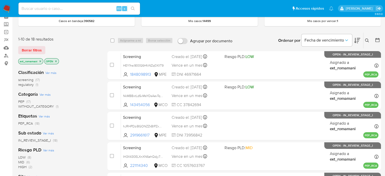
click at [27, 102] on span "(17)" at bounding box center [28, 101] width 4 height 5
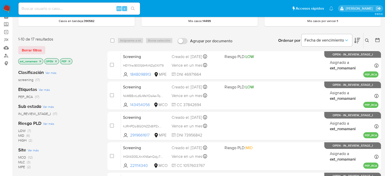
click at [39, 62] on icon "close-filter" at bounding box center [40, 61] width 3 height 3
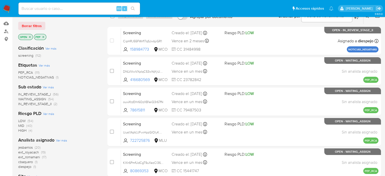
scroll to position [25, 0]
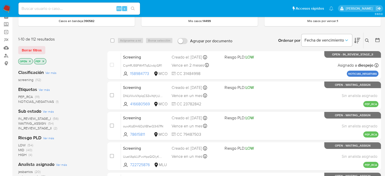
click at [10, 8] on img at bounding box center [7, 8] width 9 height 9
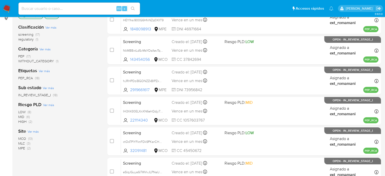
scroll to position [25, 0]
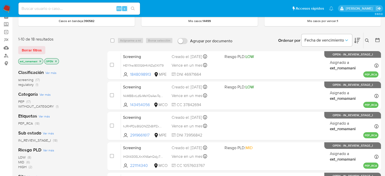
click at [28, 101] on span "(17)" at bounding box center [28, 101] width 4 height 5
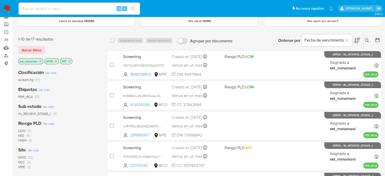
click at [40, 61] on icon "close-filter" at bounding box center [41, 61] width 2 height 2
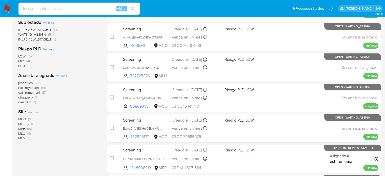
scroll to position [127, 0]
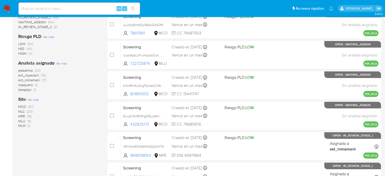
click at [28, 126] on span "(1)" at bounding box center [29, 125] width 3 height 5
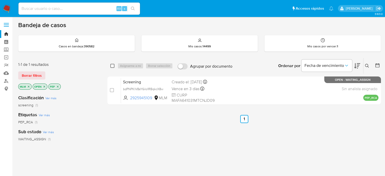
click at [112, 64] on input "checkbox" at bounding box center [113, 66] width 4 height 4
checkbox input "true"
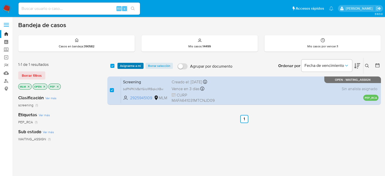
click at [122, 64] on span "Asignarme a mí" at bounding box center [130, 65] width 21 height 5
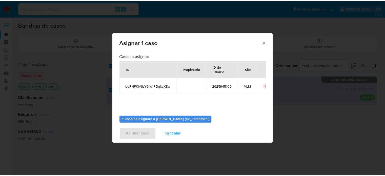
scroll to position [26, 0]
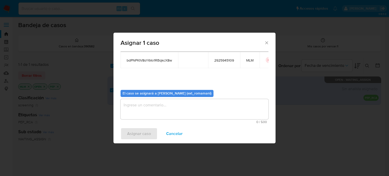
click at [164, 109] on textarea "assign-modal" at bounding box center [195, 109] width 148 height 20
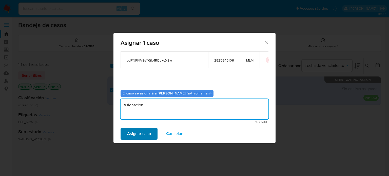
type textarea "Asignacion"
click at [149, 131] on span "Asignar caso" at bounding box center [139, 133] width 24 height 11
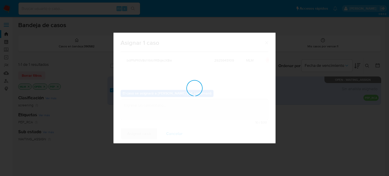
checkbox input "false"
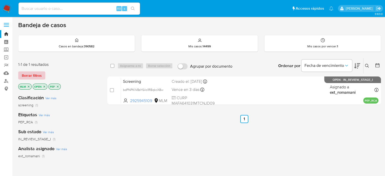
click at [36, 77] on span "Borrar filtros" at bounding box center [32, 75] width 20 height 7
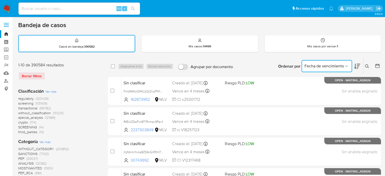
click at [332, 67] on span "Fecha de vencimiento" at bounding box center [325, 66] width 40 height 5
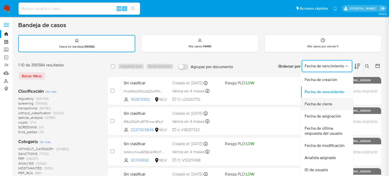
click at [326, 105] on span "Fecha de cierre" at bounding box center [319, 104] width 28 height 5
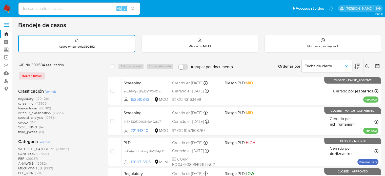
click at [379, 68] on button at bounding box center [378, 66] width 6 height 6
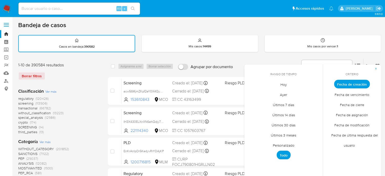
click at [282, 84] on span "Hoy" at bounding box center [283, 84] width 17 height 10
click at [339, 100] on span "Fecha de cierre" at bounding box center [352, 105] width 35 height 10
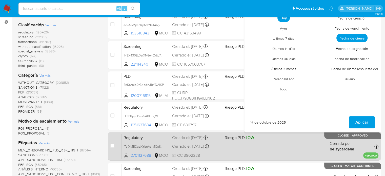
scroll to position [76, 0]
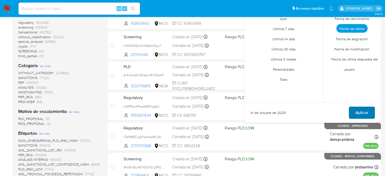
click at [365, 111] on span "Aplicar" at bounding box center [362, 112] width 13 height 11
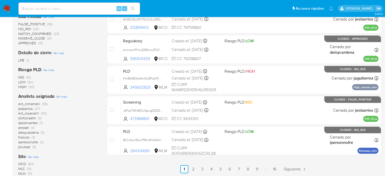
scroll to position [228, 0]
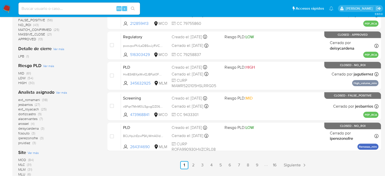
click at [45, 99] on span "(38)" at bounding box center [45, 99] width 6 height 5
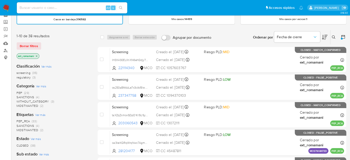
scroll to position [25, 0]
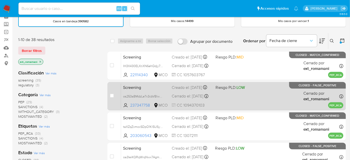
click at [229, 96] on div "Screening os253aBMdzLe7x3cbVBlwonO 237347758 MCO Riesgo PLD: LOW Creado el: 11/…" at bounding box center [232, 96] width 223 height 26
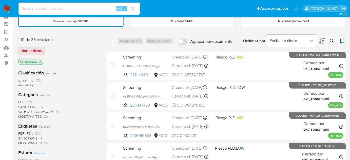
click at [3, 10] on img at bounding box center [7, 8] width 9 height 9
click at [4, 8] on img at bounding box center [7, 8] width 9 height 9
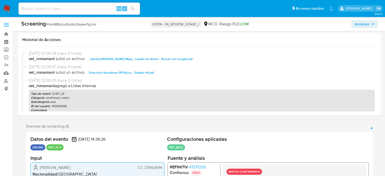
select select "10"
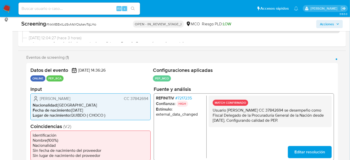
scroll to position [23, 0]
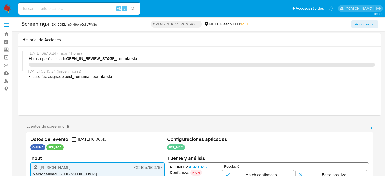
select select "10"
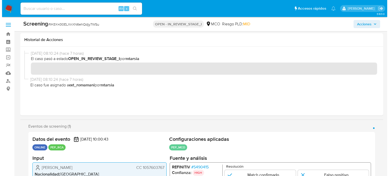
scroll to position [76, 0]
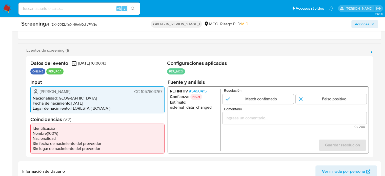
drag, startPoint x: 115, startPoint y: 91, endPoint x: 38, endPoint y: 90, distance: 76.8
click at [38, 90] on div "[PERSON_NAME] CC 1057603767" at bounding box center [98, 91] width 130 height 6
click at [204, 91] on span "# 5490415" at bounding box center [197, 90] width 17 height 5
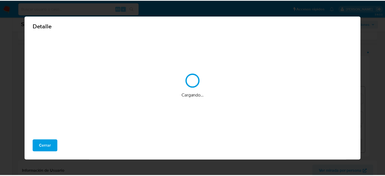
scroll to position [2, 0]
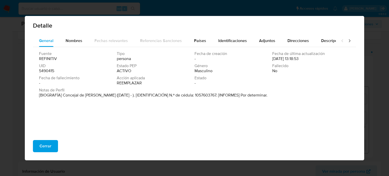
drag, startPoint x: 63, startPoint y: 96, endPoint x: 101, endPoint y: 100, distance: 38.5
click at [100, 99] on div "Notas de Perfil [BIOGRAFÍA] Concejal de Floresta (Ene 2020 - ). [IDENTIFICACIÓN…" at bounding box center [194, 94] width 311 height 12
click at [267, 42] on span "Adjuntos" at bounding box center [267, 41] width 16 height 6
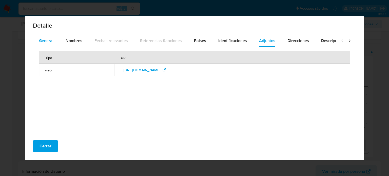
click at [51, 42] on font "General" at bounding box center [46, 41] width 14 height 6
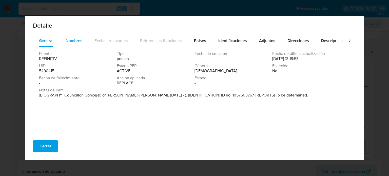
click at [65, 42] on button "Nombres" at bounding box center [74, 41] width 29 height 12
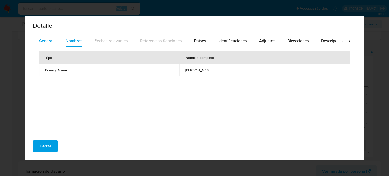
click at [53, 42] on font "General" at bounding box center [46, 41] width 14 height 6
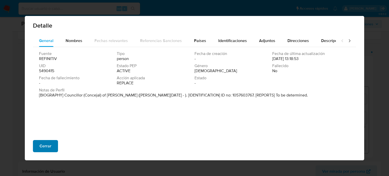
click at [43, 148] on span "Cerrar" at bounding box center [46, 146] width 12 height 11
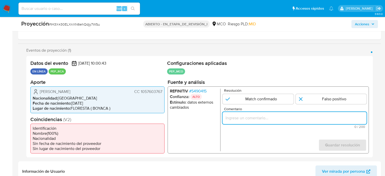
click at [254, 117] on input "Comentario" at bounding box center [295, 118] width 144 height 7
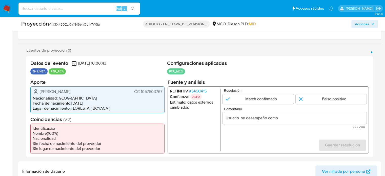
drag, startPoint x: 40, startPoint y: 91, endPoint x: 163, endPoint y: 93, distance: 123.7
click at [163, 93] on div "Daniel Fernando Becerra Reyes CC 1057603767 Nacionalidad : Colombia Fecha de na…" at bounding box center [97, 99] width 134 height 27
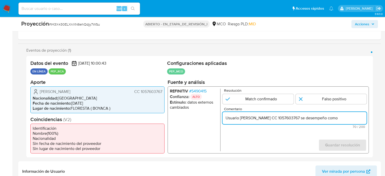
scroll to position [0, 2]
drag, startPoint x: 361, startPoint y: 118, endPoint x: 365, endPoint y: 118, distance: 3.8
click at [365, 118] on input "Usuario Daniel Fernando Becerra Reyes CC 1057603767 se desempeño como" at bounding box center [295, 118] width 144 height 7
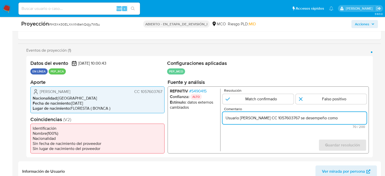
paste input "Concejal de Floresta desde Enero de 2020."
click at [365, 118] on input "Usuario Daniel Fernando Becerra Reyes CC 1057603767 se desempeño como Concejal …" at bounding box center [295, 118] width 144 height 7
drag, startPoint x: 283, startPoint y: 119, endPoint x: 310, endPoint y: 119, distance: 27.4
click at [310, 119] on input "Usuario Daniel Fernando Becerra Reyes CC 1057603767 se desempeño como Concejal …" at bounding box center [295, 118] width 144 height 7
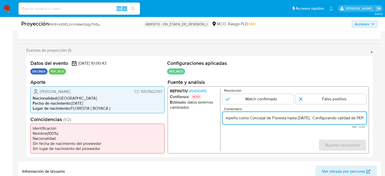
scroll to position [0, 139]
drag, startPoint x: 342, startPoint y: 119, endPoint x: 363, endPoint y: 122, distance: 20.9
click at [363, 122] on div "Usuario Daniel Fernando Becerra Reyes CC 1057603767 se desempeño como Concejal …" at bounding box center [295, 118] width 144 height 12
click at [339, 120] on input "Usuario Daniel Fernando Becerra Reyes CC 1057603767 se desempeño como Concejal …" at bounding box center [295, 118] width 144 height 7
type input "Usuario Daniel Fernando Becerra Reyes CC 1057603767 se desempeño como Concejal …"
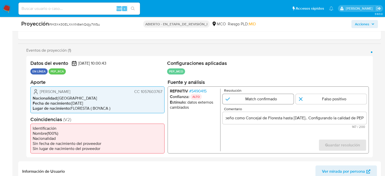
scroll to position [0, 0]
click at [277, 98] on input "1 de 1" at bounding box center [258, 99] width 71 height 10
radio input "true"
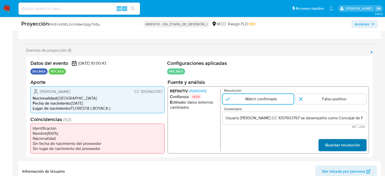
click at [338, 145] on span "Guardar resolución" at bounding box center [342, 144] width 35 height 11
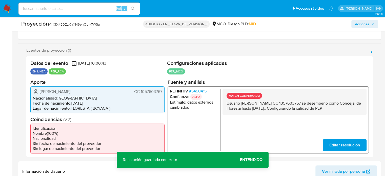
drag, startPoint x: 264, startPoint y: 115, endPoint x: 225, endPoint y: 104, distance: 41.0
click at [225, 104] on div "MATCH CONFIRMADO Usuario Daniel Fernando Becerra Reyes CC 1057603767 se desempe…" at bounding box center [295, 101] width 144 height 26
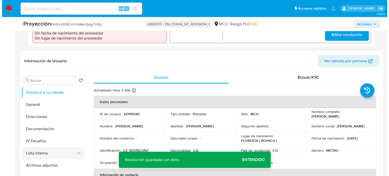
scroll to position [203, 0]
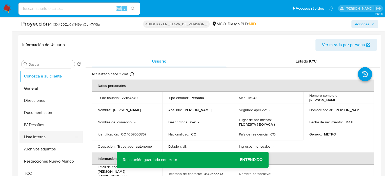
drag, startPoint x: 26, startPoint y: 137, endPoint x: 20, endPoint y: 138, distance: 6.5
click at [26, 137] on button "Lista interna" at bounding box center [49, 137] width 59 height 12
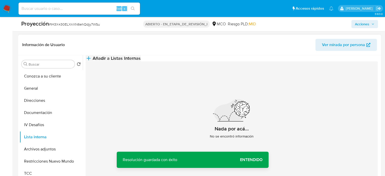
click at [141, 61] on span "Añadir a Listas Internas" at bounding box center [117, 59] width 48 height 6
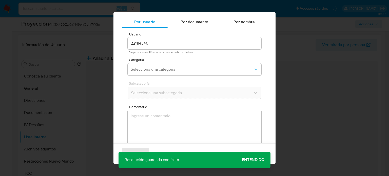
scroll to position [21, 0]
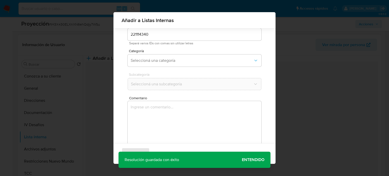
click at [176, 107] on textarea "Comentario" at bounding box center [195, 125] width 134 height 49
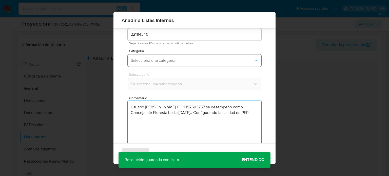
type textarea "Usuario Daniel Fernando Becerra Reyes CC 1057603767 se desempeño como Concejal …"
click at [176, 57] on button "Seleccioná una categoría" at bounding box center [195, 60] width 134 height 12
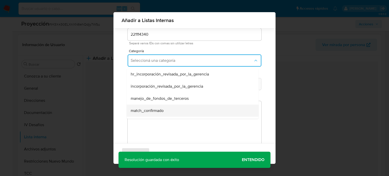
click at [165, 107] on div "match_confirmado" at bounding box center [191, 111] width 121 height 12
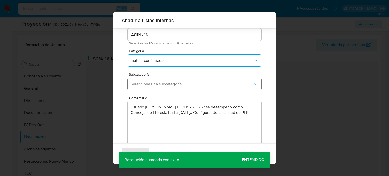
click at [173, 88] on button "Seleccioná una subcategoría" at bounding box center [195, 84] width 134 height 12
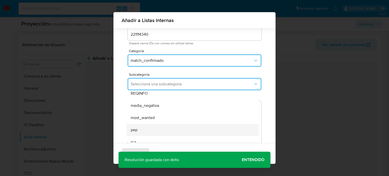
scroll to position [34, 0]
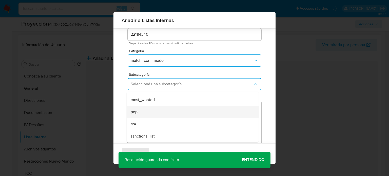
click at [144, 115] on div "pep" at bounding box center [191, 112] width 121 height 12
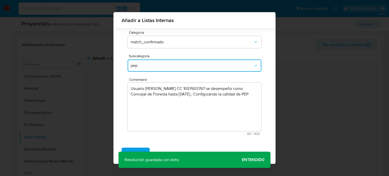
scroll to position [19, 0]
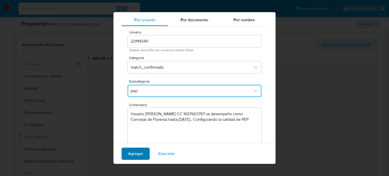
click at [136, 153] on span "Agregar" at bounding box center [135, 153] width 15 height 11
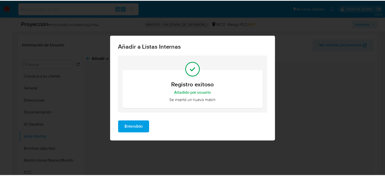
scroll to position [0, 0]
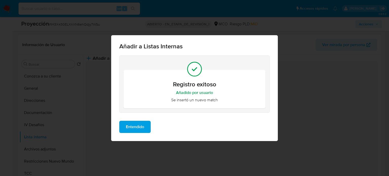
click at [134, 131] on span "Entendido" at bounding box center [135, 126] width 18 height 11
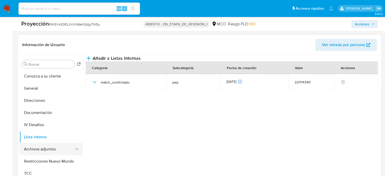
click at [50, 152] on button "Archivos adjuntos" at bounding box center [49, 149] width 59 height 12
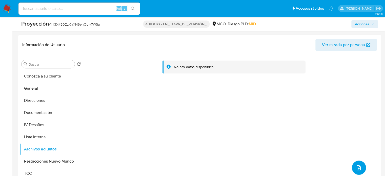
click at [359, 166] on icon "subir archivo" at bounding box center [359, 168] width 6 height 6
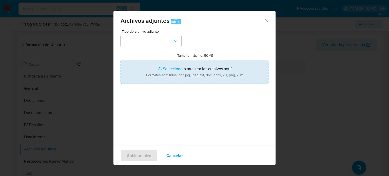
click at [188, 78] on input "Tamaño máximo: 50MB Seleccionar archivos" at bounding box center [195, 72] width 148 height 24
type input "C:\fakepath\(11) DANIEL FERNANDO BECERRA REYES _ LinkedIn.pdf"
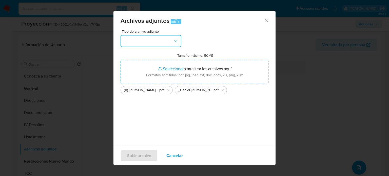
click at [163, 41] on button "button" at bounding box center [151, 41] width 61 height 12
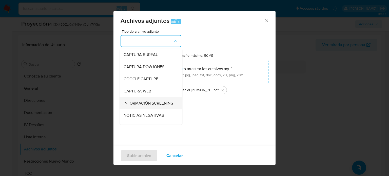
click at [142, 104] on span "INFORMACIÓN SCREENING" at bounding box center [149, 103] width 50 height 5
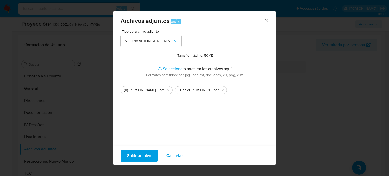
click at [146, 160] on span "Subir archivo" at bounding box center [139, 155] width 24 height 11
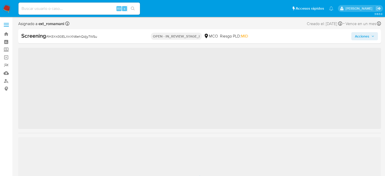
scroll to position [18, 0]
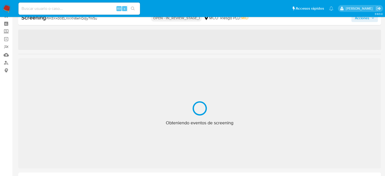
select select "10"
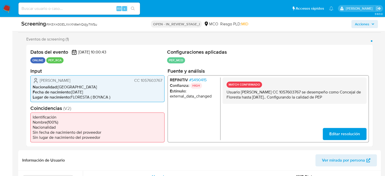
scroll to position [94, 0]
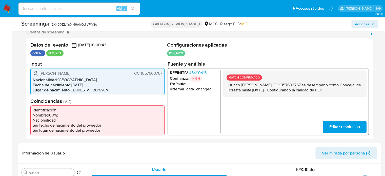
drag, startPoint x: 261, startPoint y: 95, endPoint x: 226, endPoint y: 86, distance: 35.5
click at [226, 86] on div "MATCH CONFIRMADO Usuario [PERSON_NAME] CC 1057603767 se desempeño como Concejal…" at bounding box center [295, 83] width 144 height 26
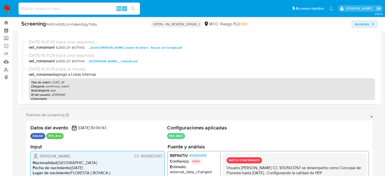
scroll to position [0, 0]
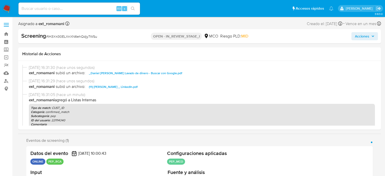
click at [362, 36] on span "Acciones" at bounding box center [362, 36] width 14 height 8
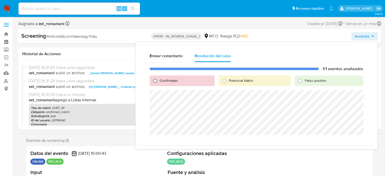
click at [155, 81] on input "Confirmado" at bounding box center [155, 81] width 8 height 8
radio input "true"
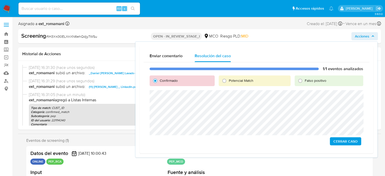
click at [345, 139] on span "Cerrar Caso" at bounding box center [346, 141] width 24 height 7
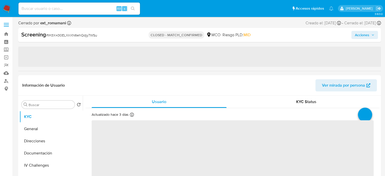
select select "10"
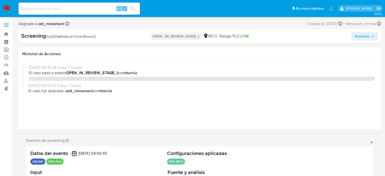
select select "10"
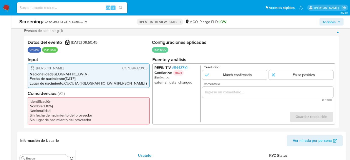
scroll to position [101, 0]
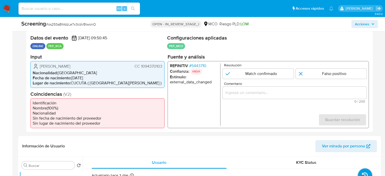
drag, startPoint x: 100, startPoint y: 67, endPoint x: 38, endPoint y: 67, distance: 62.1
click at [38, 67] on div "[PERSON_NAME] CC 1094370103" at bounding box center [98, 66] width 130 height 6
drag, startPoint x: 164, startPoint y: 67, endPoint x: 140, endPoint y: 68, distance: 23.4
click at [140, 68] on div "[PERSON_NAME] CC 1094370103 Nacionalidad : [DEMOGRAPHIC_DATA] Fecha de nacimien…" at bounding box center [97, 74] width 134 height 27
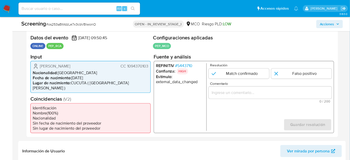
scroll to position [124, 0]
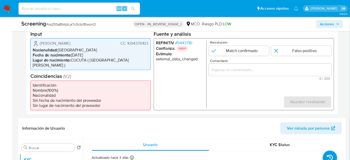
click at [217, 67] on input "Comentario" at bounding box center [270, 69] width 123 height 7
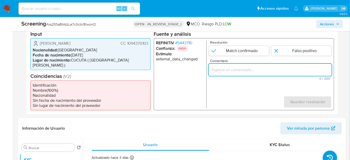
paste input "Titular de cuenta [PERSON_NAME] CC 1094370103 se desempeño como Concejal [PERSO…"
type input "Titular de cuenta [PERSON_NAME] CC 1094370103 se desempeño como Concejal [PERSO…"
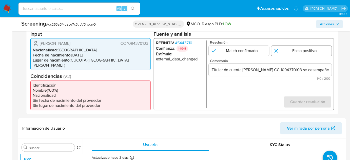
click at [287, 55] on input "1 de 1" at bounding box center [301, 51] width 61 height 10
radio input "true"
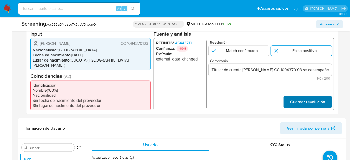
click at [291, 97] on button "Guardar resolución" at bounding box center [308, 102] width 48 height 12
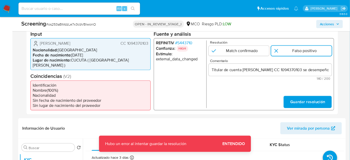
click at [293, 96] on span "Guardar resolución" at bounding box center [307, 101] width 35 height 11
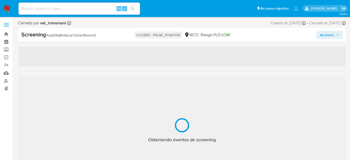
select select "10"
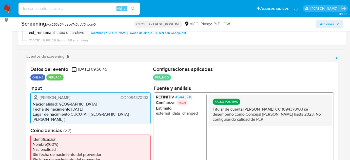
scroll to position [69, 0]
drag, startPoint x: 285, startPoint y: 121, endPoint x: 213, endPoint y: 111, distance: 72.6
click at [213, 111] on p "Titular de cuenta [PERSON_NAME] CC 1094370103 se desempeño como Concejal [PERSO…" at bounding box center [270, 113] width 115 height 15
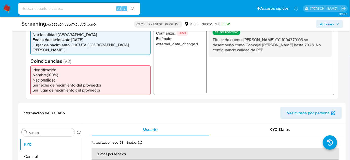
scroll to position [115, 0]
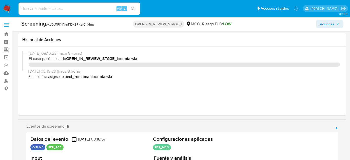
select select "10"
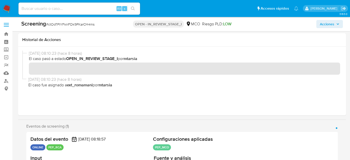
scroll to position [69, 0]
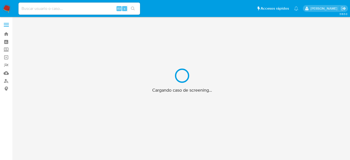
scroll to position [18, 0]
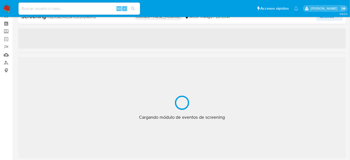
select select "10"
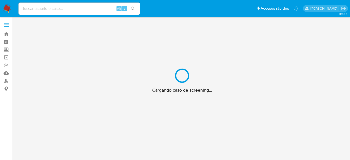
scroll to position [18, 0]
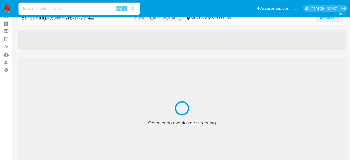
select select "10"
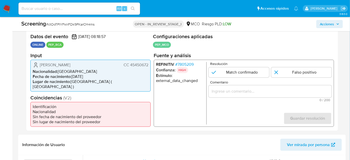
scroll to position [110, 0]
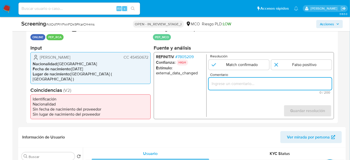
click at [221, 85] on input "Comentario" at bounding box center [270, 83] width 123 height 7
paste input "Titular de cuenta Jonathan Leonardo Leal Rico CC 1094370103 se desempeño como C…"
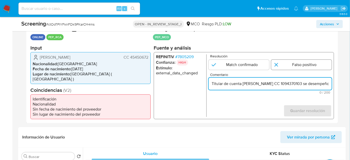
scroll to position [0, 149]
type input "Titular de cuenta Jonathan Leonardo Leal Rico CC 1094370103 se desempeño como C…"
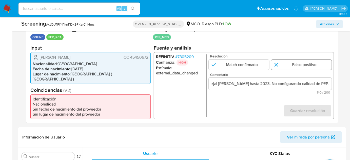
scroll to position [0, 0]
click at [284, 64] on input "1 de 1" at bounding box center [301, 65] width 61 height 10
radio input "true"
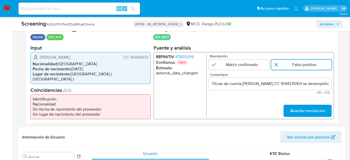
drag, startPoint x: 292, startPoint y: 109, endPoint x: 187, endPoint y: 112, distance: 105.7
click at [187, 112] on div "REFINITIV # 7805209 Confianza: HIGH Estímulo : external_data_changed Resolución…" at bounding box center [244, 85] width 180 height 67
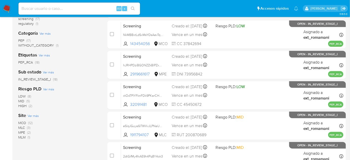
scroll to position [115, 0]
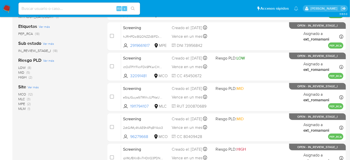
click at [26, 108] on span "MLM (1)" at bounding box center [24, 108] width 12 height 5
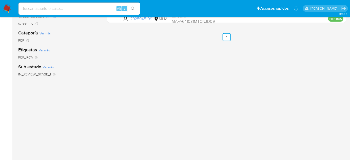
scroll to position [46, 0]
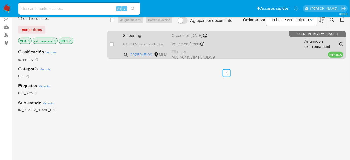
click at [233, 46] on div "Screening bdPNPKIV8sY6iIo1RBqkcX8w 2925945109 MLM Creado el: 14/10/2025 Creado …" at bounding box center [232, 45] width 223 height 26
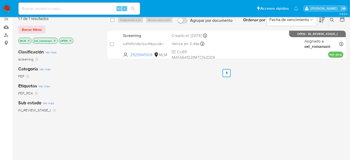
scroll to position [0, 0]
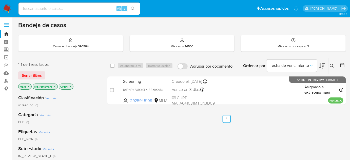
click at [331, 64] on icon at bounding box center [332, 66] width 4 height 4
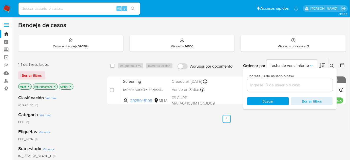
click at [274, 88] on div at bounding box center [290, 85] width 86 height 12
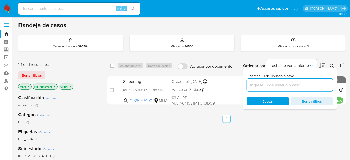
click at [276, 84] on input at bounding box center [290, 85] width 86 height 7
paste input "pBYSaw8uTENtltmeu1jdkZT"
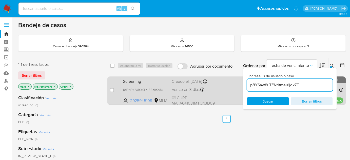
type input "pBYSaw8uTENtltmeu1jdkZT"
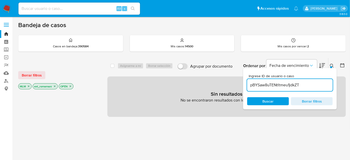
click at [29, 86] on icon "close-filter" at bounding box center [29, 87] width 2 height 2
click at [40, 86] on icon "close-filter" at bounding box center [41, 87] width 2 height 2
click at [284, 101] on span "Buscar" at bounding box center [268, 101] width 35 height 7
click at [29, 87] on icon "close-filter" at bounding box center [29, 86] width 3 height 3
click at [9, 10] on img at bounding box center [7, 8] width 9 height 9
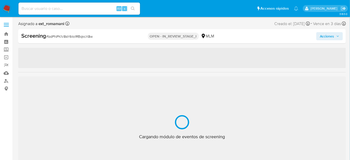
select select "10"
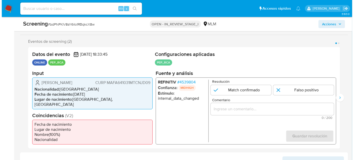
scroll to position [92, 0]
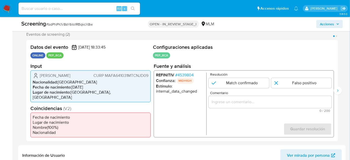
drag, startPoint x: 87, startPoint y: 77, endPoint x: 40, endPoint y: 81, distance: 48.1
click at [40, 81] on div "[PERSON_NAME] CURP MAFA641031MTCNJD09 Nacionalidad : [DEMOGRAPHIC_DATA] Fecha d…" at bounding box center [90, 86] width 120 height 32
drag, startPoint x: 40, startPoint y: 78, endPoint x: 86, endPoint y: 78, distance: 45.9
click at [70, 78] on span "[PERSON_NAME]" at bounding box center [55, 75] width 31 height 5
click at [191, 77] on span "# 4539804" at bounding box center [184, 74] width 19 height 5
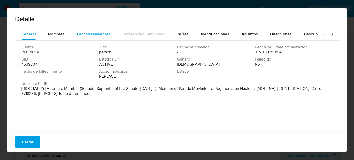
click at [97, 36] on span "Fechas relevantes" at bounding box center [93, 34] width 33 height 6
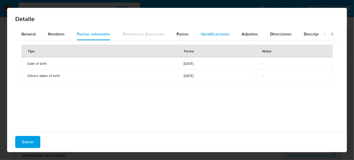
click at [205, 32] on span "Identificaciones" at bounding box center [215, 34] width 29 height 6
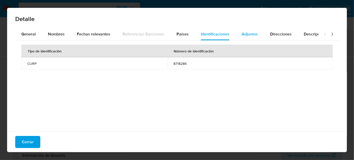
click at [247, 37] on div "Adjuntos" at bounding box center [250, 34] width 16 height 12
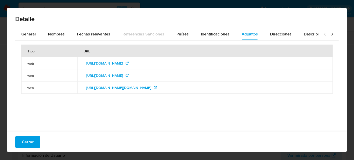
click at [329, 33] on icon at bounding box center [331, 34] width 5 height 5
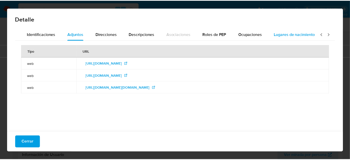
scroll to position [0, 179]
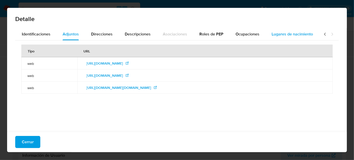
click at [293, 35] on span "Lugares de nacimiento" at bounding box center [291, 34] width 41 height 6
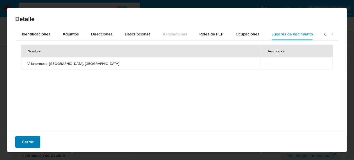
click at [33, 141] on span "Cerrar" at bounding box center [28, 142] width 12 height 11
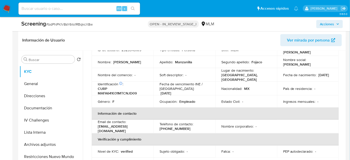
scroll to position [46, 0]
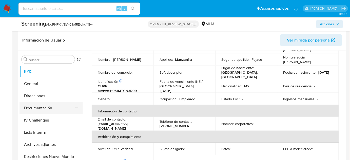
click at [28, 106] on button "Documentación" at bounding box center [49, 108] width 59 height 12
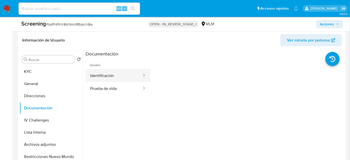
click at [112, 77] on button "Identificación" at bounding box center [114, 75] width 57 height 13
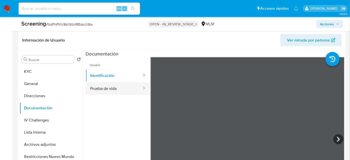
click at [122, 90] on button "Prueba de vida" at bounding box center [114, 88] width 57 height 13
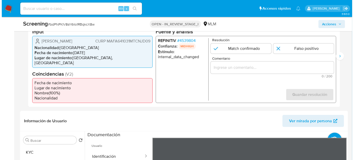
scroll to position [115, 0]
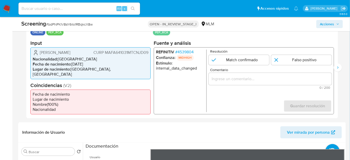
click at [187, 52] on span "# 4539804" at bounding box center [184, 51] width 19 height 5
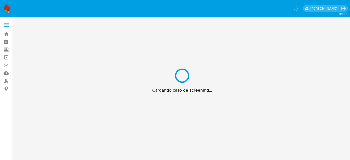
scroll to position [18, 0]
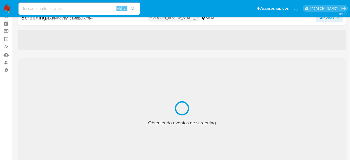
select select "10"
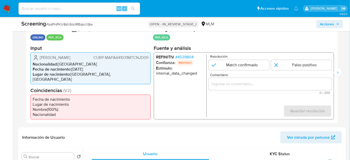
scroll to position [110, 0]
click at [189, 58] on span "# 4539804" at bounding box center [184, 56] width 19 height 5
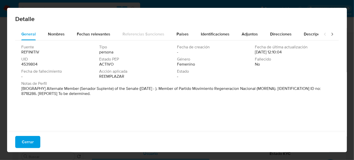
drag, startPoint x: 46, startPoint y: 91, endPoint x: 139, endPoint y: 91, distance: 93.0
click at [139, 91] on font "[BIOGRAPHY] Alternate Member (Senador Suplente) of the Senate (Sep 2018 - ). Me…" at bounding box center [170, 91] width 299 height 11
click at [26, 140] on font "Cerrar" at bounding box center [28, 142] width 12 height 12
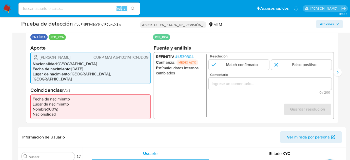
click at [218, 80] on div "1 de 2" at bounding box center [270, 84] width 123 height 12
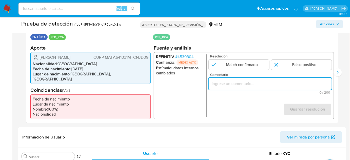
click at [220, 84] on input "Comentario" at bounding box center [270, 83] width 123 height 7
paste input "Titular de cuenta se desempeña como Configurando calidad PEP."
click at [176, 98] on ul "REFINITIV # 4539804 Confianza: MEDIO ALTO Estímulo : datos internos cambiados" at bounding box center [181, 85] width 51 height 63
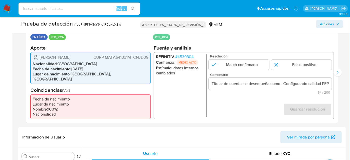
drag, startPoint x: 40, startPoint y: 59, endPoint x: 149, endPoint y: 58, distance: 109.5
click at [149, 58] on div "Adriana Manzanilla Fojaco CURP MAFA641031MTCNJD09 Nacionalidad : México Fecha d…" at bounding box center [90, 68] width 120 height 32
click at [316, 84] on input "Titular de cuenta Adriana Manzanilla Fojaco CURP MAFA641031MTCNJD09 se desempeñ…" at bounding box center [270, 83] width 123 height 7
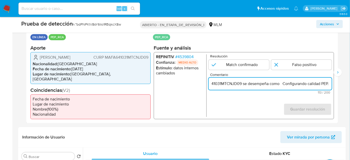
scroll to position [0, 104]
drag, startPoint x: 319, startPoint y: 86, endPoint x: 328, endPoint y: 86, distance: 9.9
click at [328, 86] on input "Titular de cuenta Adriana Manzanilla Fojaco CURP MAFA641031MTCNJD09 se desempeñ…" at bounding box center [270, 83] width 123 height 7
click at [280, 85] on input "Titular de cuenta Adriana Manzanilla Fojaco CURP MAFA641031MTCNJD09 se desempeñ…" at bounding box center [270, 83] width 123 height 7
click at [281, 86] on input "Titular de cuenta Adriana Manzanilla Fojaco CURP MAFA641031MTCNJD09 se desempeñ…" at bounding box center [270, 83] width 123 height 7
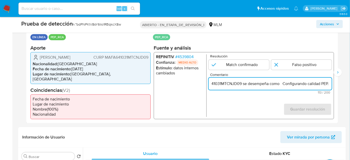
paste input "Miembro Suplente del Senado hasta Agosto de 2024."
type input "Titular de cuenta Adriana Manzanilla Fojaco CURP MAFA641031MTCNJD09 se desempeñ…"
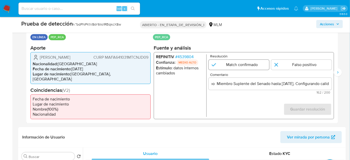
scroll to position [0, 0]
click at [243, 69] on input "1 de 2" at bounding box center [239, 65] width 61 height 10
radio input "true"
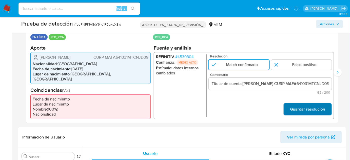
click at [291, 106] on button "Guardar resolución" at bounding box center [308, 109] width 48 height 12
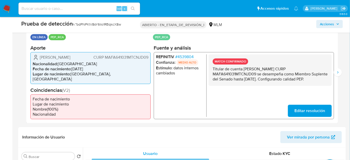
drag, startPoint x: 246, startPoint y: 88, endPoint x: 211, endPoint y: 71, distance: 38.2
click at [211, 71] on div "MATCH CONFIRMADO Titular de cuenta Adriana Manzanilla Fojaco CURP MAFA641031MTC…" at bounding box center [270, 69] width 123 height 31
click at [337, 71] on icon "Siguiente" at bounding box center [338, 72] width 4 height 4
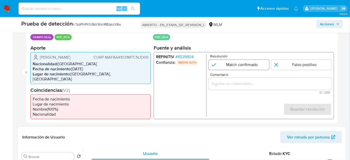
click at [242, 68] on input "2 de 2" at bounding box center [239, 65] width 61 height 10
radio input "true"
click at [241, 84] on input "Comentario" at bounding box center [270, 83] width 123 height 7
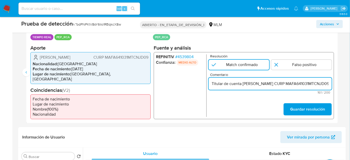
scroll to position [0, 199]
click at [308, 86] on input "Titular de cuenta Adriana Manzanilla Fojaco CURP MAFA641031MTCNJD09 se desempeñ…" at bounding box center [270, 83] width 123 height 7
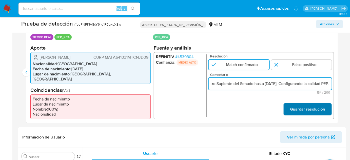
type input "Titular de cuenta Adriana Manzanilla Fojaco CURP MAFA641031MTCNJD09 se desempeñ…"
click at [295, 109] on font "Guardar resolución" at bounding box center [307, 109] width 35 height 12
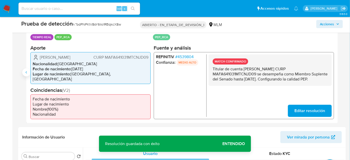
click at [30, 72] on button "Anterior" at bounding box center [26, 72] width 8 height 8
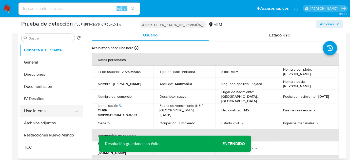
scroll to position [249, 0]
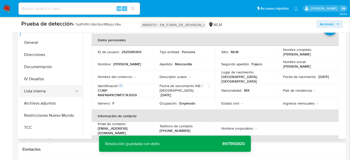
click at [33, 93] on button "Lista interna" at bounding box center [49, 91] width 59 height 12
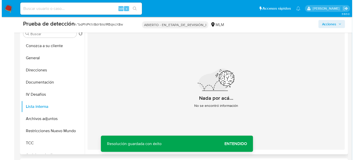
scroll to position [226, 0]
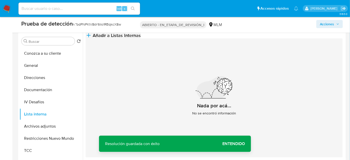
click at [141, 39] on button "Añadir a Listas Internas" at bounding box center [113, 35] width 55 height 6
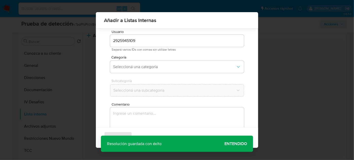
scroll to position [19, 0]
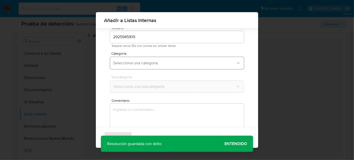
click at [161, 61] on span "Seleccioná una categoría" at bounding box center [174, 63] width 123 height 5
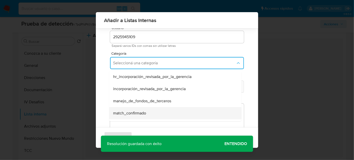
click at [138, 109] on div "match_confirmado" at bounding box center [173, 113] width 121 height 12
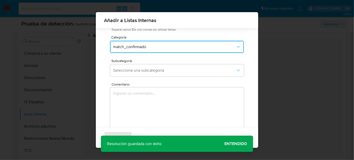
scroll to position [42, 0]
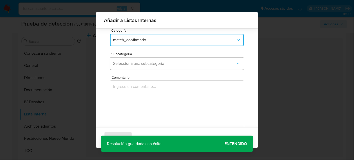
click at [166, 66] on span "Seleccioná una subcategoría" at bounding box center [174, 63] width 123 height 5
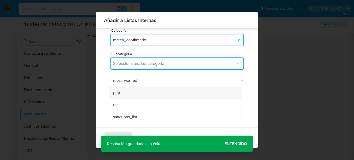
scroll to position [34, 0]
click at [134, 94] on div "pep" at bounding box center [173, 91] width 121 height 12
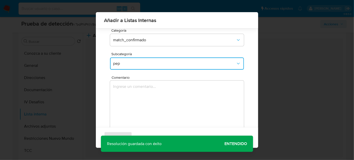
click at [134, 94] on textarea "Comentario" at bounding box center [177, 105] width 134 height 49
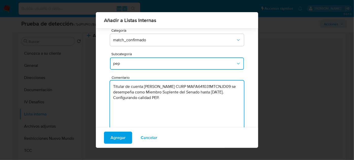
click at [195, 100] on textarea "Titular de cuenta Adriana Manzanilla Fojaco CURP MAFA641031MTCNJD09 se desempeñ…" at bounding box center [177, 105] width 134 height 49
type textarea "Titular de cuenta Adriana Manzanilla Fojaco CURP MAFA641031MTCNJD09 se desempeñ…"
click at [123, 140] on span "Agregar" at bounding box center [118, 137] width 15 height 11
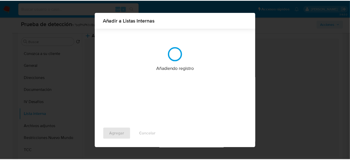
scroll to position [0, 0]
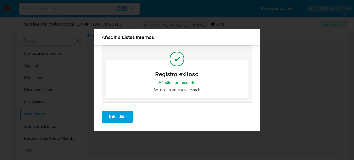
click at [120, 119] on span "Entendido" at bounding box center [117, 116] width 18 height 11
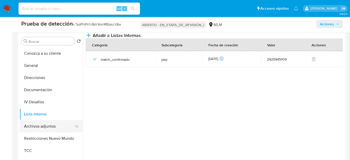
click at [47, 125] on button "Archivos adjuntos" at bounding box center [49, 126] width 59 height 12
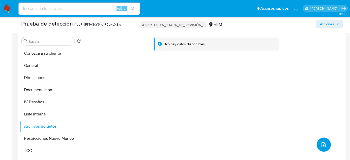
click at [322, 140] on button "subir archivo" at bounding box center [324, 145] width 14 height 14
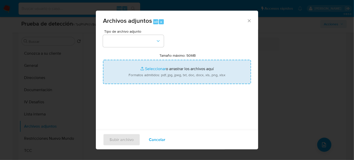
click at [189, 72] on input "Tamaño máximo: 50MB Seleccionar archivos" at bounding box center [177, 72] width 148 height 24
type input "C:\fakepath\Rinde protesta Adriana Manzanilla como senadora suplente de Mónica …"
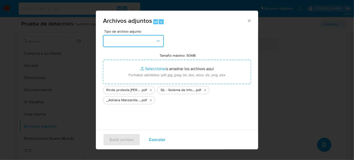
click at [124, 44] on button "button" at bounding box center [133, 41] width 61 height 12
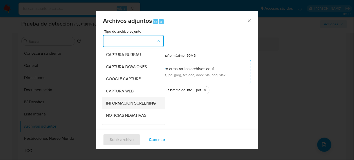
click at [118, 105] on span "INFORMACIÓN SCREENING" at bounding box center [131, 103] width 50 height 5
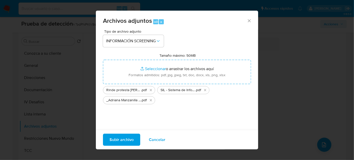
click at [119, 141] on span "Subir archivo" at bounding box center [121, 139] width 24 height 11
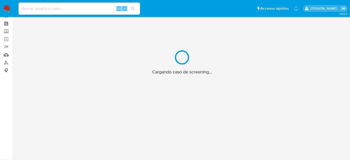
scroll to position [18, 0]
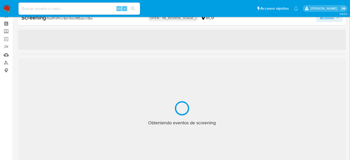
select select "10"
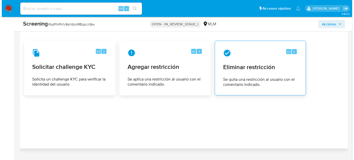
scroll to position [709, 0]
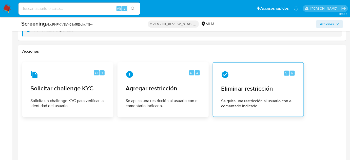
click at [260, 86] on span "Eliminar restricción" at bounding box center [258, 89] width 75 height 8
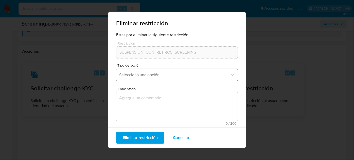
click at [136, 71] on button "Selecciona una opción" at bounding box center [177, 75] width 122 height 12
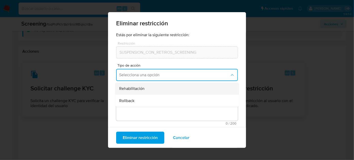
click at [145, 91] on div "Rehabilitación" at bounding box center [175, 89] width 113 height 12
click at [145, 105] on textarea "Comentario" at bounding box center [177, 106] width 122 height 29
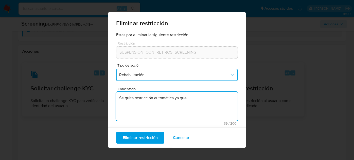
click at [195, 100] on textarea "Se quita restricción automática ya que" at bounding box center [177, 106] width 122 height 29
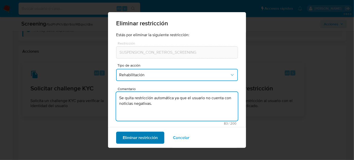
type textarea "Se quita restricción automática ya que el usuario no cuenta con noticias negati…"
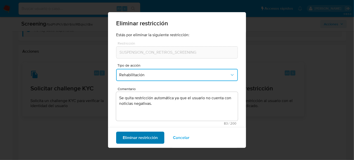
click at [143, 138] on span "Eliminar restricción" at bounding box center [140, 137] width 35 height 11
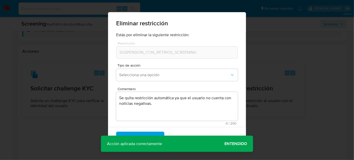
click at [242, 144] on span "Entendido" at bounding box center [235, 144] width 23 height 0
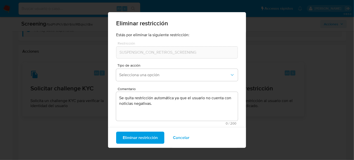
click at [128, 139] on span "Eliminar restricción" at bounding box center [140, 137] width 35 height 11
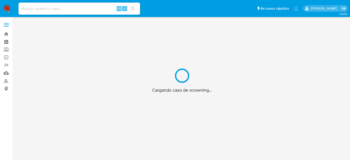
scroll to position [18, 0]
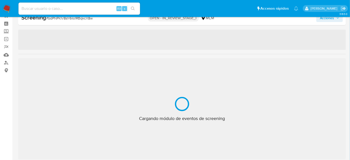
select select "10"
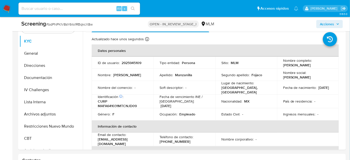
scroll to position [249, 0]
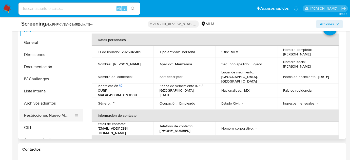
click at [32, 118] on button "Restricciones Nuevo Mundo" at bounding box center [49, 115] width 59 height 12
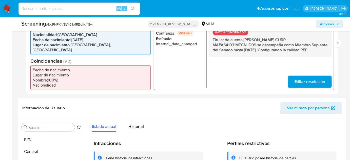
scroll to position [110, 0]
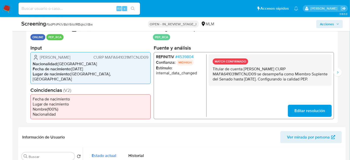
drag, startPoint x: 236, startPoint y: 87, endPoint x: 211, endPoint y: 71, distance: 29.9
click at [211, 71] on div "MATCH CONFIRMADO Titular de cuenta [PERSON_NAME] CURP MAFA641031MTCNJD09 se des…" at bounding box center [270, 69] width 123 height 31
click at [335, 71] on button "Siguiente" at bounding box center [338, 72] width 8 height 8
click at [25, 74] on icon "Anterior" at bounding box center [26, 72] width 4 height 4
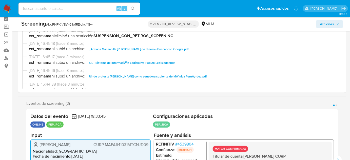
scroll to position [0, 0]
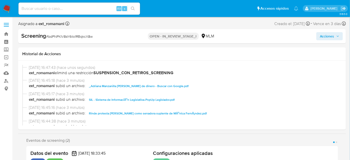
click at [326, 37] on span "Acciones" at bounding box center [327, 36] width 14 height 8
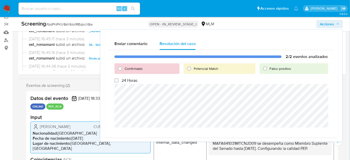
scroll to position [46, 0]
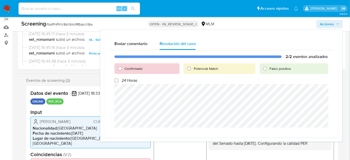
click at [126, 70] on span "Confirmado" at bounding box center [134, 68] width 18 height 5
click at [124, 70] on input "Confirmado" at bounding box center [120, 69] width 8 height 8
radio input "true"
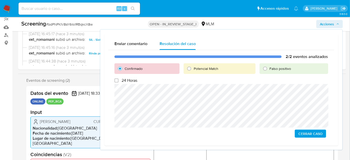
click at [309, 132] on span "Cerrar Caso" at bounding box center [311, 133] width 24 height 7
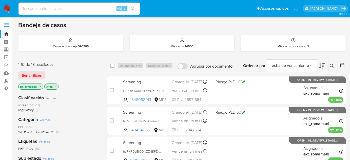
click at [39, 86] on icon "close-filter" at bounding box center [40, 86] width 3 height 3
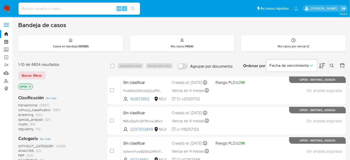
click at [333, 64] on icon at bounding box center [332, 66] width 4 height 4
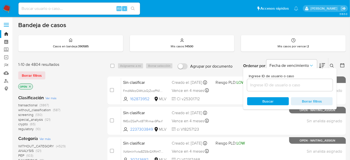
click at [274, 78] on div "Ingrese ID de usuario o caso" at bounding box center [290, 82] width 86 height 17
click at [276, 82] on input at bounding box center [290, 85] width 86 height 7
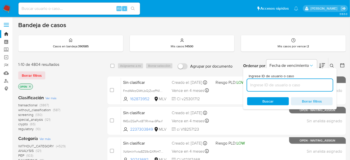
paste input "pBYSaw8uTENtltmeu1jdkZT"
type input "pBYSaw8uTENtltmeu1jdkZT"
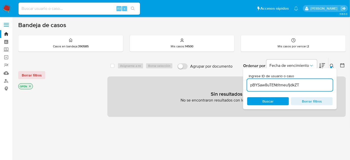
click at [91, 13] on div "Alt s" at bounding box center [80, 9] width 122 height 12
click at [96, 12] on div "Alt s" at bounding box center [80, 9] width 122 height 12
click at [98, 7] on input at bounding box center [80, 8] width 122 height 7
paste input "pBYSaw8uTENtltmeu1jdkZT"
type input "pBYSaw8uTENtltmeu1jdkZT"
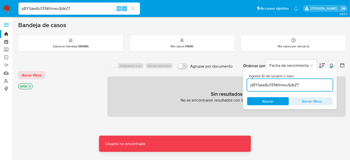
click at [98, 7] on input "pBYSaw8uTENtltmeu1jdkZT" at bounding box center [80, 8] width 122 height 7
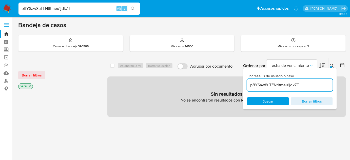
click at [22, 11] on input "pBYSaw8uTENtltmeu1jdkZT" at bounding box center [80, 8] width 122 height 7
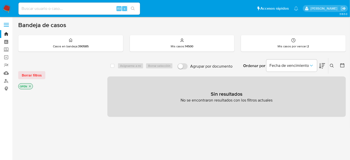
click at [78, 9] on input at bounding box center [80, 8] width 122 height 7
paste input "pBYSaw8uTENtltmeu1jdkZT"
type input "pBYSaw8uTENtltmeu1jdkZT"
click at [333, 66] on icon at bounding box center [332, 66] width 4 height 4
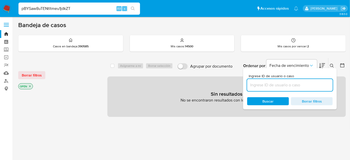
click at [289, 85] on input at bounding box center [290, 85] width 86 height 7
type input "1pBYSaw8uTENtltmeu1jdkZT"
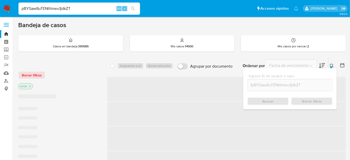
click at [272, 99] on span "Buscar" at bounding box center [268, 101] width 11 height 8
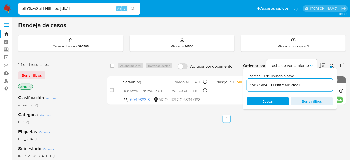
click at [332, 64] on icon at bounding box center [332, 66] width 4 height 4
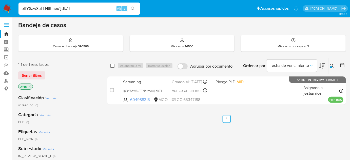
click at [112, 66] on input "checkbox" at bounding box center [113, 66] width 4 height 4
checkbox input "true"
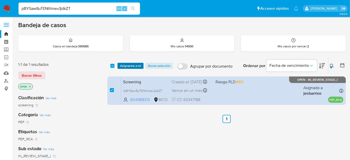
click at [121, 66] on span "Asignarme a mí" at bounding box center [130, 65] width 21 height 5
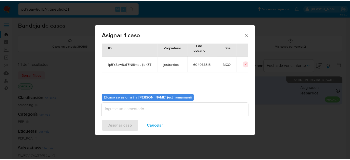
scroll to position [26, 0]
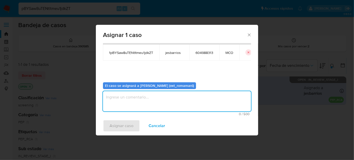
click at [145, 104] on textarea "assign-modal" at bounding box center [177, 101] width 148 height 20
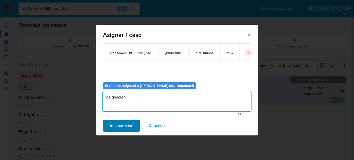
type textarea "Asignacion"
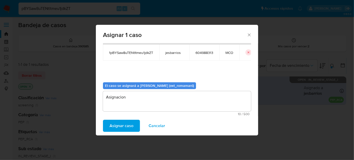
click at [112, 129] on span "Asignar caso" at bounding box center [121, 125] width 24 height 11
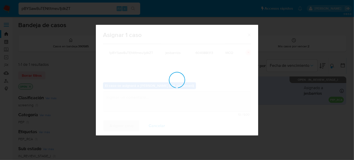
checkbox input "false"
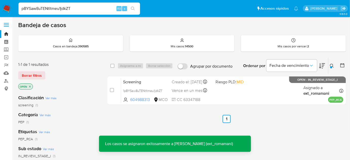
click at [7, 10] on img at bounding box center [7, 8] width 9 height 9
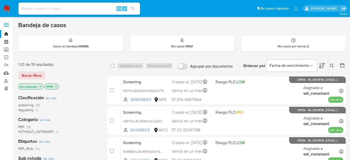
click at [8, 8] on img at bounding box center [7, 8] width 9 height 9
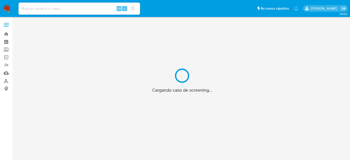
scroll to position [18, 0]
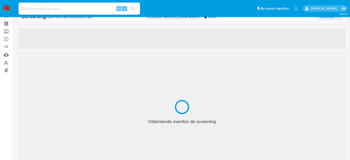
select select "10"
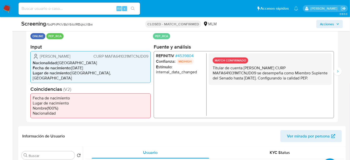
scroll to position [110, 0]
click at [338, 71] on icon "Siguiente" at bounding box center [338, 71] width 4 height 4
click at [24, 69] on button "Anterior" at bounding box center [26, 71] width 8 height 8
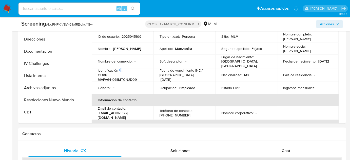
scroll to position [272, 0]
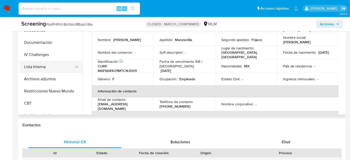
click at [30, 67] on button "Lista Interna" at bounding box center [49, 67] width 59 height 12
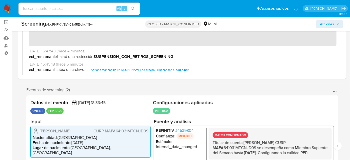
scroll to position [0, 0]
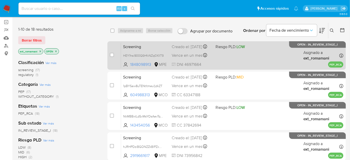
scroll to position [46, 0]
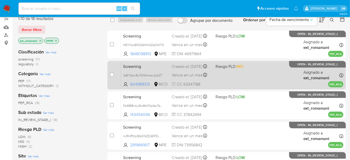
click at [227, 78] on div "Screening 1pBYSaw8uTENtltmeu1jdkZT 604988313 MCO Riesgo PLD: MID Creado el: 12/…" at bounding box center [232, 75] width 223 height 26
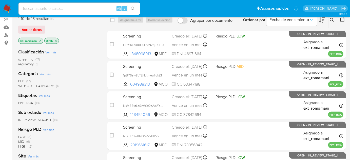
click at [8, 7] on img at bounding box center [7, 8] width 9 height 9
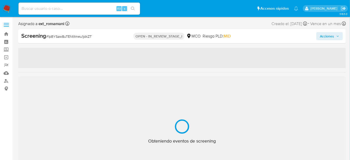
select select "10"
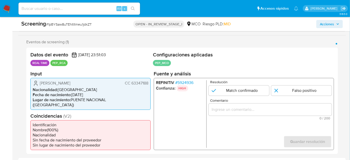
scroll to position [92, 0]
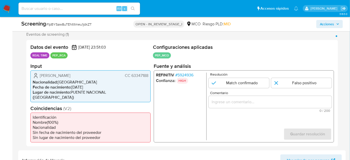
drag, startPoint x: 100, startPoint y: 74, endPoint x: 36, endPoint y: 76, distance: 64.7
click at [36, 76] on div "Maritza Ofelia Garzon Orduña CC 63347188" at bounding box center [91, 75] width 116 height 6
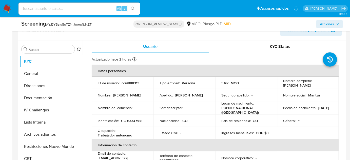
scroll to position [230, 0]
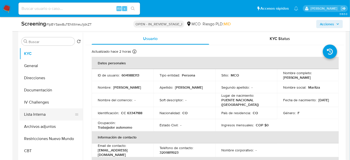
click at [42, 108] on button "Lista Interna" at bounding box center [49, 114] width 59 height 12
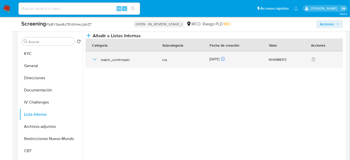
click at [95, 63] on icon "button" at bounding box center [95, 60] width 6 height 6
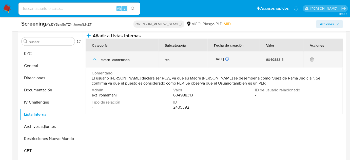
click at [95, 63] on icon "button" at bounding box center [95, 60] width 6 height 6
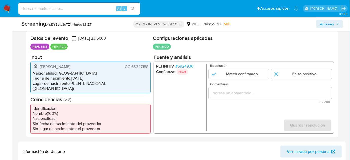
scroll to position [92, 0]
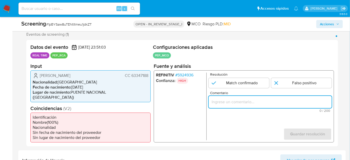
click at [213, 100] on input "Comentario" at bounding box center [270, 102] width 123 height 7
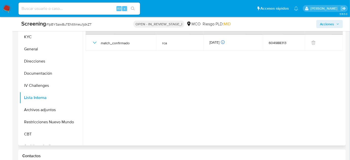
scroll to position [253, 0]
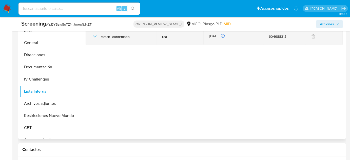
click at [96, 38] on icon "button" at bounding box center [95, 36] width 4 height 2
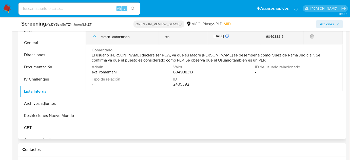
click at [91, 38] on td "match_confirmado" at bounding box center [122, 36] width 73 height 16
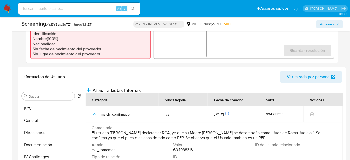
scroll to position [138, 0]
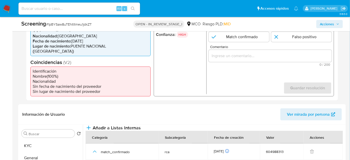
click at [162, 79] on ul "REFINITIV # 5924936 Confianza: HIGH" at bounding box center [181, 60] width 51 height 68
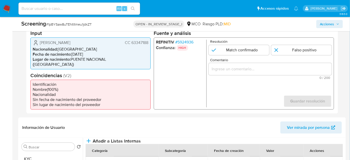
scroll to position [115, 0]
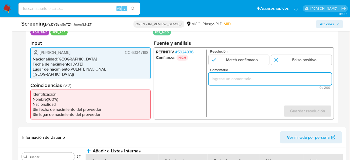
click at [237, 80] on input "Comentario" at bounding box center [270, 79] width 123 height 7
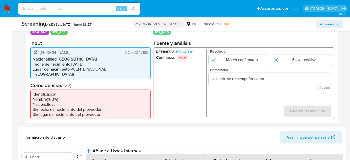
drag, startPoint x: 36, startPoint y: 50, endPoint x: 150, endPoint y: 56, distance: 114.4
click at [150, 55] on div "Maritza Ofelia Garzon Orduña CC 63347188 Nacionalidad : Colombia Fecha de nacim…" at bounding box center [90, 63] width 120 height 32
drag, startPoint x: 97, startPoint y: 52, endPoint x: 40, endPoint y: 55, distance: 56.9
click at [40, 55] on div "Maritza Ofelia Garzon Orduña CC 63347188 Nacionalidad : Colombia Fecha de nacim…" at bounding box center [90, 63] width 120 height 32
click at [188, 49] on span "# 5924936" at bounding box center [184, 51] width 18 height 5
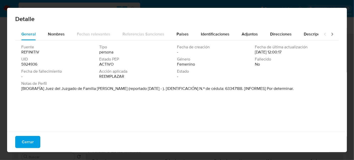
drag, startPoint x: 45, startPoint y: 90, endPoint x: 111, endPoint y: 93, distance: 66.2
click at [112, 92] on div "Notas de Perfil [BIOGRAFÍA] Juez del Juzgado de Familia de Vélez (reportado jul…" at bounding box center [176, 87] width 311 height 12
click at [30, 144] on span "Cerrar" at bounding box center [28, 142] width 12 height 11
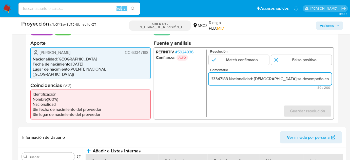
scroll to position [0, 57]
drag, startPoint x: 325, startPoint y: 77, endPoint x: 330, endPoint y: 79, distance: 5.4
click at [330, 79] on input "Usuario Maritza Ofelia Garzon Orduña CC 63347188 Nacionalidad: Colombia se dese…" at bounding box center [270, 79] width 123 height 7
click at [288, 79] on input "Usuario Maritza Ofelia Garzon Orduña CC 63347188 Nacionalidad: Colombia se dese…" at bounding box center [270, 79] width 123 height 7
drag, startPoint x: 291, startPoint y: 79, endPoint x: 247, endPoint y: 80, distance: 44.1
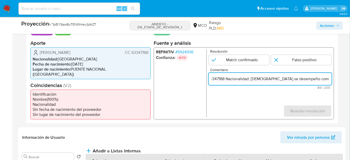
click at [247, 80] on input "Usuario Maritza Ofelia Garzon Orduña CC 63347188 Nacionalidad: Colombia se dese…" at bounding box center [270, 79] width 123 height 7
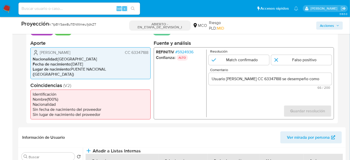
scroll to position [0, 0]
drag, startPoint x: 302, startPoint y: 74, endPoint x: 330, endPoint y: 80, distance: 28.4
click at [330, 80] on div "Usuario Maritza Ofelia Garzon Orduña CC 63347188 se desempeño como" at bounding box center [270, 79] width 123 height 12
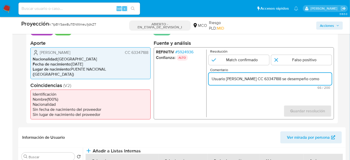
scroll to position [0, 13]
drag, startPoint x: 313, startPoint y: 76, endPoint x: 332, endPoint y: 79, distance: 19.5
click at [331, 79] on input "Usuario Maritza Ofelia Garzon Orduña CC 63347188 se desempeño como" at bounding box center [270, 79] width 123 height 7
click at [329, 80] on input "Usuario Maritza Ofelia Garzon Orduña CC 63347188 se desempeño como" at bounding box center [270, 79] width 123 height 7
paste input "Juez del Juzgado de Familia de Vélez desde el 2020."
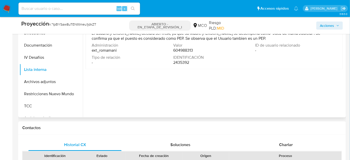
scroll to position [276, 0]
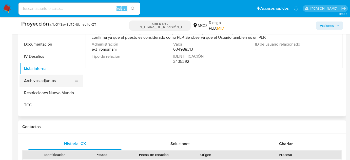
click at [39, 79] on button "Archivos adjuntos" at bounding box center [49, 81] width 59 height 12
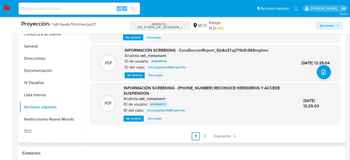
scroll to position [253, 0]
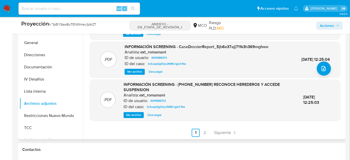
click at [132, 112] on font "Ver archivo" at bounding box center [133, 115] width 15 height 6
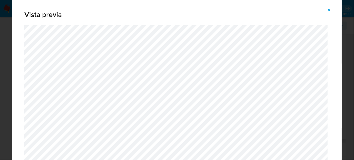
click at [328, 9] on icon "Vista previa del archivo adjunto" at bounding box center [329, 10] width 4 height 4
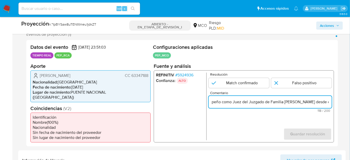
scroll to position [0, 109]
drag, startPoint x: 328, startPoint y: 102, endPoint x: 331, endPoint y: 102, distance: 3.0
click at [331, 102] on input "Usuario Maritza Ofelia Garzon Orduña CC 63347188 se desempeño como Juez del Juz…" at bounding box center [270, 102] width 123 height 7
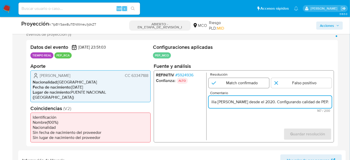
type input "Usuario Maritza Ofelia Garzon Orduña CC 63347188 se desempeño como Juez del Juz…"
click at [251, 87] on input "1 de 1" at bounding box center [239, 83] width 61 height 10
radio input "true"
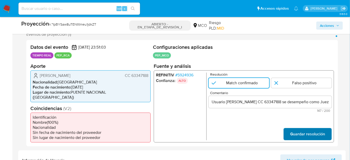
click at [305, 128] on span "Guardar resolución" at bounding box center [307, 133] width 35 height 11
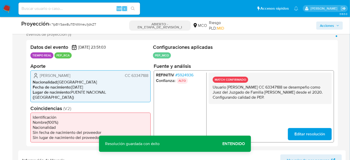
drag, startPoint x: 295, startPoint y: 97, endPoint x: 209, endPoint y: 87, distance: 85.7
click at [209, 87] on div "MATCH CONFIRMADO Usuario Maritza Ofelia Garzon Orduña CC 63347188 se desempeño …" at bounding box center [270, 87] width 123 height 31
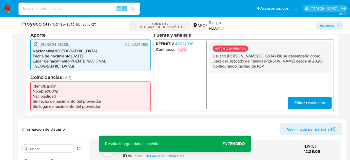
scroll to position [184, 0]
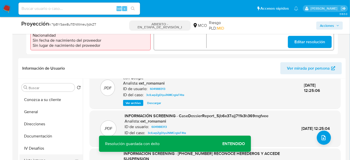
click at [30, 158] on button "Lista interna" at bounding box center [49, 161] width 59 height 12
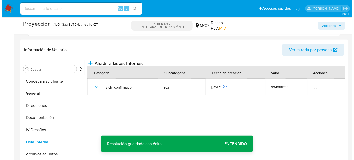
scroll to position [207, 0]
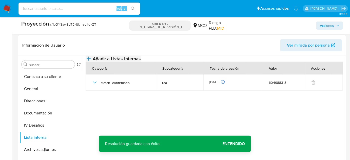
click at [141, 57] on font "Añadir a Listas Internas" at bounding box center [117, 59] width 48 height 7
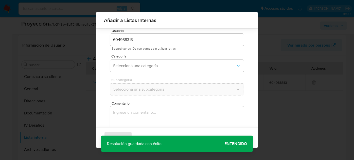
scroll to position [19, 0]
click at [165, 65] on span "Seleccioná una categoría" at bounding box center [174, 63] width 123 height 5
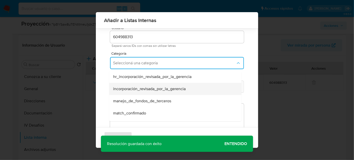
scroll to position [23, 0]
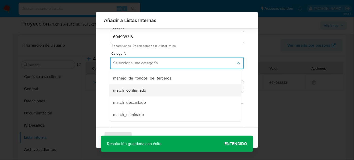
click at [144, 91] on span "match_confirmado" at bounding box center [129, 90] width 33 height 5
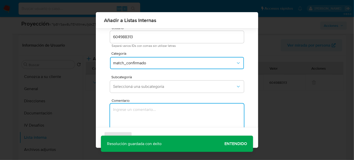
click at [138, 110] on textarea "Comentario" at bounding box center [177, 128] width 134 height 49
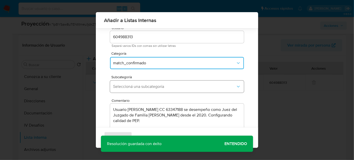
click at [147, 90] on button "Seleccioná una subcategoría" at bounding box center [177, 87] width 134 height 12
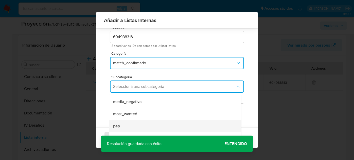
click at [128, 123] on div "pep" at bounding box center [173, 126] width 121 height 12
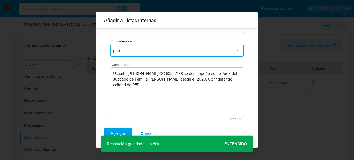
scroll to position [56, 0]
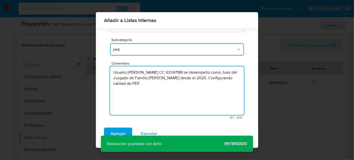
click at [138, 87] on textarea "Usuario Maritza Ofelia Garzon Orduña CC 63347188 se desempeño como Juez del Juz…" at bounding box center [177, 90] width 134 height 49
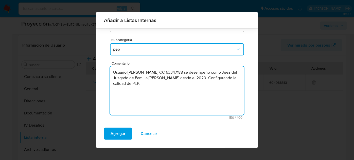
click at [233, 73] on textarea "Usuario Maritza Ofelia Garzon Orduña CC 63347188 se desempeño como Juez del Juz…" at bounding box center [177, 90] width 134 height 49
type textarea "Usuario Maritza Ofelia Garzon Orduña CC 63347188 se desempeña como Juez del Juz…"
click at [122, 134] on span "Agregar" at bounding box center [118, 133] width 15 height 11
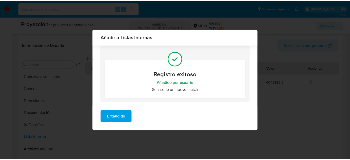
scroll to position [0, 0]
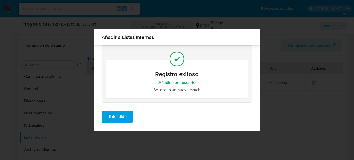
click at [127, 119] on button "Entendido" at bounding box center [117, 117] width 31 height 12
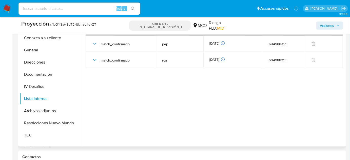
scroll to position [253, 0]
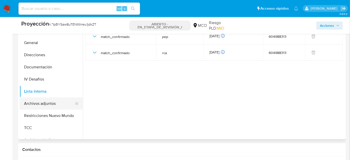
click at [56, 100] on button "Archivos adjuntos" at bounding box center [49, 104] width 59 height 12
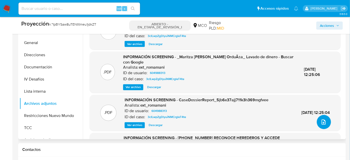
click at [321, 119] on icon "subir archivo" at bounding box center [324, 122] width 6 height 6
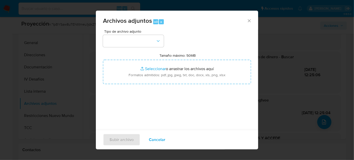
click at [163, 67] on input "Tamaño máximo: 50MB Seleccionar archivos" at bounding box center [177, 72] width 148 height 24
type input "C:\fakepath\_Maritza Ofelia Garzon Orduña_ Lavado de dinero - Buscar con Google…"
click at [152, 40] on button "button" at bounding box center [133, 41] width 61 height 12
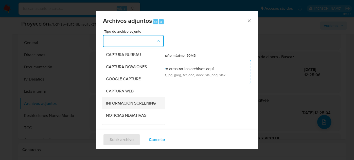
click at [127, 103] on span "INFORMACIÓN SCREENING" at bounding box center [131, 103] width 50 height 5
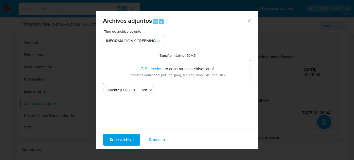
click at [128, 139] on span "Subir archivo" at bounding box center [121, 139] width 24 height 11
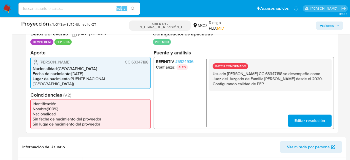
scroll to position [92, 0]
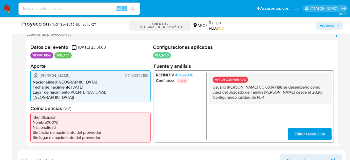
drag, startPoint x: 286, startPoint y: 98, endPoint x: 211, endPoint y: 89, distance: 75.5
click at [211, 89] on div "MATCH CONFIRMADO Usuario Maritza Ofelia Garzon Orduña CC 63347188 se desempeño …" at bounding box center [270, 87] width 123 height 31
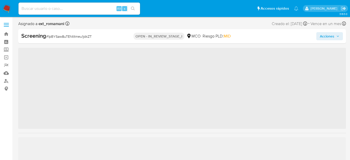
scroll to position [18, 0]
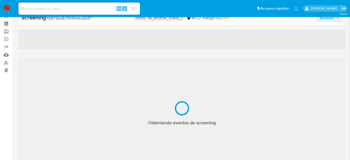
select select "10"
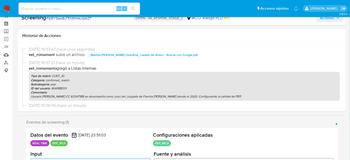
click at [332, 20] on span "Acciones" at bounding box center [327, 18] width 14 height 8
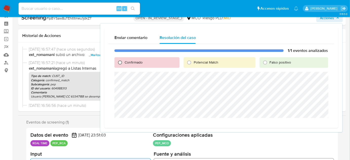
click at [120, 64] on input "Confirmado" at bounding box center [120, 63] width 8 height 8
radio input "true"
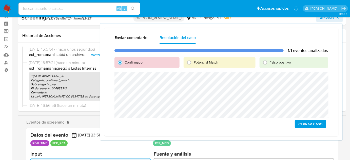
click at [305, 123] on span "Cerrar Caso" at bounding box center [311, 124] width 24 height 7
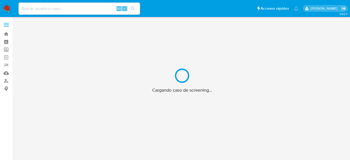
scroll to position [18, 0]
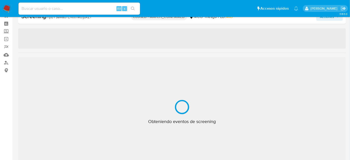
select select "10"
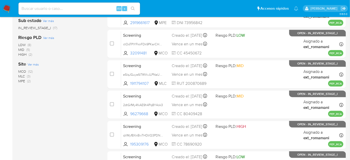
scroll to position [138, 0]
click at [28, 80] on span "(2)" at bounding box center [29, 80] width 4 height 5
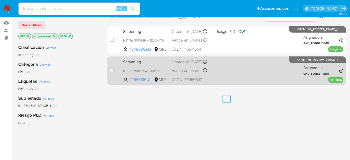
scroll to position [23, 0]
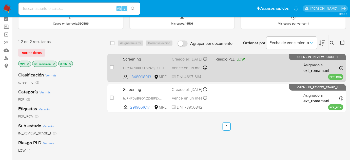
click at [214, 71] on div "Screening HEY1hsi900G6HfvNZq0XIlT9 1848098913 MPE Riesgo PLD: LOW Creado el: 11…" at bounding box center [232, 68] width 223 height 26
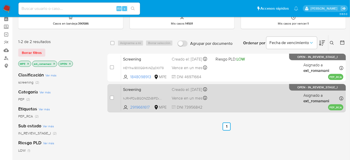
click at [212, 97] on div "Screening hJRHPDziBGONZZkBlPZxXbsC 2919661617 MPE Creado el: 11/10/2025 Creado …" at bounding box center [232, 98] width 223 height 26
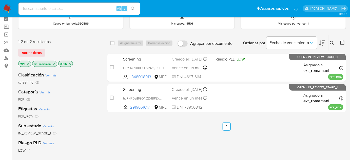
click at [8, 8] on img at bounding box center [7, 8] width 9 height 9
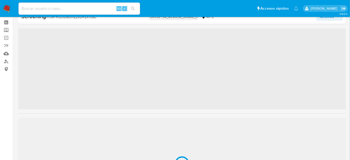
scroll to position [46, 0]
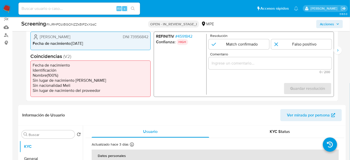
select select "10"
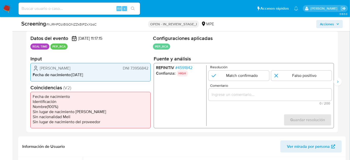
scroll to position [115, 0]
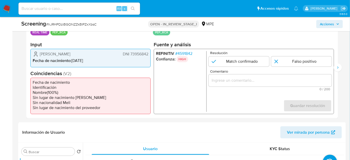
drag, startPoint x: 98, startPoint y: 54, endPoint x: 37, endPoint y: 55, distance: 61.1
click at [37, 55] on div "[PERSON_NAME] DNI 73956842" at bounding box center [91, 54] width 116 height 6
click at [188, 53] on span "# 4591842" at bounding box center [183, 53] width 17 height 5
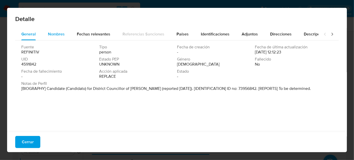
click at [56, 35] on span "Nombres" at bounding box center [56, 34] width 17 height 6
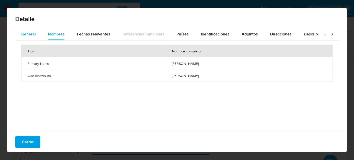
click at [32, 34] on span "General" at bounding box center [28, 34] width 14 height 6
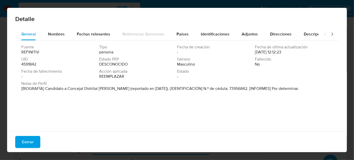
drag, startPoint x: 45, startPoint y: 89, endPoint x: 114, endPoint y: 90, distance: 69.2
click at [114, 90] on font "[BIOGRAFÍA] Candidato a Concejal Distrital [PERSON_NAME] (reportado en [DATE]).…" at bounding box center [159, 89] width 277 height 6
click at [27, 144] on span "Cerrar" at bounding box center [28, 142] width 12 height 11
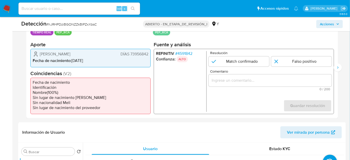
click at [243, 84] on div "1 de 3" at bounding box center [270, 81] width 123 height 12
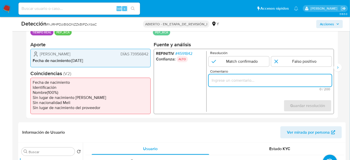
click at [249, 82] on input "Comentario" at bounding box center [270, 80] width 123 height 7
paste input "Titular de cuenta se desempeño como No configurando PEP."
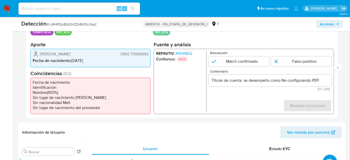
drag, startPoint x: 38, startPoint y: 52, endPoint x: 148, endPoint y: 56, distance: 109.8
click at [148, 56] on div "Manuel Alejandro Ruiz Shuna DÍAS 73956842" at bounding box center [91, 54] width 116 height 6
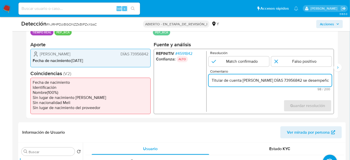
click at [296, 80] on input "Titular de cuenta Manuel Alejandro Ruiz Shuna DÍAS 73956842 se desempeño como N…" at bounding box center [270, 80] width 123 height 7
drag, startPoint x: 303, startPoint y: 80, endPoint x: 298, endPoint y: 82, distance: 5.4
click at [298, 82] on input "Titular de cuenta Manuel Alejandro Ruiz Shuna DÍAS 73956842 se desempeño como N…" at bounding box center [270, 80] width 123 height 7
drag, startPoint x: 321, startPoint y: 81, endPoint x: 334, endPoint y: 83, distance: 13.0
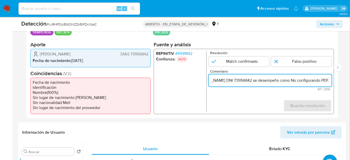
click at [334, 83] on div "REFINITIV # 4591842 Confianza: ALTO Resolución Match confirmado Falso positivo …" at bounding box center [244, 81] width 180 height 65
click at [292, 80] on input "Titular de cuenta Manuel Alejandro Ruiz Shuna DNI 73956842 se desempeño como No…" at bounding box center [270, 80] width 123 height 7
paste input "Candidato a Concejal Distrital de Belén en Septiembre de 2018."
type input "Titular de cuenta Manuel Alejandro Ruiz Shuna DNI 73956842 se desempeño como Ca…"
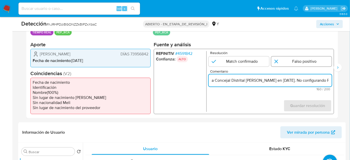
scroll to position [0, 0]
click at [289, 61] on input "1 de 3" at bounding box center [301, 62] width 61 height 10
radio input "true"
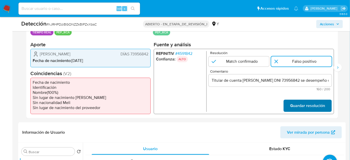
click at [311, 107] on span "Guardar resolución" at bounding box center [307, 105] width 35 height 11
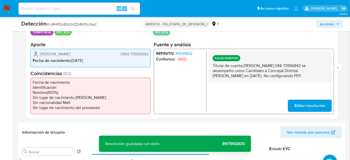
drag, startPoint x: 302, startPoint y: 75, endPoint x: 214, endPoint y: 66, distance: 88.4
click at [213, 66] on p "Titular de cuenta Manuel Alejandro Ruiz Shuna DNI 73956842 se desempeño como Ca…" at bounding box center [270, 70] width 115 height 15
click at [337, 71] on button "Siguiente" at bounding box center [338, 68] width 8 height 8
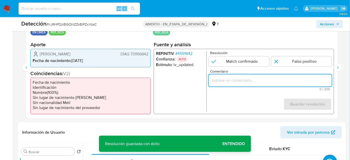
click at [273, 82] on input "Comentario" at bounding box center [270, 80] width 123 height 7
type input "Titular de cuenta Manuel Alejandro Ruiz Shuna DNI 73956842 se desempeño como Ca…"
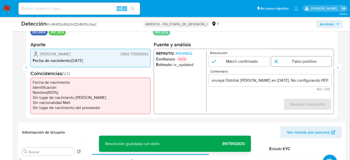
scroll to position [0, 0]
click at [297, 61] on input "2 de 3" at bounding box center [301, 62] width 61 height 10
radio input "true"
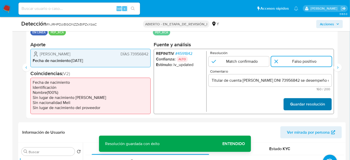
click at [303, 105] on font "Guardar resolución" at bounding box center [307, 104] width 35 height 12
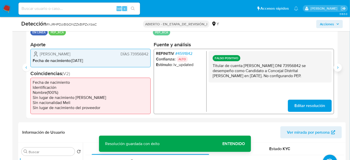
click at [338, 69] on icon "Siguiente" at bounding box center [338, 68] width 4 height 4
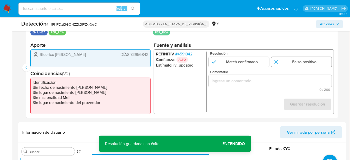
click at [304, 62] on input "3 de 3" at bounding box center [301, 62] width 61 height 10
radio input "true"
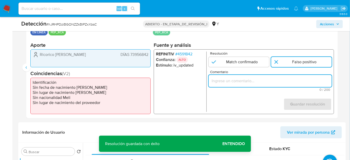
click at [292, 80] on input "Comentario" at bounding box center [270, 81] width 123 height 7
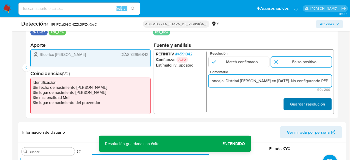
type input "Titular de cuenta Manuel Alejandro Ruiz Shuna DNI 73956842 se desempeño como Ca…"
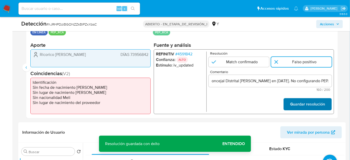
scroll to position [0, 0]
click at [299, 103] on font "Guardar resolución" at bounding box center [307, 104] width 35 height 12
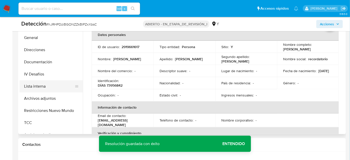
click at [34, 83] on button "Lista interna" at bounding box center [49, 86] width 59 height 12
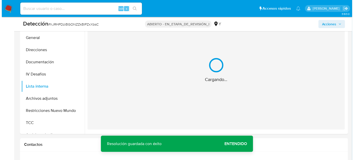
scroll to position [230, 0]
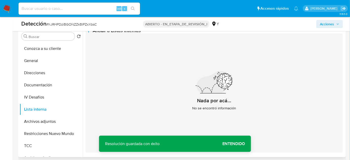
click at [141, 33] on button "Añadir a Listas Internas" at bounding box center [113, 31] width 55 height 6
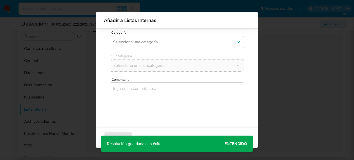
scroll to position [42, 0]
click at [148, 96] on textarea "Comentario" at bounding box center [177, 105] width 134 height 49
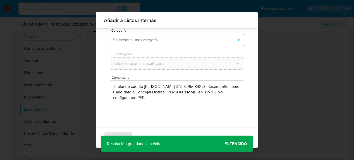
click at [151, 38] on span "Seleccioná una categoría" at bounding box center [174, 40] width 123 height 5
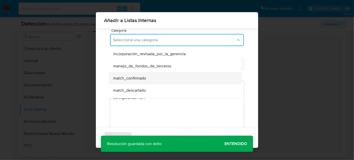
scroll to position [23, 0]
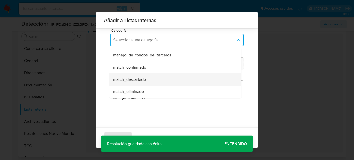
click at [141, 78] on span "match_descartado" at bounding box center [129, 79] width 33 height 5
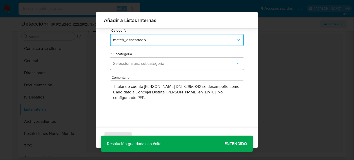
click at [146, 65] on span "Seleccioná una subcategoría" at bounding box center [174, 63] width 123 height 5
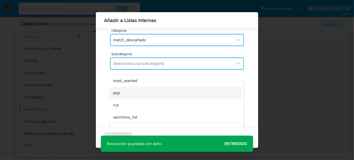
scroll to position [34, 0]
click at [129, 90] on div "pep" at bounding box center [173, 91] width 121 height 12
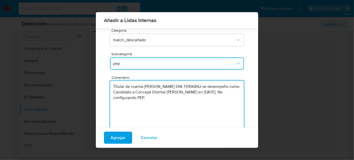
click at [181, 98] on textarea "Titular de cuenta Manuel Alejandro Ruiz Shuna DNI 73956842 se desempeño como Ca…" at bounding box center [177, 105] width 134 height 49
type textarea "Titular de cuenta Manuel Alejandro Ruiz Shuna DNI 73956842 se desempeño como Ca…"
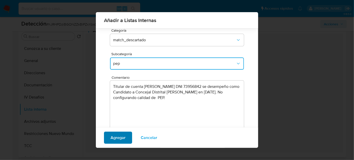
click at [123, 138] on span "Agregar" at bounding box center [118, 137] width 15 height 11
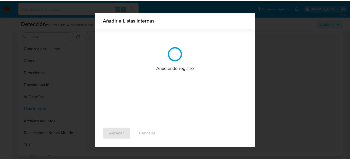
scroll to position [0, 0]
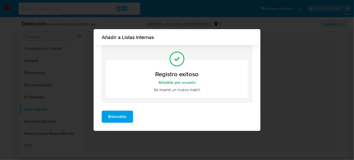
click at [126, 118] on span "Entendido" at bounding box center [117, 116] width 18 height 11
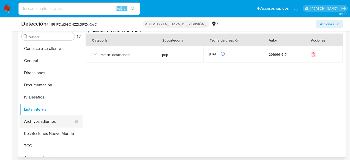
click at [54, 119] on button "Archivos adjuntos" at bounding box center [49, 122] width 59 height 12
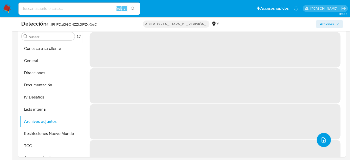
click at [322, 138] on icon "subir archivo" at bounding box center [324, 140] width 4 height 5
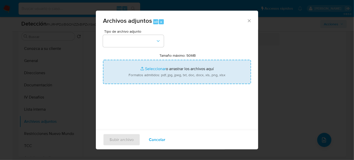
click at [162, 65] on input "Tamaño máximo: 50MB Seleccionar archivos" at bounding box center [177, 72] width 148 height 24
type input "C:\fakepath\_Manuel Alejandro Ruiz Shuna_ - Buscar con Google.pdf"
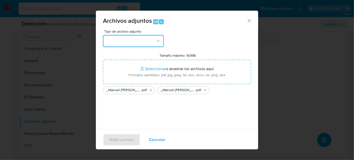
click at [131, 39] on button "button" at bounding box center [133, 41] width 61 height 12
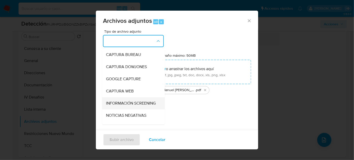
click at [127, 101] on span "INFORMACIÓN SCREENING" at bounding box center [131, 103] width 50 height 5
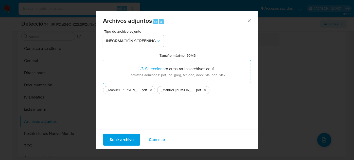
click at [118, 140] on span "Subir archivo" at bounding box center [121, 139] width 24 height 11
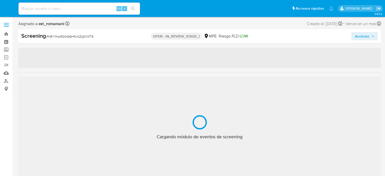
select select "10"
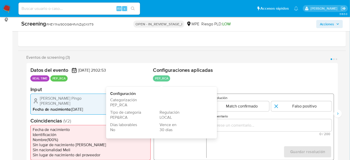
scroll to position [92, 0]
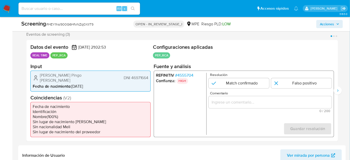
click at [191, 77] on span "# 4555704" at bounding box center [184, 75] width 18 height 5
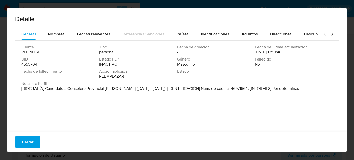
drag, startPoint x: 44, startPoint y: 89, endPoint x: 120, endPoint y: 89, distance: 75.3
click at [120, 89] on font "[BIOGRAFÍA] Candidato a Consejero Provincial [PERSON_NAME] ([DATE] - [DATE]). […" at bounding box center [160, 89] width 278 height 6
drag, startPoint x: 34, startPoint y: 140, endPoint x: 31, endPoint y: 138, distance: 3.9
click at [34, 140] on button "Cerrar" at bounding box center [27, 142] width 25 height 12
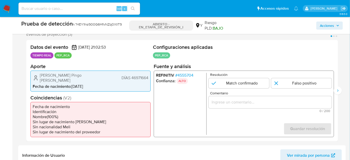
click at [238, 102] on input "Comentario" at bounding box center [270, 102] width 123 height 7
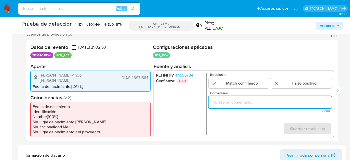
paste input "Titular de cuenta se desempeño como No configurando PEP."
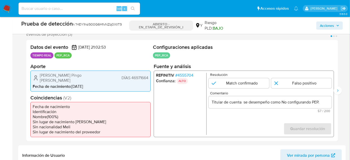
drag, startPoint x: 38, startPoint y: 76, endPoint x: 150, endPoint y: 78, distance: 112.0
click at [150, 78] on div "[PERSON_NAME] Pingo [PERSON_NAME] 46971664 Fecha de nacimiento : [DEMOGRAPHIC_D…" at bounding box center [90, 80] width 120 height 21
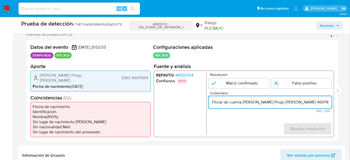
click at [303, 105] on input "Titular de cuenta [PERSON_NAME] Pingo [PERSON_NAME] 46971664 se desempeño como …" at bounding box center [270, 102] width 123 height 7
drag, startPoint x: 308, startPoint y: 103, endPoint x: 301, endPoint y: 103, distance: 6.9
click at [301, 103] on input "Titular de cuenta [PERSON_NAME] Pingo [PERSON_NAME] 46971664 se desempeño como …" at bounding box center [270, 102] width 123 height 7
drag, startPoint x: 309, startPoint y: 102, endPoint x: 331, endPoint y: 102, distance: 21.8
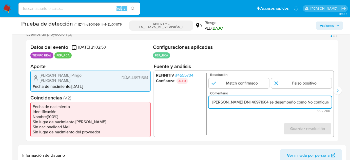
click at [331, 102] on input "Titular de cuenta [PERSON_NAME] Pingo [PERSON_NAME] DNI 46971664 se desempeño c…" at bounding box center [270, 102] width 123 height 7
click at [292, 104] on input "Titular de cuenta [PERSON_NAME] Pingo [PERSON_NAME] DNI 46971664 se desempeño c…" at bounding box center [270, 102] width 123 height 7
click at [291, 104] on input "Titular de cuenta [PERSON_NAME] Pingo [PERSON_NAME] DNI 46971664 se desempeño c…" at bounding box center [270, 102] width 123 height 7
paste input "Candidato a Consejero Provincial [PERSON_NAME] hasta [DATE]."
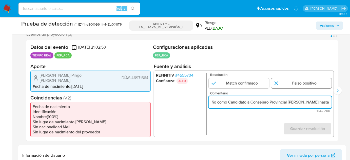
type input "Titular de cuenta [PERSON_NAME] Pingo [PERSON_NAME] DNI 46971664 se desempeño c…"
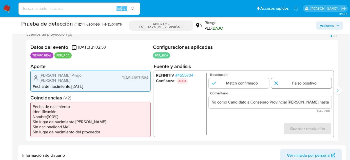
click at [295, 85] on input "1 de 3" at bounding box center [301, 83] width 61 height 10
radio input "true"
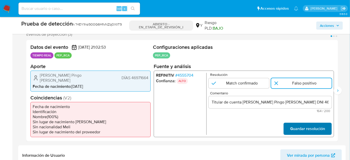
click at [301, 128] on span "Guardar resolución" at bounding box center [307, 128] width 35 height 11
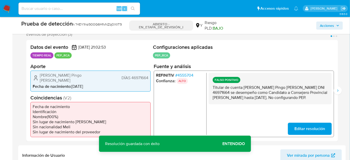
drag, startPoint x: 298, startPoint y: 99, endPoint x: 213, endPoint y: 90, distance: 84.7
click at [213, 90] on p "Titular de cuenta [PERSON_NAME] Pingo [PERSON_NAME] DNI 46971664 se desempeño c…" at bounding box center [270, 92] width 115 height 15
click at [336, 93] on button "Siguiente" at bounding box center [338, 91] width 8 height 8
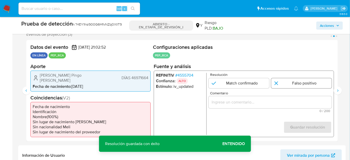
click at [302, 88] on input "2 de 3" at bounding box center [301, 83] width 61 height 10
radio input "true"
click at [290, 111] on span "0 / 200" at bounding box center [270, 110] width 120 height 3
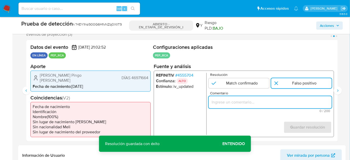
click at [291, 104] on input "Comentario" at bounding box center [270, 102] width 123 height 7
paste input "Titular de cuenta [PERSON_NAME] Pingo [PERSON_NAME] DNI 46971664 se desempeño c…"
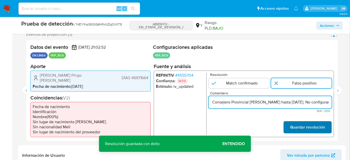
type input "Titular de cuenta [PERSON_NAME] Pingo [PERSON_NAME] DNI 46971664 se desempeño c…"
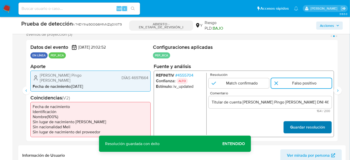
click at [305, 130] on font "Guardar resolución" at bounding box center [307, 127] width 35 height 12
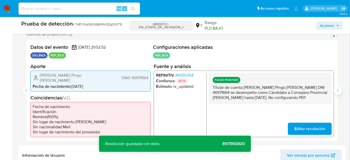
click at [336, 91] on button "Siguiente" at bounding box center [338, 91] width 8 height 8
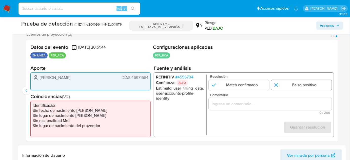
click at [305, 86] on input "3 de 3" at bounding box center [301, 85] width 61 height 10
radio input "true"
click at [297, 107] on div "3 de 3" at bounding box center [270, 104] width 123 height 12
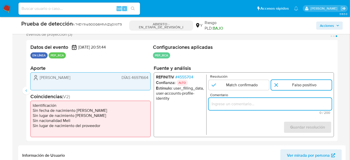
click at [299, 105] on input "Comentario" at bounding box center [270, 104] width 123 height 7
paste input "Titular de cuenta Pablo Arturo Pingo Buolangger DNI 46971664 se desempeño como …"
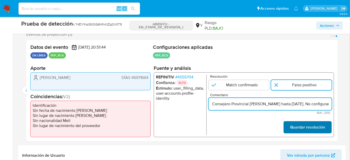
type input "Titular de cuenta Pablo Arturo Pingo Buolangger DNI 46971664 se desempeño como …"
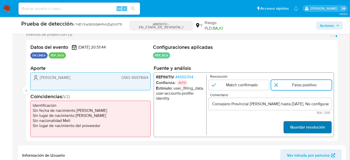
click at [295, 129] on font "Guardar resolución" at bounding box center [307, 127] width 35 height 12
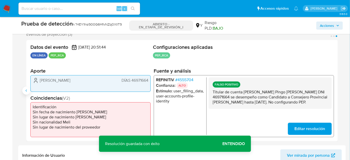
click at [26, 93] on button "Anterior" at bounding box center [26, 91] width 8 height 8
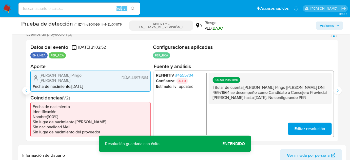
click at [26, 93] on button "Anterior" at bounding box center [26, 91] width 8 height 8
drag, startPoint x: 39, startPoint y: 76, endPoint x: 99, endPoint y: 76, distance: 60.1
click at [99, 76] on div "Pablo Arturo Pingo Buolangger DÍAS 46971664" at bounding box center [91, 78] width 116 height 10
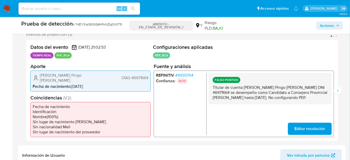
drag, startPoint x: 299, startPoint y: 98, endPoint x: 210, endPoint y: 89, distance: 89.4
click at [210, 89] on div "FALSO POSITIVO Titular de cuenta Pablo Arturo Pingo Buolangger DNI 46971664 se …" at bounding box center [270, 88] width 123 height 31
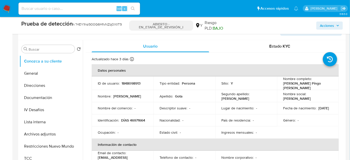
scroll to position [253, 0]
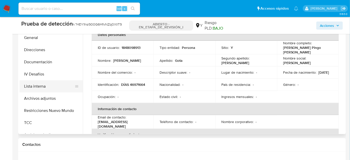
click at [45, 86] on button "Lista interna" at bounding box center [49, 86] width 59 height 12
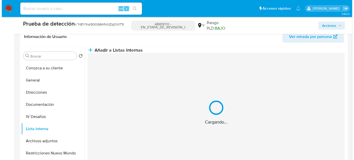
scroll to position [207, 0]
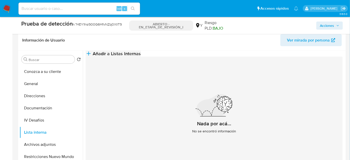
click at [141, 57] on span "Añadir a Listas Internas" at bounding box center [117, 54] width 48 height 6
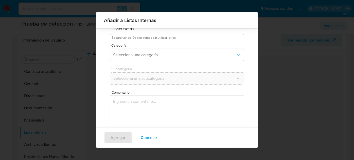
scroll to position [42, 0]
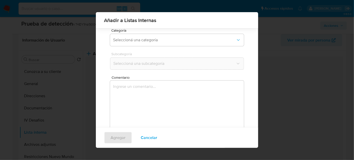
click at [156, 96] on textarea "Comentario" at bounding box center [177, 105] width 134 height 49
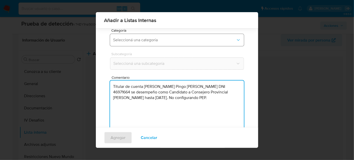
type textarea "Titular de cuenta [PERSON_NAME] Pingo [PERSON_NAME] DNI 46971664 se desempeño c…"
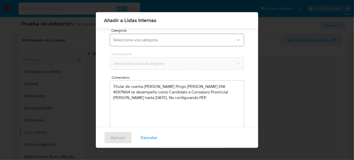
click at [160, 38] on span "Seleccioná una categoría" at bounding box center [174, 40] width 123 height 5
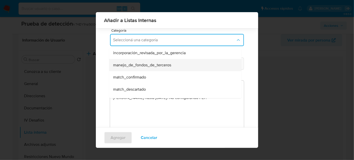
scroll to position [23, 0]
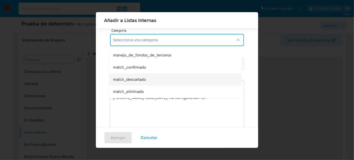
click at [151, 79] on div "match_descartado" at bounding box center [173, 80] width 121 height 12
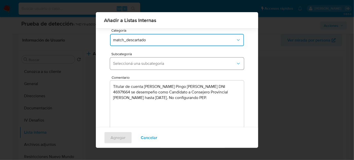
click at [153, 59] on button "Seleccioná una subcategoría" at bounding box center [177, 64] width 134 height 12
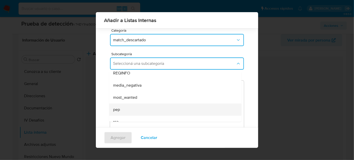
scroll to position [34, 0]
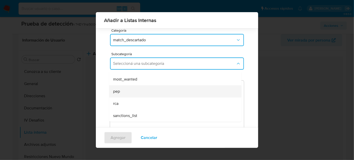
click at [130, 91] on div "pep" at bounding box center [173, 91] width 121 height 12
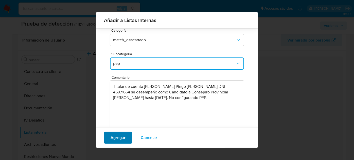
click at [121, 138] on span "Agregar" at bounding box center [118, 137] width 15 height 11
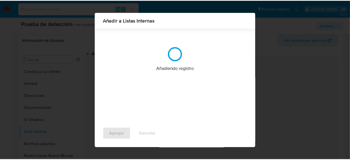
scroll to position [0, 0]
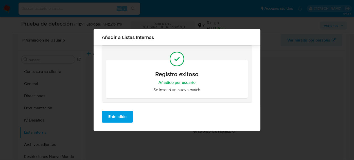
click at [124, 119] on span "Entendido" at bounding box center [117, 116] width 18 height 11
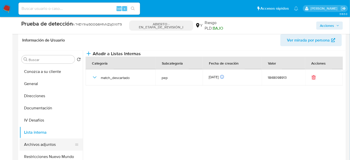
click at [53, 146] on button "Archivos adjuntos" at bounding box center [49, 145] width 59 height 12
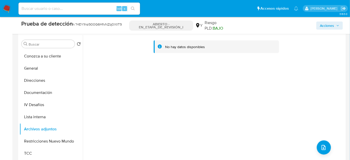
scroll to position [230, 0]
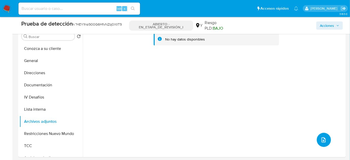
click at [318, 139] on button "subir archivo" at bounding box center [324, 140] width 14 height 14
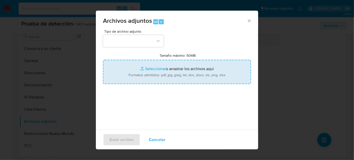
click at [179, 71] on input "Tamaño máximo: 50MB Seleccionar archivos" at bounding box center [177, 72] width 148 height 24
type input "C:\fakepath\_Pablo Arturo Pingo Buolangger_ - Buscar con Google.pdf"
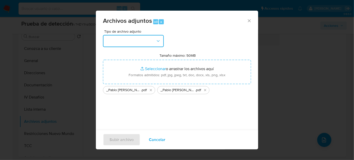
click at [121, 43] on button "button" at bounding box center [133, 41] width 61 height 12
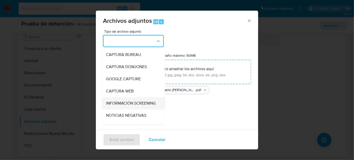
click at [122, 105] on span "INFORMACIÓN SCREENING" at bounding box center [131, 103] width 50 height 5
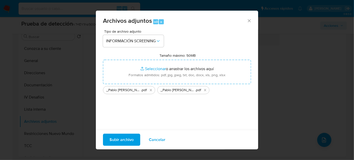
click at [122, 138] on span "Subir archivo" at bounding box center [121, 139] width 24 height 11
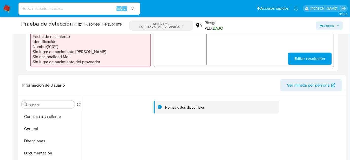
scroll to position [138, 0]
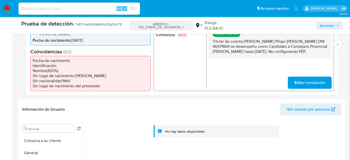
drag, startPoint x: 295, startPoint y: 52, endPoint x: 212, endPoint y: 44, distance: 83.5
click at [212, 44] on div "FALSO POSITIVO Titular de cuenta Pablo Arturo Pingo Buolangger DNI 46971664 se …" at bounding box center [270, 42] width 123 height 31
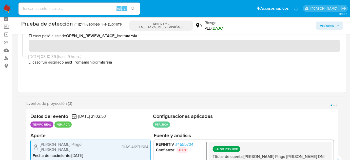
scroll to position [0, 0]
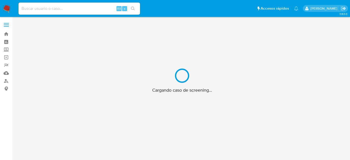
scroll to position [18, 0]
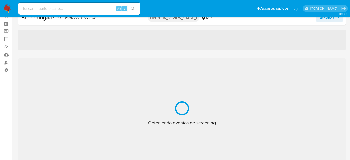
select select "10"
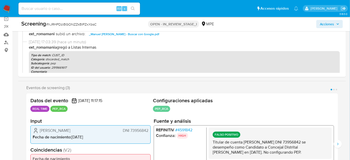
scroll to position [64, 0]
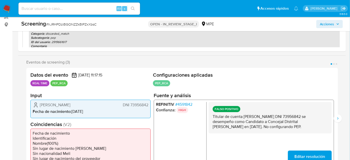
drag, startPoint x: 297, startPoint y: 129, endPoint x: 211, endPoint y: 117, distance: 86.3
click at [211, 117] on div "FALSO POSITIVO Titular de cuenta [PERSON_NAME] DNI 73956842 se desempeño como C…" at bounding box center [270, 117] width 123 height 31
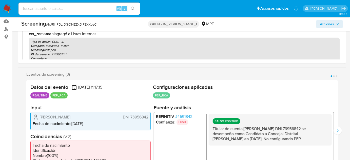
scroll to position [41, 0]
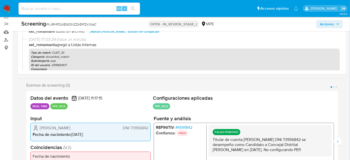
click at [331, 23] on span "Acciones" at bounding box center [327, 24] width 14 height 8
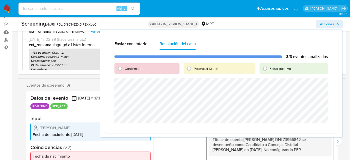
click at [270, 71] on div "Falso positivo" at bounding box center [294, 68] width 69 height 11
click at [275, 69] on span "Falso positivo" at bounding box center [281, 68] width 22 height 5
click at [269, 69] on input "Falso positivo" at bounding box center [265, 69] width 8 height 8
radio input "true"
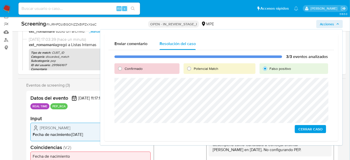
click at [304, 127] on span "Cerrar Caso" at bounding box center [311, 129] width 24 height 7
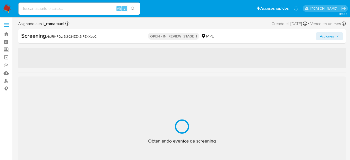
select select "10"
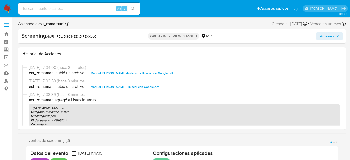
drag, startPoint x: 325, startPoint y: 36, endPoint x: 320, endPoint y: 38, distance: 4.9
click at [325, 36] on span "Acciones" at bounding box center [327, 36] width 14 height 8
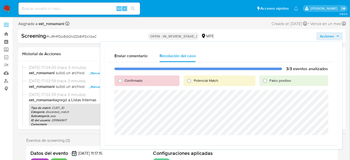
scroll to position [23, 0]
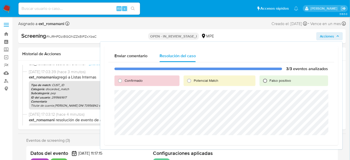
click at [267, 83] on input "Falso positivo" at bounding box center [265, 81] width 8 height 8
radio input "true"
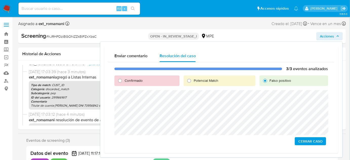
click at [308, 143] on span "Cerrar Caso" at bounding box center [311, 141] width 24 height 7
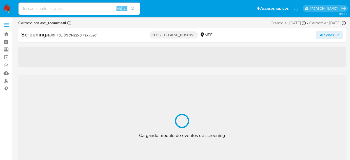
select select "10"
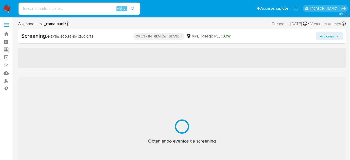
select select "10"
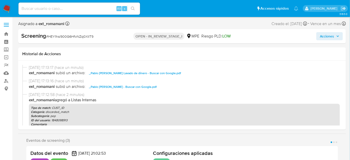
drag, startPoint x: 333, startPoint y: 38, endPoint x: 318, endPoint y: 41, distance: 14.7
click at [333, 38] on span "Acciones" at bounding box center [327, 36] width 14 height 8
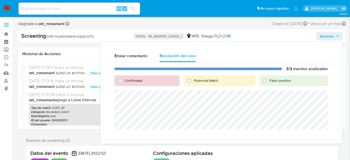
click at [274, 80] on span "Falso positivo" at bounding box center [281, 80] width 22 height 5
click at [269, 80] on input "Falso positivo" at bounding box center [265, 81] width 8 height 8
radio input "true"
click at [303, 136] on span "Cerrar Caso" at bounding box center [311, 135] width 24 height 7
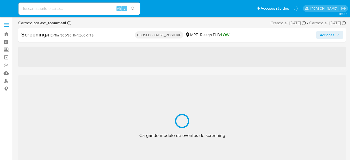
select select "10"
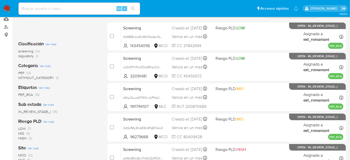
scroll to position [46, 0]
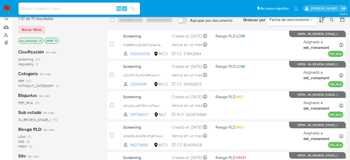
click at [25, 80] on span "PEP (14)" at bounding box center [24, 81] width 13 height 5
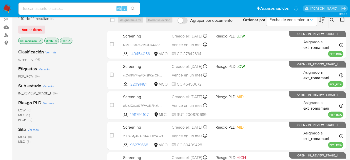
click at [40, 41] on icon "close-filter" at bounding box center [40, 40] width 3 height 3
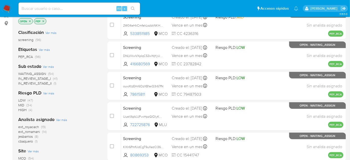
scroll to position [92, 0]
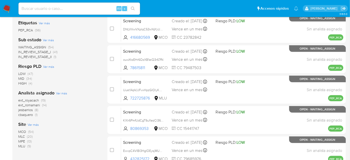
click at [43, 105] on span "(14)" at bounding box center [44, 105] width 5 height 5
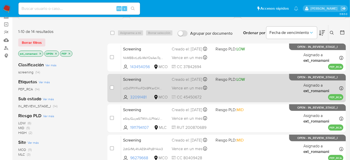
scroll to position [23, 0]
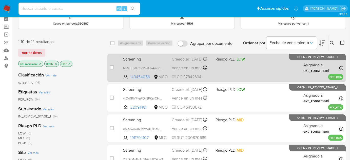
click at [217, 62] on span "Riesgo PLD: LOW" at bounding box center [230, 59] width 29 height 6
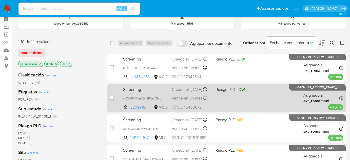
click at [214, 90] on div "Screening ctOoTPIYFknFDk9PKarCH4ms 32091481 MCO Riesgo PLD: LOW Creado el: 11/1…" at bounding box center [232, 98] width 223 height 26
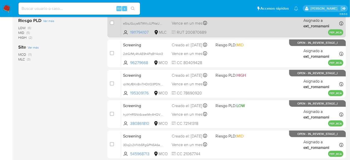
scroll to position [138, 0]
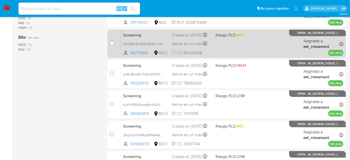
click at [235, 46] on div "Screening 2dtGifMy4fxAE9h4Pq8Y4ok3 96279668 MCO Riesgo PLD: MID Creado el: 11/1…" at bounding box center [232, 44] width 223 height 26
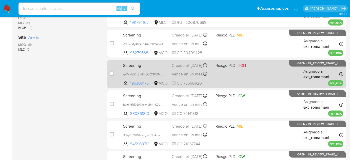
scroll to position [161, 0]
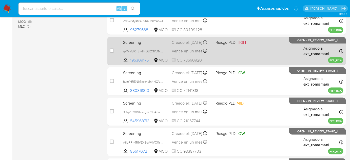
click at [223, 53] on div "Screening qVMyfBXnBivTHDtlQ3PDNGkk 195309176 MCO Riesgo PLD: HIGH Creado el: 11…" at bounding box center [232, 51] width 223 height 26
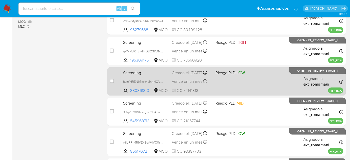
click at [219, 79] on div "Screening hyzYHR5Nk6ceetMn4HQVU8JR 380861810 MCO Riesgo PLD: LOW Creado el: 10/…" at bounding box center [232, 82] width 223 height 26
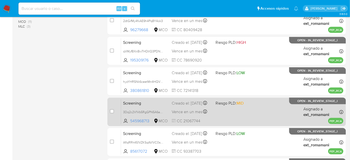
click at [219, 104] on span "Riesgo PLD: MID" at bounding box center [230, 103] width 28 height 6
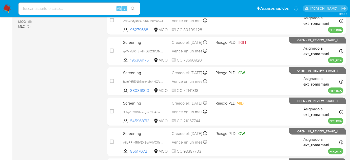
click at [8, 8] on img at bounding box center [7, 8] width 9 height 9
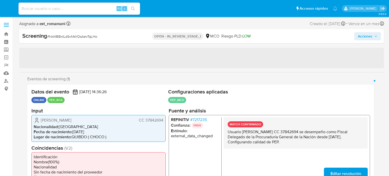
select select "10"
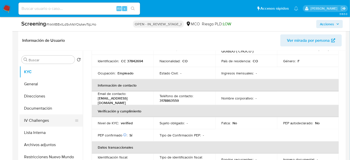
scroll to position [207, 0]
click at [46, 131] on button "Lista Interna" at bounding box center [49, 132] width 59 height 12
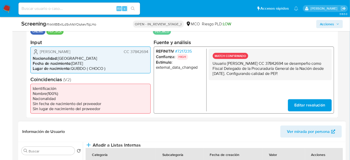
scroll to position [115, 0]
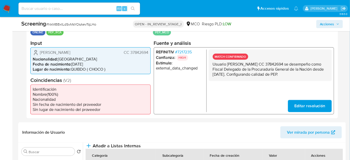
drag, startPoint x: 101, startPoint y: 54, endPoint x: 40, endPoint y: 53, distance: 61.1
click at [40, 53] on div "Sandra Ines Carrillo Mayo CC 37842694" at bounding box center [91, 52] width 116 height 6
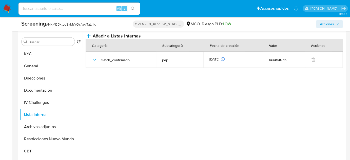
scroll to position [230, 0]
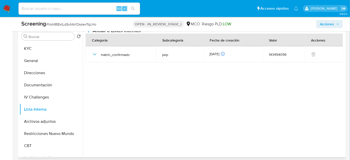
drag, startPoint x: 40, startPoint y: 118, endPoint x: 87, endPoint y: 116, distance: 46.7
click at [40, 118] on button "Archivos adjuntos" at bounding box center [51, 122] width 63 height 12
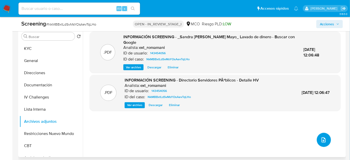
click at [326, 140] on button "upload-file" at bounding box center [324, 140] width 14 height 14
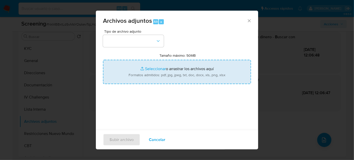
click at [228, 76] on input "Tamaño máximo: 50MB Seleccionar archivos" at bounding box center [177, 72] width 148 height 24
type input "C:\fakepath\Revelan inquietantes audios de fiscal c...s Espartanos en Buenavent…"
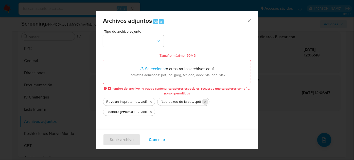
click at [205, 102] on icon "Eliminar “Los buzos de la cocaína”, lo que la fi...ltar sobre “Pacho Malo” - Re…" at bounding box center [205, 102] width 4 height 4
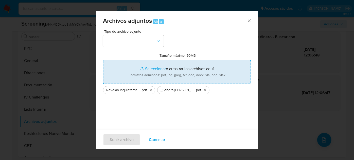
click at [185, 80] on input "Tamaño máximo: 50MB Seleccionar archivos" at bounding box center [177, 72] width 148 height 24
type input "C:\fakepath\Los buzos de la cocaína, lo que la fi...ltar sobre Pacho Malo - Rev…"
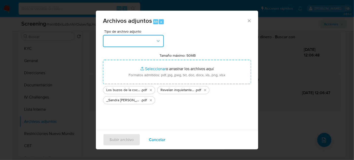
drag, startPoint x: 185, startPoint y: 80, endPoint x: 121, endPoint y: 41, distance: 74.9
click at [121, 41] on button "button" at bounding box center [133, 41] width 61 height 12
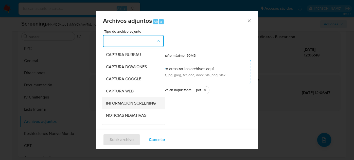
click at [136, 106] on span "INFORMACIÓN SCREENING" at bounding box center [131, 103] width 50 height 5
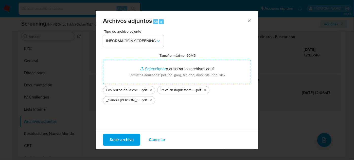
click at [134, 141] on button "Subir archivo" at bounding box center [121, 140] width 37 height 12
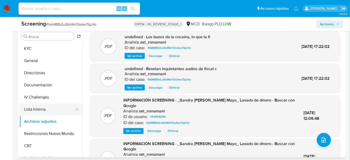
drag, startPoint x: 46, startPoint y: 113, endPoint x: 44, endPoint y: 103, distance: 9.8
click at [45, 107] on button "Lista Interna" at bounding box center [49, 109] width 59 height 12
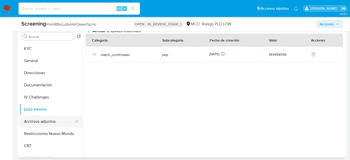
click at [45, 123] on button "Archivos adjuntos" at bounding box center [49, 122] width 59 height 12
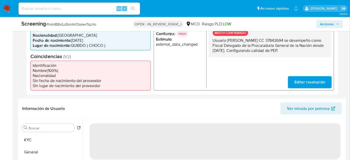
scroll to position [115, 0]
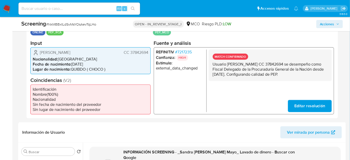
drag, startPoint x: 315, startPoint y: 72, endPoint x: 211, endPoint y: 65, distance: 104.7
click at [211, 65] on div "MATCH CONFIRMADO Usuario Sandra Ines Carrillo Mayo CC 37842694 se desempeño com…" at bounding box center [270, 64] width 123 height 31
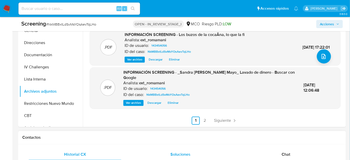
scroll to position [276, 0]
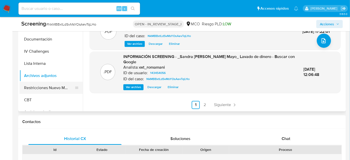
click at [66, 88] on button "Restricciones Nuevo Mundo" at bounding box center [49, 88] width 59 height 12
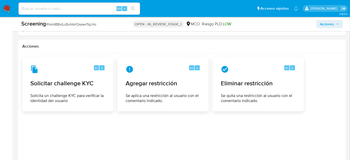
scroll to position [789, 0]
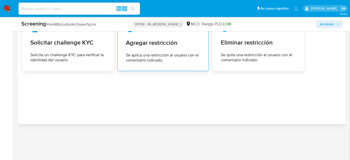
click at [160, 39] on span "Agregar restricción" at bounding box center [163, 43] width 75 height 8
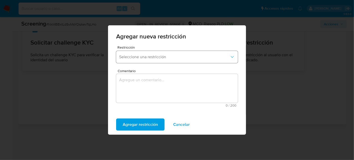
click at [169, 61] on button "Seleccione una restricción" at bounding box center [177, 57] width 122 height 12
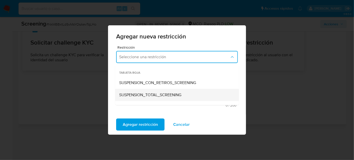
click at [169, 96] on span "SUSPENSION_TOTAL_SCREENING" at bounding box center [150, 95] width 62 height 5
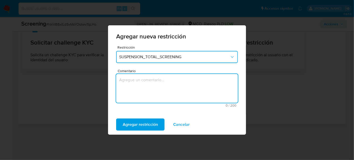
click at [169, 94] on textarea "Comentario" at bounding box center [177, 88] width 122 height 29
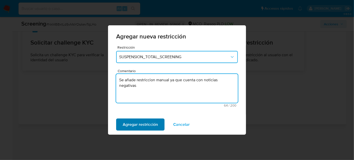
type textarea "Se añade restriccion manual ya que cuenta con noticias negativas"
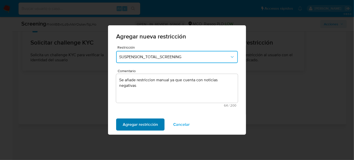
click at [143, 125] on span "Agregar restricción" at bounding box center [140, 124] width 35 height 11
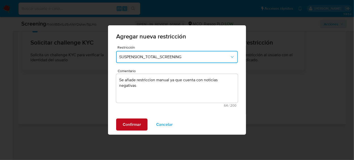
click at [137, 123] on span "Confirmar" at bounding box center [132, 124] width 18 height 11
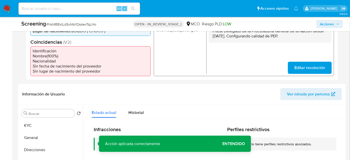
scroll to position [191, 0]
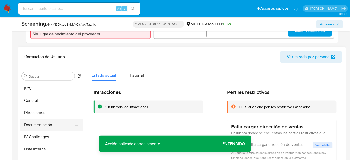
click at [46, 123] on button "Documentación" at bounding box center [49, 125] width 59 height 12
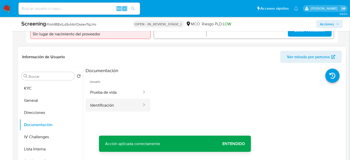
click at [114, 106] on button "Identificación" at bounding box center [114, 105] width 57 height 13
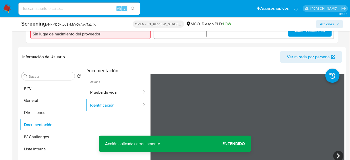
drag, startPoint x: 240, startPoint y: 145, endPoint x: 240, endPoint y: 138, distance: 7.6
click at [240, 144] on span "Entendido" at bounding box center [234, 144] width 23 height 0
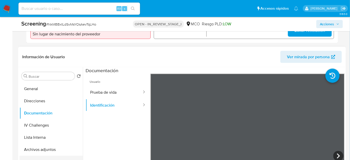
scroll to position [23, 0]
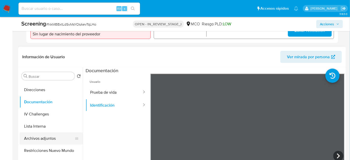
click at [43, 134] on button "Archivos adjuntos" at bounding box center [49, 139] width 59 height 12
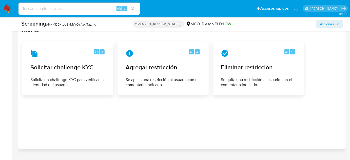
scroll to position [789, 0]
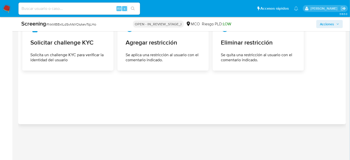
click at [245, 29] on div "Screening # NkMBBxtLdSvMsYOsAevTqLHo OPEN - IN_REVIEW_STAGE_I MCO Riesgo PLD: L…" at bounding box center [182, 24] width 328 height 14
click at [248, 48] on div "Alt 5 Eliminar restricción Se quita una restricción al usuario con el comentari…" at bounding box center [258, 44] width 83 height 46
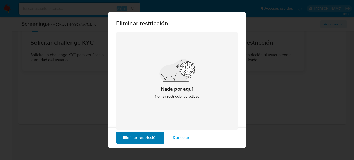
click at [139, 135] on span "Eliminar restricción" at bounding box center [140, 137] width 35 height 11
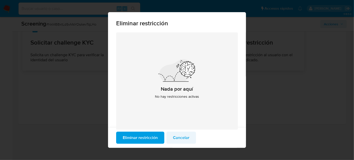
click at [179, 137] on span "Cancelar" at bounding box center [181, 137] width 16 height 11
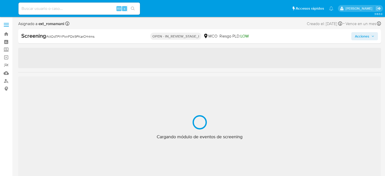
select select "10"
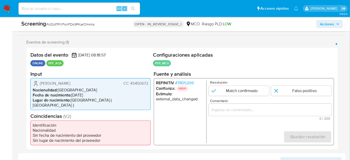
scroll to position [92, 0]
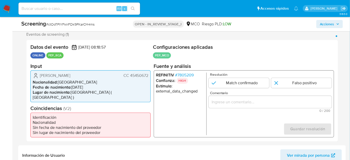
drag, startPoint x: 103, startPoint y: 78, endPoint x: 41, endPoint y: 77, distance: 62.9
click at [41, 77] on div "[PERSON_NAME] CC 45450672" at bounding box center [91, 75] width 116 height 6
click at [193, 76] on span "# 7805209" at bounding box center [184, 74] width 19 height 5
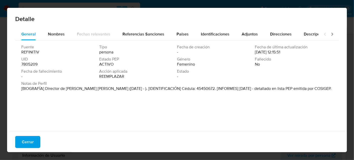
drag, startPoint x: 44, startPoint y: 89, endPoint x: 105, endPoint y: 93, distance: 60.4
click at [106, 92] on div "Notas de Perfil [BIOGRAFÍA] Director de Finanzas [PERSON_NAME] ([DATE] - ). [ID…" at bounding box center [176, 87] width 311 height 12
click at [29, 140] on span "Cerrar" at bounding box center [28, 142] width 12 height 11
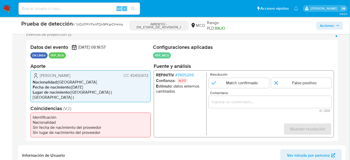
click at [245, 105] on input "Comentario" at bounding box center [270, 102] width 123 height 7
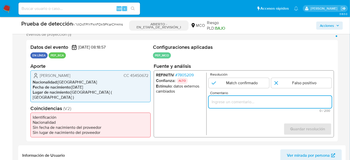
paste input "Titular de cuenta se desempeña como Configurando calidad PEP."
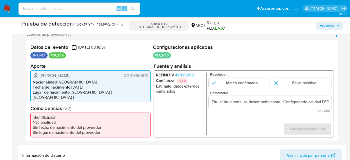
drag, startPoint x: 38, startPoint y: 75, endPoint x: 149, endPoint y: 77, distance: 111.5
click at [149, 77] on div "Norma Cecilia Roman Leygues CC 45450672 Nacionalidad : Colombia Fecha de nacimi…" at bounding box center [90, 86] width 120 height 32
click at [193, 77] on font "7805209" at bounding box center [186, 75] width 16 height 6
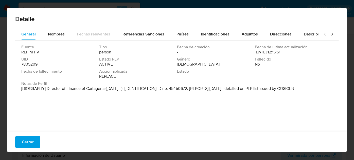
click at [28, 144] on font "Cerrar" at bounding box center [28, 142] width 12 height 12
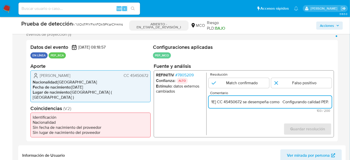
drag, startPoint x: 323, startPoint y: 101, endPoint x: 328, endPoint y: 103, distance: 5.5
click at [328, 103] on input "Titular de cuenta Norma Cecilia Roman Leygues CC 45450672 se desempeña como Con…" at bounding box center [270, 102] width 123 height 7
click at [280, 103] on input "Titular de cuenta Norma Cecilia Roman Leygues CC 45450672 se desempeña como Con…" at bounding box center [270, 102] width 123 height 7
paste input "Director de Finanzas de Cartagena desde Febrero de 2024"
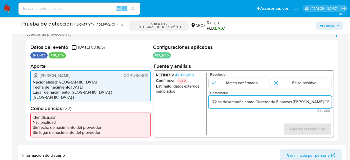
scroll to position [0, 139]
type input "Titular de cuenta Norma Cecilia Roman Leygues CC 45450672 se desempeña como Dir…"
click at [253, 83] on input "1 de 1" at bounding box center [239, 83] width 61 height 10
radio input "true"
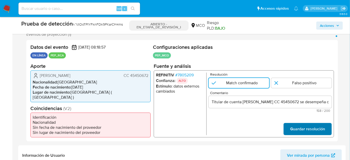
click at [295, 126] on span "Guardar resolución" at bounding box center [307, 128] width 35 height 11
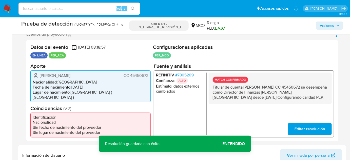
drag, startPoint x: 295, startPoint y: 98, endPoint x: 213, endPoint y: 89, distance: 82.8
click at [213, 89] on p "Titular de cuenta Norma Cecilia Roman Leygues CC 45450672 se desempeña como Dir…" at bounding box center [270, 92] width 115 height 15
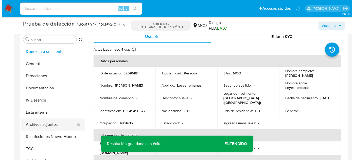
scroll to position [230, 0]
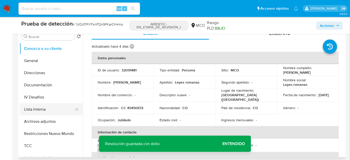
click at [52, 112] on button "Lista interna" at bounding box center [49, 109] width 59 height 12
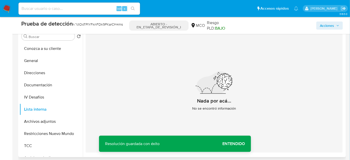
click at [141, 34] on button "Añadir a Listas Internas" at bounding box center [113, 31] width 55 height 6
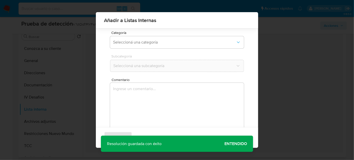
scroll to position [42, 0]
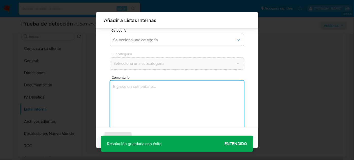
click at [138, 97] on textarea "Comentario" at bounding box center [177, 105] width 134 height 49
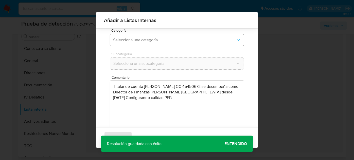
click at [152, 40] on span "Seleccioná una categoría" at bounding box center [174, 40] width 123 height 5
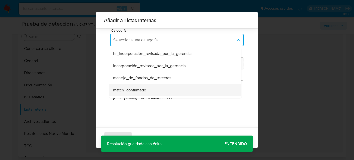
click at [138, 88] on span "match_confirmado" at bounding box center [129, 90] width 33 height 5
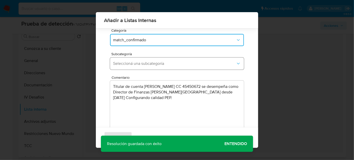
click at [149, 65] on span "Seleccioná una subcategoría" at bounding box center [174, 63] width 123 height 5
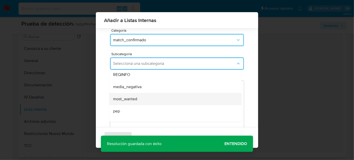
scroll to position [23, 0]
click at [120, 101] on div "pep" at bounding box center [173, 103] width 121 height 12
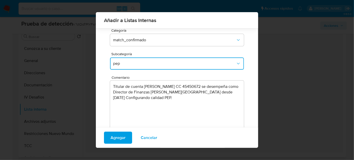
click at [128, 99] on textarea "Titular de cuenta Norma Cecilia Roman Leygues CC 45450672 se desempeña como Dir…" at bounding box center [177, 105] width 134 height 49
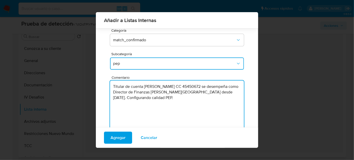
click at [156, 98] on textarea "Titular de cuenta Norma Cecilia Roman Leygues CC 45450672 se desempeña como Dir…" at bounding box center [177, 105] width 134 height 49
type textarea "Titular de cuenta Norma Cecilia Roman Leygues CC 45450672 se desempeña como Dir…"
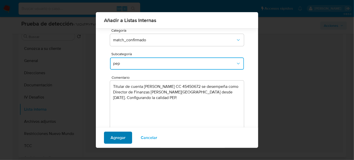
click at [122, 138] on span "Agregar" at bounding box center [118, 137] width 15 height 11
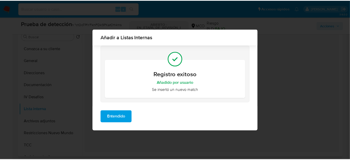
scroll to position [0, 0]
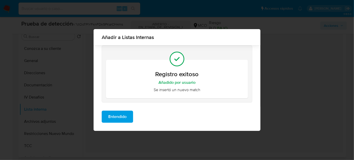
click at [122, 114] on span "Entendido" at bounding box center [117, 116] width 18 height 11
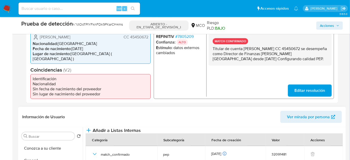
scroll to position [115, 0]
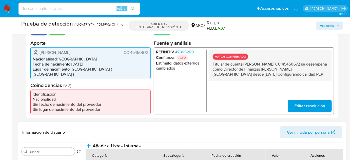
click at [179, 54] on font "7805209" at bounding box center [186, 52] width 16 height 6
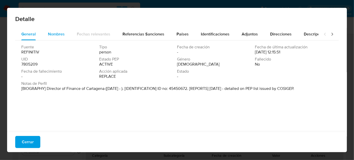
click at [57, 37] on span "Nombres" at bounding box center [56, 34] width 17 height 6
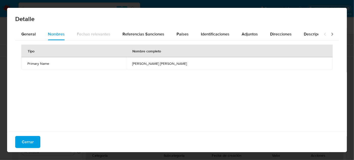
drag, startPoint x: 142, startPoint y: 63, endPoint x: 190, endPoint y: 64, distance: 47.9
click at [190, 64] on td "roman leygues norma cecilia" at bounding box center [229, 63] width 207 height 12
click at [28, 140] on font "Cerrar" at bounding box center [28, 142] width 12 height 12
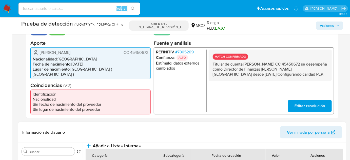
drag, startPoint x: 302, startPoint y: 75, endPoint x: 211, endPoint y: 64, distance: 91.4
click at [211, 64] on div "MATCH CONFIRMADO Titular de cuenta[PERSON_NAME] CC 45450672 se desempeña como D…" at bounding box center [270, 64] width 123 height 31
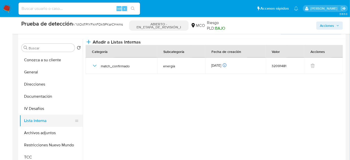
scroll to position [230, 0]
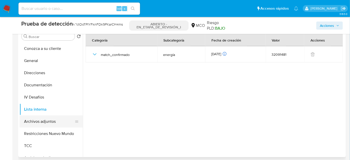
click at [40, 119] on button "Archivos adjuntos" at bounding box center [49, 122] width 59 height 12
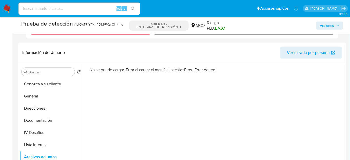
scroll to position [161, 0]
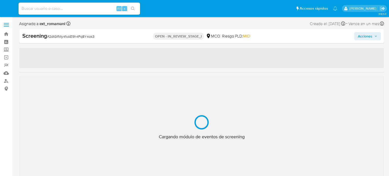
select select "10"
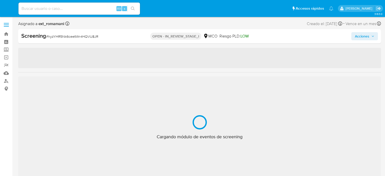
select select "10"
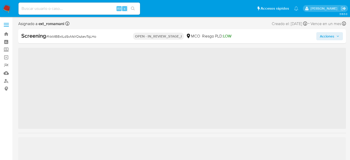
scroll to position [18, 0]
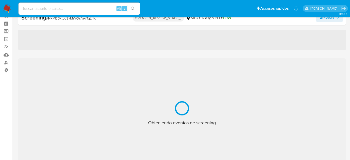
select select "10"
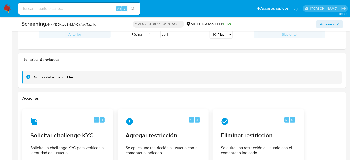
scroll to position [707, 0]
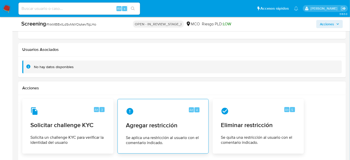
click at [166, 122] on span "Agregar restricción" at bounding box center [163, 126] width 75 height 8
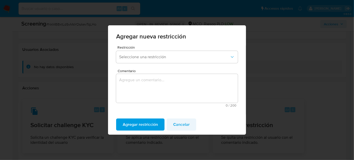
click at [187, 121] on span "Cancelar" at bounding box center [181, 124] width 16 height 11
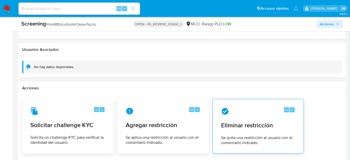
click at [261, 122] on span "Eliminar restricción" at bounding box center [258, 126] width 75 height 8
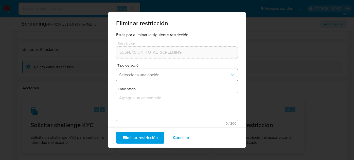
click at [166, 70] on button "Selecciona una opción" at bounding box center [177, 75] width 122 height 12
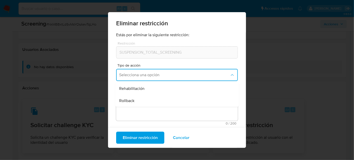
click at [163, 89] on div "Rehabilitación" at bounding box center [175, 89] width 113 height 12
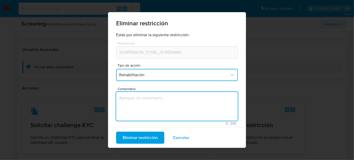
click at [159, 96] on textarea "Comentario" at bounding box center [177, 106] width 122 height 29
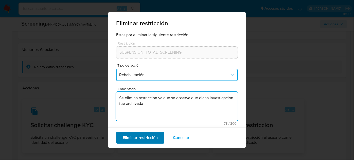
type textarea "Se elimina restriccion ya que se observa que dicha investigacion fue archivada"
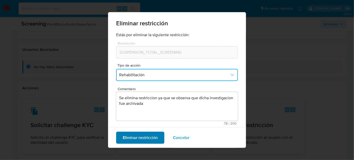
click at [152, 138] on span "Eliminar restricción" at bounding box center [140, 137] width 35 height 11
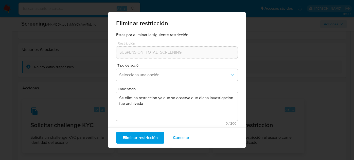
click at [182, 140] on span "Cancelar" at bounding box center [181, 137] width 16 height 11
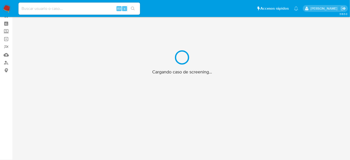
scroll to position [18, 0]
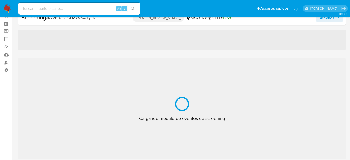
select select "10"
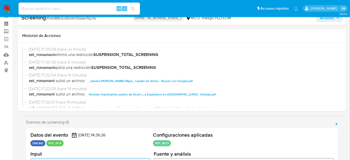
click at [322, 19] on span "Acciones" at bounding box center [327, 18] width 14 height 8
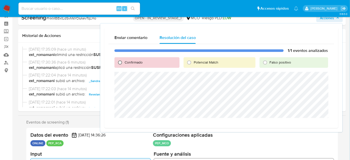
click at [122, 62] on input "Confirmado" at bounding box center [120, 63] width 8 height 8
radio input "true"
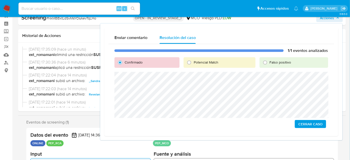
click at [321, 123] on span "Cerrar Caso" at bounding box center [311, 124] width 24 height 7
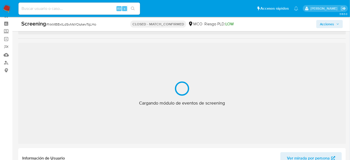
scroll to position [18, 0]
select select "10"
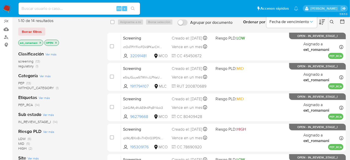
scroll to position [46, 0]
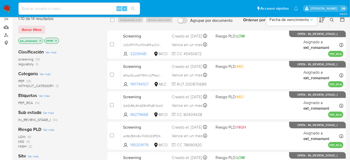
click at [38, 63] on span "(1)" at bounding box center [37, 64] width 3 height 5
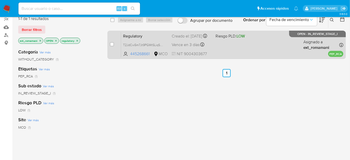
scroll to position [23, 0]
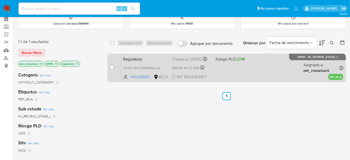
click at [205, 71] on div "Vence en 3 días Vence el 17/10/2025 13:26:02" at bounding box center [192, 67] width 40 height 7
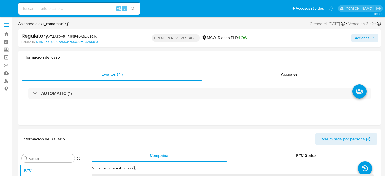
select select "10"
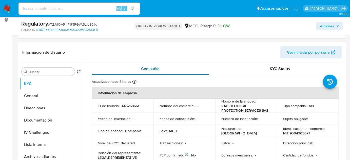
scroll to position [69, 0]
drag, startPoint x: 271, startPoint y: 109, endPoint x: 221, endPoint y: 106, distance: 50.2
click at [221, 106] on td "Nombre de la entidad : RADIOLOGICAL PROTECTION SERVICES SAS" at bounding box center [246, 106] width 62 height 14
copy p "RADIOLOGICAL PROTECTION SERVICES SAS"
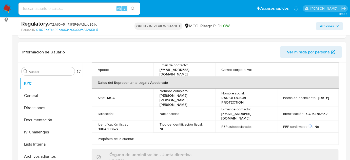
scroll to position [138, 0]
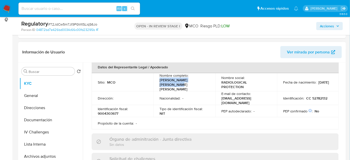
drag, startPoint x: 208, startPoint y: 82, endPoint x: 157, endPoint y: 81, distance: 51.2
click at [154, 79] on td "Nombre completo : Lopez Baez Johanna Andrea" at bounding box center [185, 82] width 62 height 18
copy p "Lopez Baez Johanna Andrea"
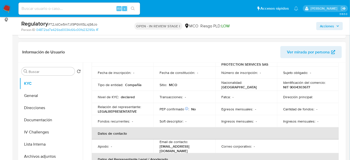
scroll to position [0, 0]
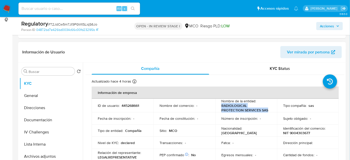
drag, startPoint x: 269, startPoint y: 109, endPoint x: 220, endPoint y: 106, distance: 49.3
click at [220, 106] on td "Nombre de la entidad : RADIOLOGICAL PROTECTION SERVICES SAS" at bounding box center [246, 106] width 62 height 14
copy p "RADIOLOGICAL PROTECTION SERVICES SAS"
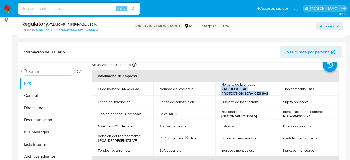
scroll to position [46, 0]
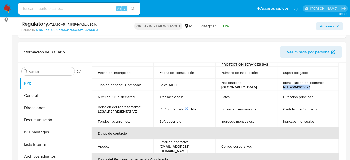
drag, startPoint x: 313, startPoint y: 86, endPoint x: 281, endPoint y: 87, distance: 31.9
click at [281, 87] on td "Identificación del comercio : NIT 9004303677" at bounding box center [308, 85] width 62 height 12
copy p "NIT 9004303677"
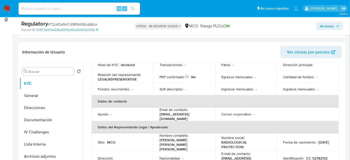
scroll to position [115, 0]
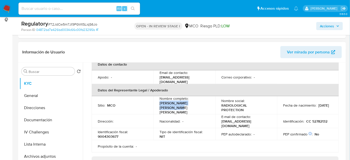
drag, startPoint x: 207, startPoint y: 105, endPoint x: 159, endPoint y: 106, distance: 48.4
click at [159, 106] on td "Nombre completo : Lopez Baez Johanna Andrea" at bounding box center [185, 105] width 62 height 18
copy p "[PERSON_NAME] [PERSON_NAME] [PERSON_NAME]"
click at [43, 145] on button "Lista Interna" at bounding box center [49, 144] width 59 height 12
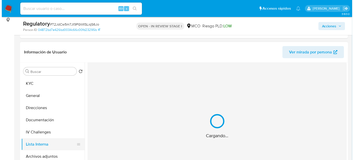
scroll to position [0, 0]
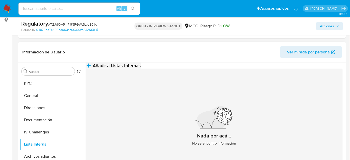
click at [141, 69] on button "Añadir a Listas Internas" at bounding box center [113, 66] width 55 height 6
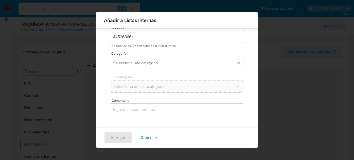
scroll to position [19, 0]
click at [140, 112] on textarea "Comentario" at bounding box center [177, 128] width 134 height 49
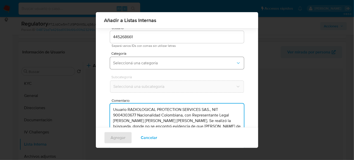
type textarea "Usuario RADIOLOGICAL PROTECTION SERVICES SAS., NIT 9004303677 Nacionalidad Colo…"
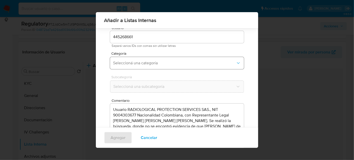
click at [154, 60] on button "Seleccioná una categoría" at bounding box center [177, 63] width 134 height 12
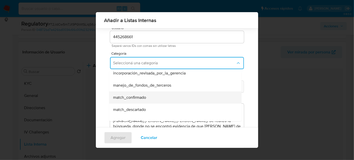
scroll to position [23, 0]
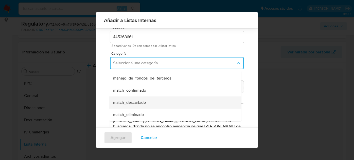
click at [139, 102] on span "match_descartado" at bounding box center [129, 102] width 33 height 5
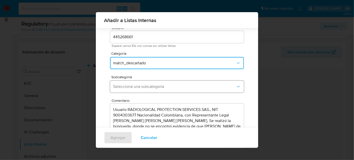
click at [149, 87] on span "Seleccioná una subcategoría" at bounding box center [174, 86] width 123 height 5
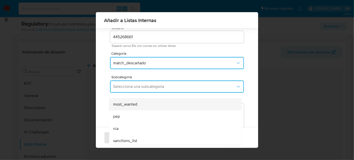
scroll to position [34, 0]
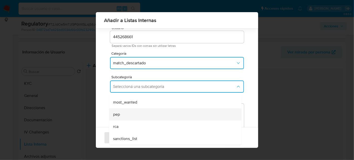
click at [135, 114] on div "pep" at bounding box center [173, 114] width 121 height 12
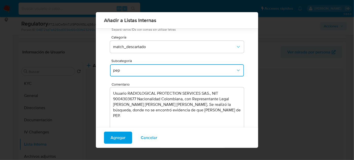
scroll to position [42, 0]
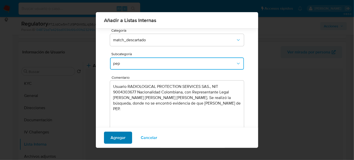
click at [118, 140] on span "Agregar" at bounding box center [118, 137] width 15 height 11
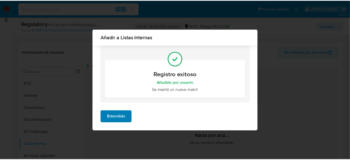
scroll to position [0, 0]
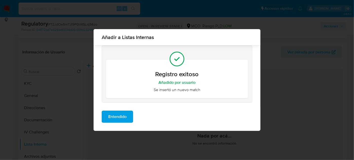
click at [119, 118] on span "Entendido" at bounding box center [117, 116] width 18 height 11
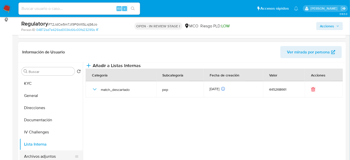
click at [52, 155] on button "Archivos adjuntos" at bounding box center [49, 157] width 59 height 12
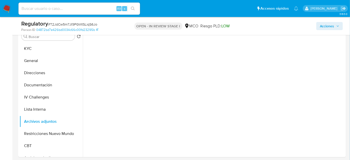
scroll to position [115, 0]
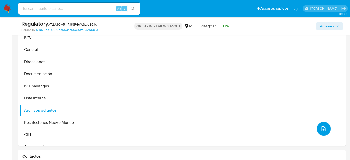
click at [324, 130] on icon "upload-file" at bounding box center [324, 129] width 6 height 6
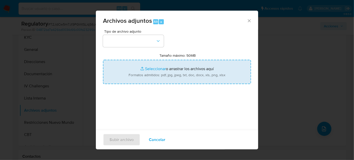
click at [170, 73] on input "Tamaño máximo: 50MB Seleccionar archivos" at bounding box center [177, 72] width 148 height 24
type input "C:\fakepath\CaseDossierReport_5jb7q6wpco311k3lh9ibsqawm.pdf"
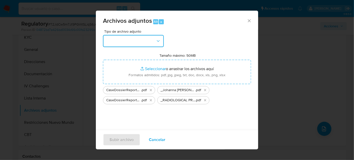
click at [125, 39] on button "button" at bounding box center [133, 41] width 61 height 12
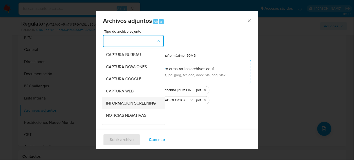
click at [124, 103] on span "INFORMACIÓN SCREENING" at bounding box center [131, 103] width 50 height 5
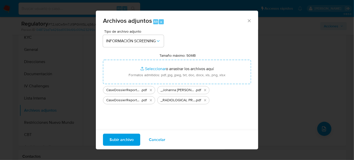
click at [124, 141] on span "Subir archivo" at bounding box center [121, 139] width 24 height 11
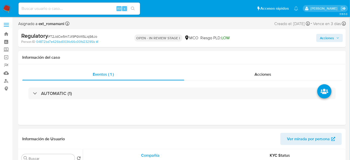
select select "10"
click at [250, 73] on div "Acciones" at bounding box center [264, 74] width 158 height 12
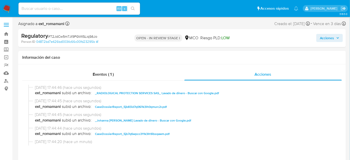
click at [331, 38] on span "Acciones" at bounding box center [327, 38] width 14 height 8
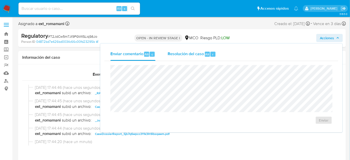
click at [200, 57] on div "Resolución del caso Alt r" at bounding box center [192, 54] width 48 height 13
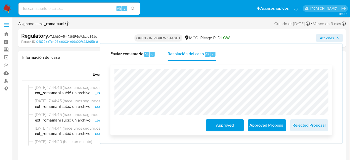
click at [221, 125] on span "Approved" at bounding box center [225, 125] width 25 height 11
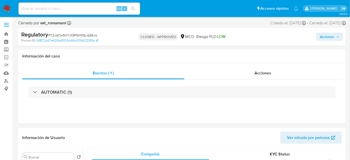
select select "10"
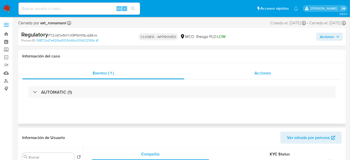
click at [278, 76] on div "Acciones" at bounding box center [264, 73] width 158 height 12
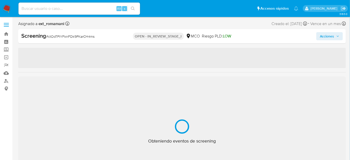
select select "10"
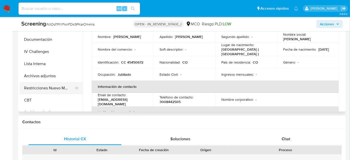
scroll to position [276, 0]
click at [34, 73] on button "Archivos adjuntos" at bounding box center [49, 76] width 59 height 12
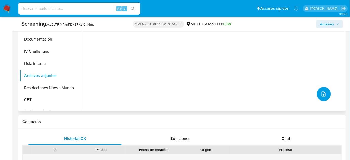
click at [321, 95] on icon "upload-file" at bounding box center [324, 94] width 6 height 6
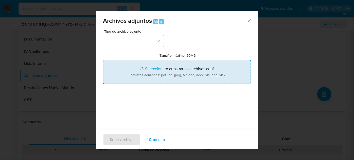
click at [176, 75] on input "Tamaño máximo: 50MB Seleccionar archivos" at bounding box center [177, 72] width 148 height 24
type input "C:\fakepath\INFORME DE GESTIÓN_au_020324.indd.pdf"
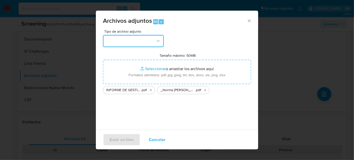
click at [151, 40] on button "button" at bounding box center [133, 41] width 61 height 12
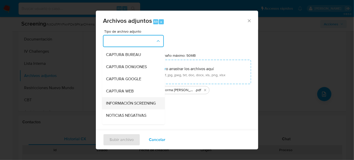
click at [123, 102] on span "INFORMACIÓN SCREENING" at bounding box center [131, 103] width 50 height 5
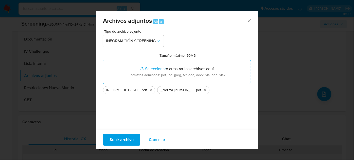
click at [121, 138] on span "Subir archivo" at bounding box center [121, 139] width 24 height 11
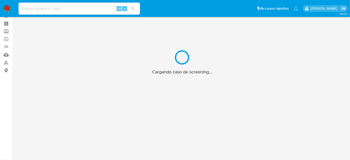
scroll to position [18, 0]
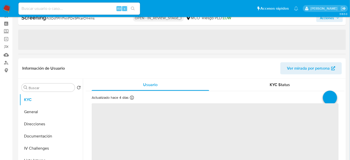
select select "10"
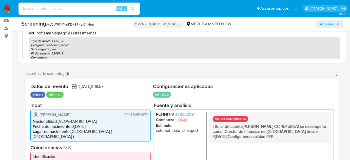
scroll to position [64, 0]
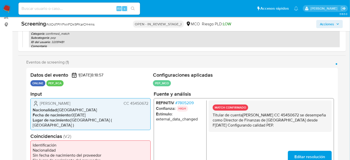
drag, startPoint x: 296, startPoint y: 127, endPoint x: 212, endPoint y: 117, distance: 85.0
click at [212, 117] on div "MATCH CONFIRMADO Titular de cuenta[PERSON_NAME] CC 45450672 se desempeña como D…" at bounding box center [270, 115] width 123 height 31
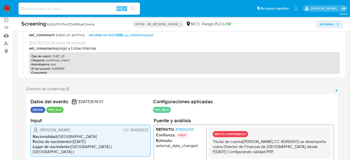
scroll to position [18, 0]
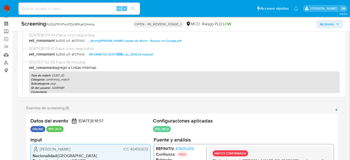
click at [329, 21] on span "Acciones" at bounding box center [327, 24] width 14 height 8
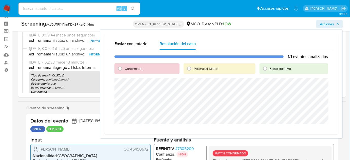
click at [124, 72] on div "Confirmado" at bounding box center [147, 68] width 65 height 11
click at [124, 67] on label "Confirmado" at bounding box center [133, 68] width 19 height 5
click at [124, 67] on input "Confirmado" at bounding box center [120, 69] width 8 height 8
radio input "true"
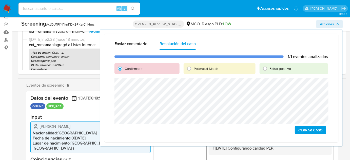
scroll to position [41, 0]
click at [305, 131] on span "Cerrar Caso" at bounding box center [311, 130] width 24 height 7
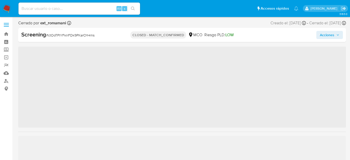
scroll to position [18, 0]
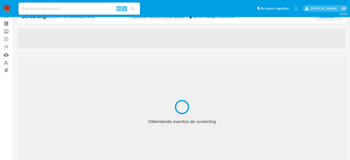
select select "10"
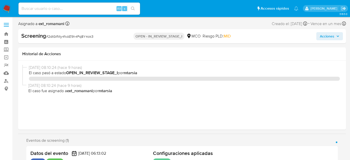
select select "10"
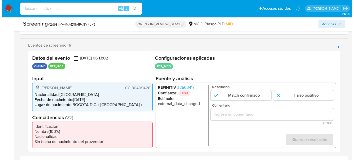
scroll to position [92, 0]
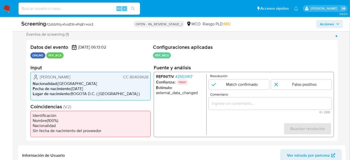
drag, startPoint x: 87, startPoint y: 78, endPoint x: 39, endPoint y: 78, distance: 48.4
click at [39, 78] on div "Mauricio Beltran Duran CC 80409428" at bounding box center [91, 77] width 116 height 6
click at [186, 76] on span "# 2503417" at bounding box center [183, 76] width 17 height 5
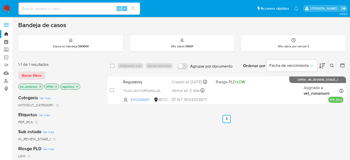
scroll to position [23, 0]
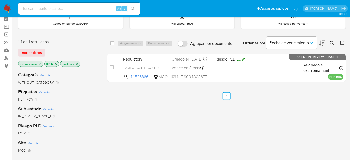
click at [7, 9] on img at bounding box center [7, 8] width 9 height 9
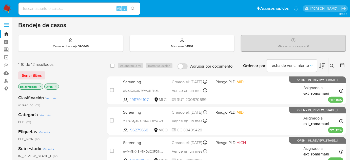
scroll to position [46, 0]
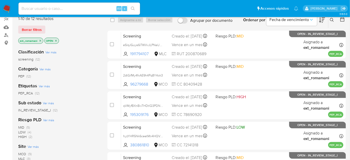
click at [27, 74] on span "(12)" at bounding box center [28, 76] width 5 height 5
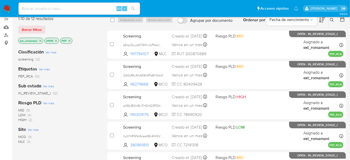
click at [41, 39] on icon "close-filter" at bounding box center [40, 40] width 3 height 3
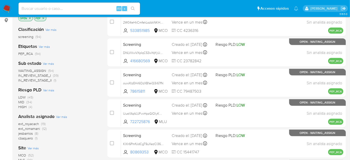
scroll to position [69, 0]
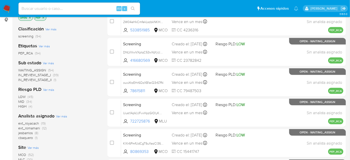
click at [44, 128] on span "(12)" at bounding box center [44, 128] width 5 height 5
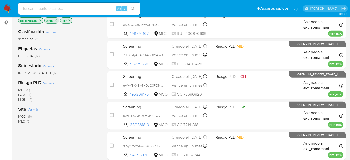
scroll to position [69, 0]
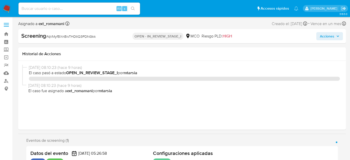
select select "10"
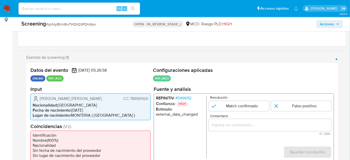
scroll to position [115, 0]
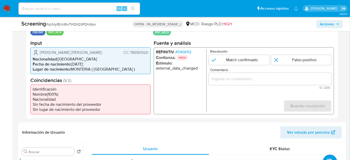
click at [185, 50] on span "# 5466112" at bounding box center [183, 51] width 16 height 5
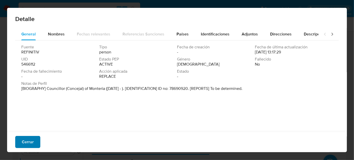
click at [36, 142] on button "Cerrar" at bounding box center [27, 142] width 25 height 12
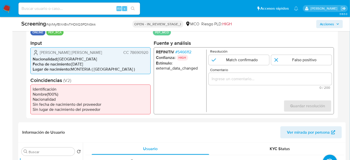
drag, startPoint x: 102, startPoint y: 54, endPoint x: 39, endPoint y: 52, distance: 62.9
click at [39, 52] on div "[PERSON_NAME] [PERSON_NAME] CC 78690920" at bounding box center [91, 52] width 116 height 6
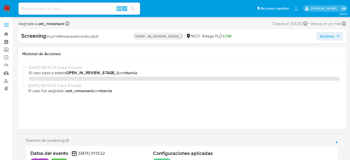
select select "10"
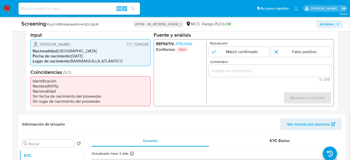
scroll to position [115, 0]
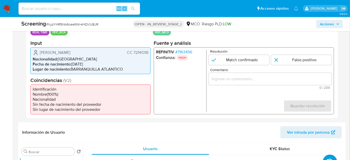
click at [183, 50] on span "# 7163456" at bounding box center [183, 51] width 17 height 5
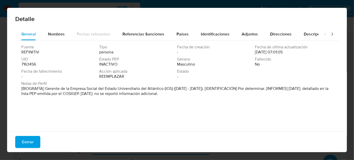
drag, startPoint x: 45, startPoint y: 88, endPoint x: 163, endPoint y: 89, distance: 118.1
click at [163, 89] on font "[BIOGRAFÍA] Gerente de la Empresa Social del Estado Universitario del Atlántico…" at bounding box center [174, 91] width 307 height 11
drag, startPoint x: 30, startPoint y: 139, endPoint x: 25, endPoint y: 129, distance: 11.2
click at [30, 139] on span "Cerrar" at bounding box center [28, 142] width 12 height 11
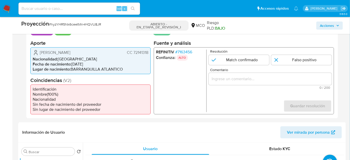
click at [254, 80] on input "Comentario" at bounding box center [270, 79] width 123 height 7
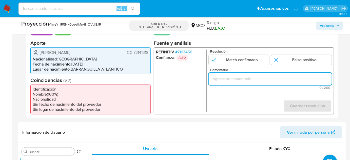
paste input "Titular de cuenta se desempeña como Configurando calidad PEP."
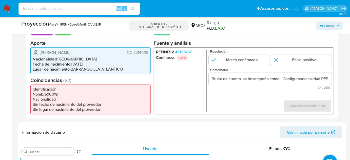
scroll to position [0, 0]
drag, startPoint x: 39, startPoint y: 51, endPoint x: 150, endPoint y: 52, distance: 111.0
click at [150, 52] on div "Javier Ignacio Cormane Fandiño CC 72141318 Nacionalidad : Colombia Fecha de nac…" at bounding box center [90, 60] width 120 height 27
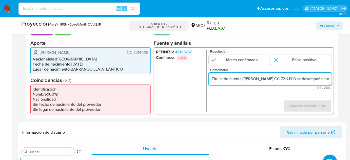
click at [321, 79] on input "Titular de cuenta Javier Ignacio Cormane Fandiño CC 72141318 se desempeña como …" at bounding box center [270, 79] width 123 height 7
drag, startPoint x: 326, startPoint y: 79, endPoint x: 330, endPoint y: 79, distance: 3.3
click at [330, 79] on input "Titular de cuenta Javier Ignacio Cormane Fandiño CC 72141318 se desempeña como …" at bounding box center [270, 79] width 123 height 7
click at [280, 79] on input "Titular de cuenta Javier Ignacio Cormane Fandiño CC 72141318 se desempeña como …" at bounding box center [270, 79] width 123 height 7
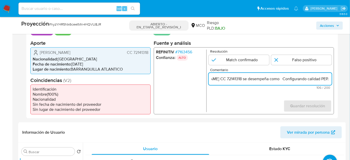
click at [281, 80] on input "Titular de cuenta Javier Ignacio Cormane Fandiño CC 72141318 se desempeña como …" at bounding box center [270, 79] width 123 height 7
paste input "Gerente de la Empresa Social del Estado Universitario del Atlántico hasta Marzo…"
type input "Titular de cuenta Javier Ignacio Cormane Fandiño CC 72141318 se desempeña como …"
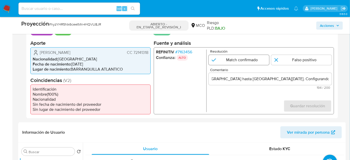
scroll to position [0, 0]
click at [256, 59] on input "1 de 1" at bounding box center [239, 60] width 61 height 10
radio input "true"
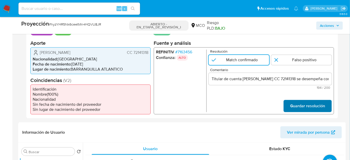
click at [318, 106] on span "Guardar resolución" at bounding box center [307, 105] width 35 height 11
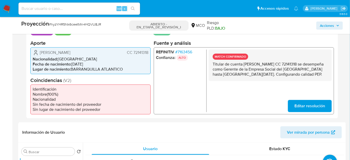
drag, startPoint x: 107, startPoint y: 51, endPoint x: 38, endPoint y: 53, distance: 69.2
click at [38, 53] on div "Javier Ignacio Cormane Fandiño CC 72141318" at bounding box center [91, 52] width 116 height 6
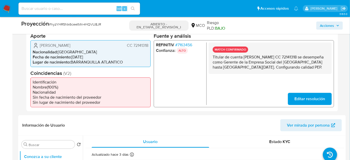
scroll to position [115, 0]
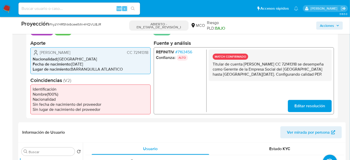
click at [187, 52] on font "7163456" at bounding box center [185, 52] width 15 height 6
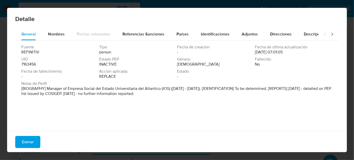
click at [90, 92] on p "[BIOGRAPHY] Manager of Empresa Social del Estado Universitaria del Atlantico (I…" at bounding box center [176, 91] width 310 height 10
click at [32, 138] on font "Cerrar" at bounding box center [28, 142] width 12 height 12
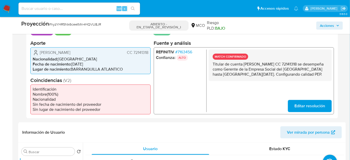
drag, startPoint x: 250, startPoint y: 82, endPoint x: 208, endPoint y: 66, distance: 45.1
click at [208, 66] on div "REFINITIV # 7163456 Confianza: ALTO MATCH CONFIRMADO Titular de cuenta Javier I…" at bounding box center [244, 80] width 180 height 67
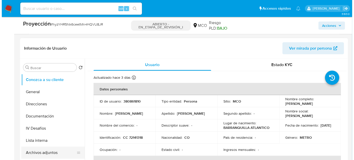
scroll to position [207, 0]
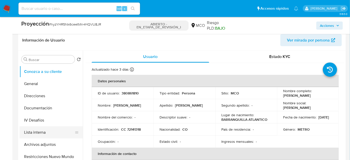
click at [41, 135] on button "Lista interna" at bounding box center [49, 132] width 59 height 12
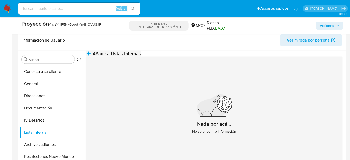
click at [141, 57] on span "Añadir a Listas Internas" at bounding box center [117, 54] width 48 height 6
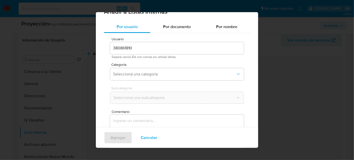
scroll to position [19, 0]
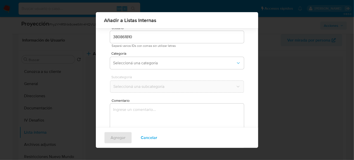
click at [164, 111] on textarea "Comentario" at bounding box center [177, 128] width 134 height 49
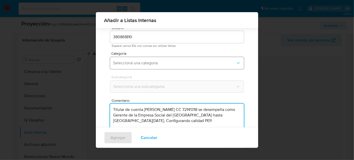
type textarea "Titular de cuenta Javier Ignacio Cormane Fandiño CC 72141318 se desempeña como …"
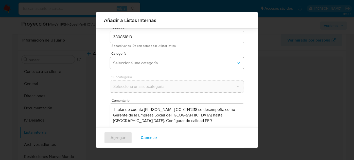
click at [166, 59] on button "Seleccioná una categoría" at bounding box center [177, 63] width 134 height 12
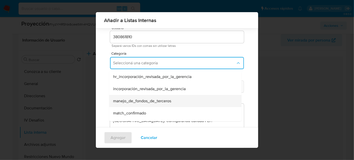
scroll to position [23, 0]
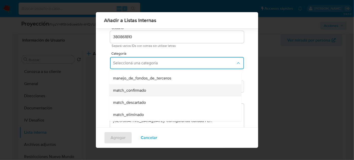
click at [149, 94] on div "match_confirmado" at bounding box center [173, 90] width 121 height 12
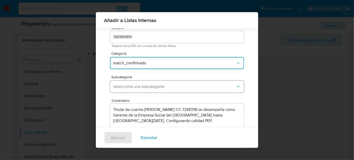
click at [158, 89] on button "Seleccioná una subcategoría" at bounding box center [177, 87] width 134 height 12
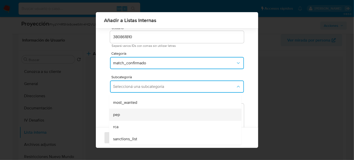
scroll to position [34, 0]
click at [131, 117] on div "pep" at bounding box center [173, 114] width 121 height 12
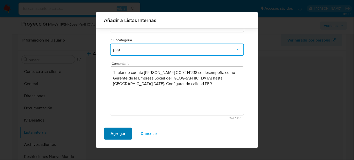
scroll to position [56, 0]
click at [122, 134] on span "Agregar" at bounding box center [118, 133] width 15 height 11
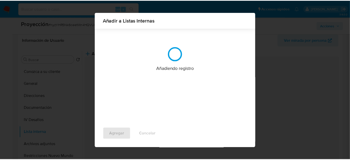
scroll to position [0, 0]
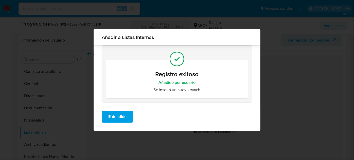
click at [122, 119] on span "Entendido" at bounding box center [117, 116] width 18 height 11
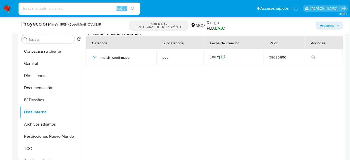
scroll to position [230, 0]
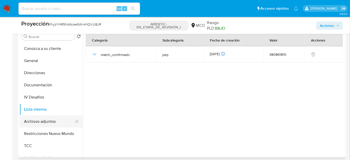
click at [44, 121] on button "Archivos adjuntos" at bounding box center [49, 122] width 59 height 12
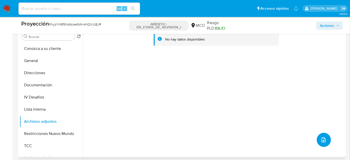
click at [322, 141] on icon "subir archivo" at bounding box center [324, 140] width 6 height 6
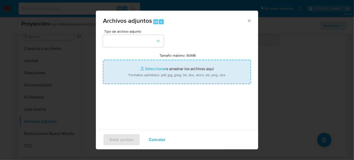
click at [177, 72] on input "Tamaño máximo: 50MB Seleccionar archivos" at bounding box center [177, 72] width 148 height 24
type input "C:\fakepath\Asmet Salud EPS tendrá nuevo agente interventor_ estas son las razo…"
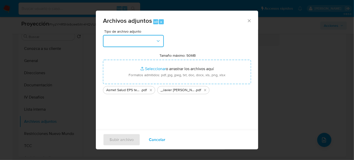
click at [144, 41] on button "button" at bounding box center [133, 41] width 61 height 12
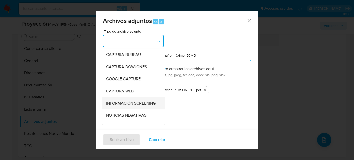
click at [135, 100] on div "INFORMACIÓN SCREENING" at bounding box center [132, 103] width 52 height 12
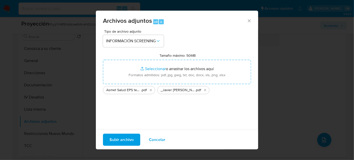
click at [128, 139] on span "Subir archivo" at bounding box center [121, 139] width 24 height 11
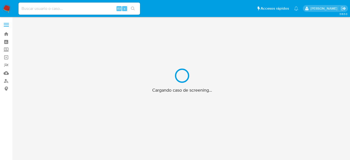
scroll to position [18, 0]
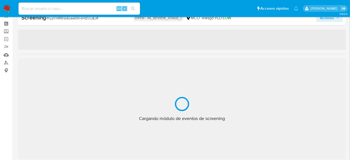
select select "10"
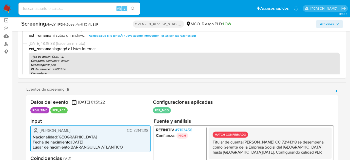
scroll to position [64, 0]
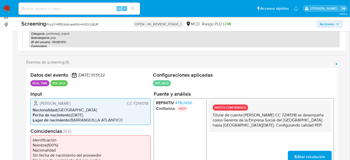
drag, startPoint x: 236, startPoint y: 130, endPoint x: 209, endPoint y: 116, distance: 30.3
click at [209, 116] on div "MATCH CONFIRMADO Titular de cuenta Javier Ignacio Cormane Fandiño CC 72141318 s…" at bounding box center [270, 115] width 123 height 31
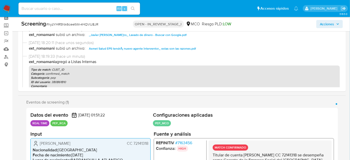
scroll to position [18, 0]
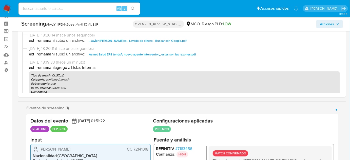
click at [324, 25] on span "Acciones" at bounding box center [327, 24] width 14 height 8
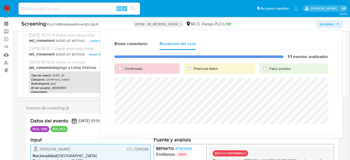
click at [130, 68] on span "Confirmado" at bounding box center [134, 68] width 18 height 5
click at [124, 68] on input "Confirmado" at bounding box center [120, 69] width 8 height 8
radio input "true"
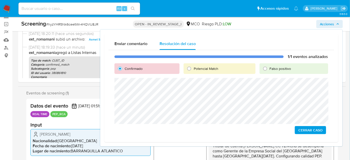
scroll to position [64, 0]
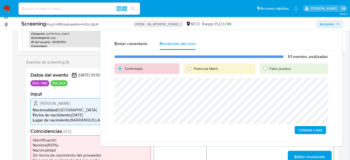
click at [307, 132] on span "Cerrar Caso" at bounding box center [311, 130] width 24 height 7
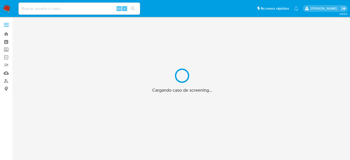
scroll to position [18, 0]
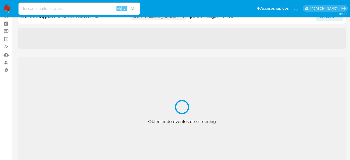
select select "10"
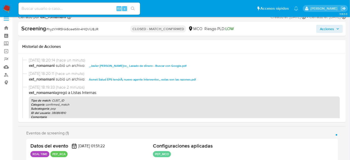
scroll to position [0, 0]
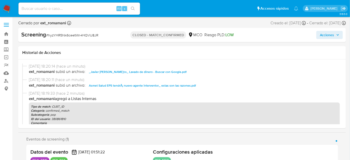
click at [325, 37] on span "Acciones" at bounding box center [327, 35] width 14 height 8
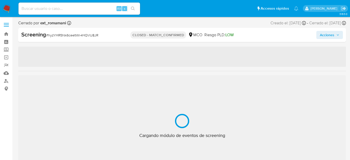
select select "10"
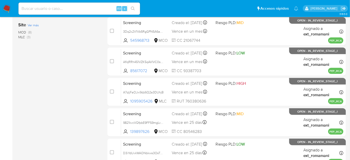
scroll to position [138, 0]
